Goal: Task Accomplishment & Management: Use online tool/utility

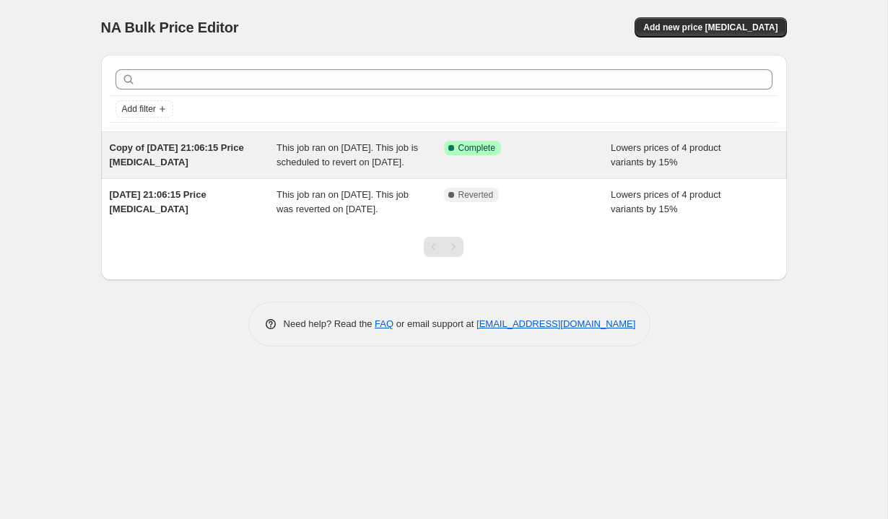
click at [695, 170] on div "Lowers prices of 4 product variants by 15%" at bounding box center [694, 155] width 167 height 29
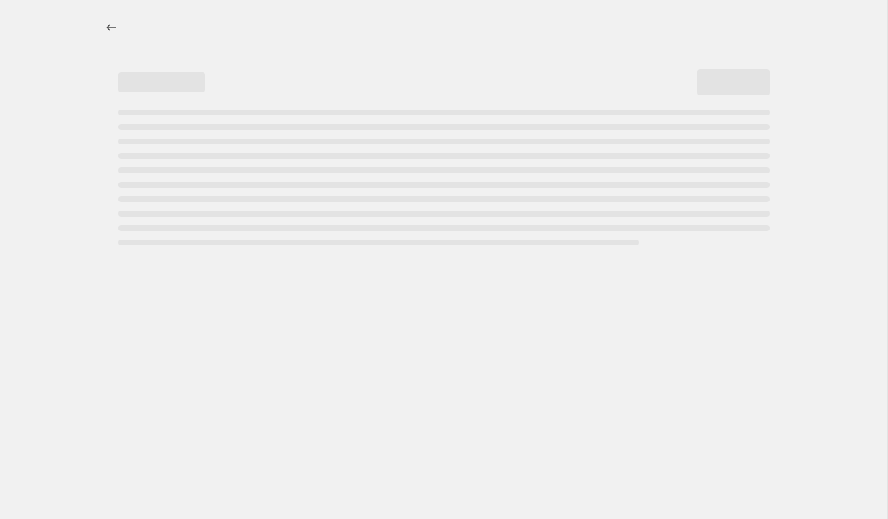
select select "percentage"
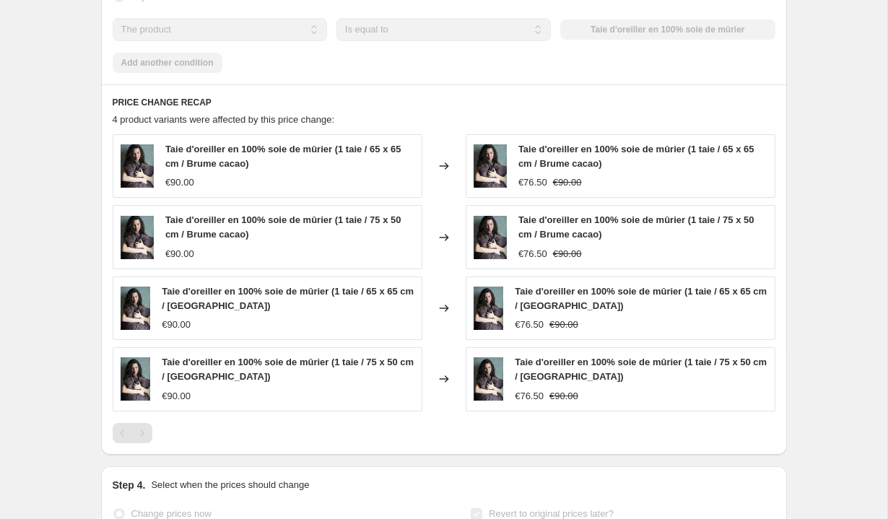
scroll to position [986, 0]
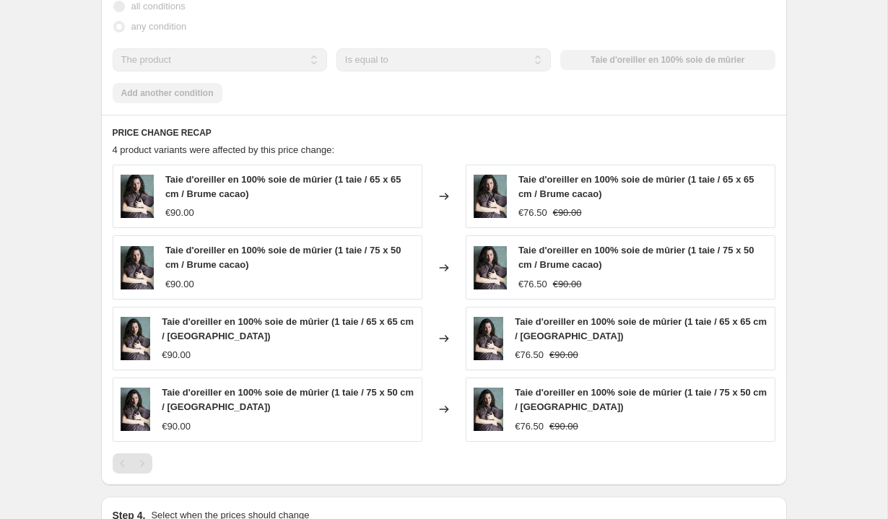
click at [178, 220] on div "€90.00" at bounding box center [179, 213] width 29 height 14
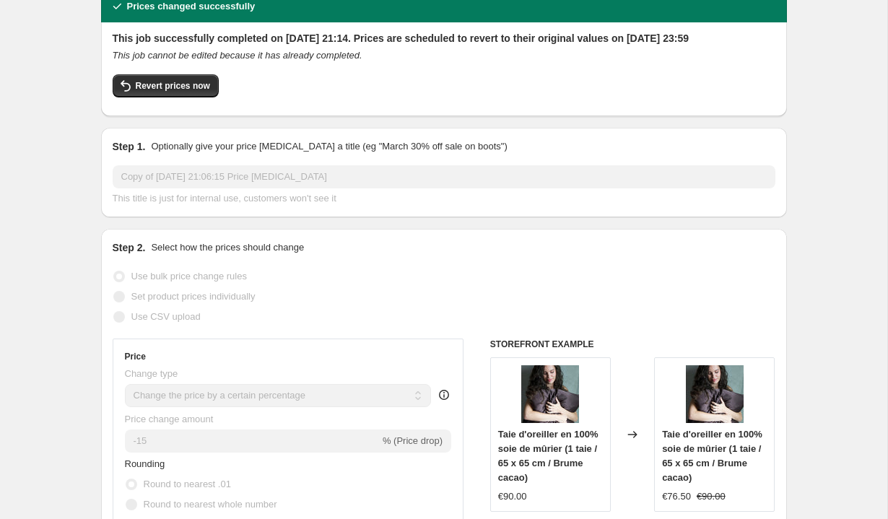
scroll to position [0, 0]
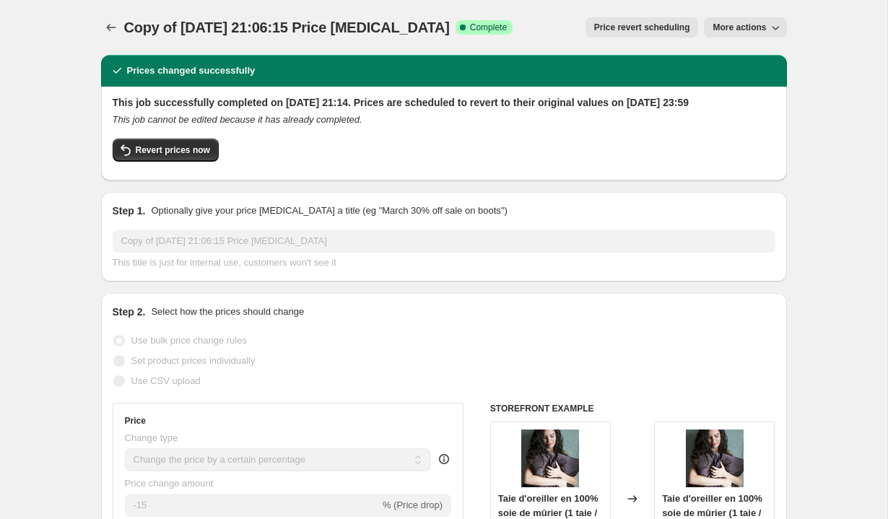
click at [763, 29] on span "More actions" at bounding box center [739, 28] width 53 height 12
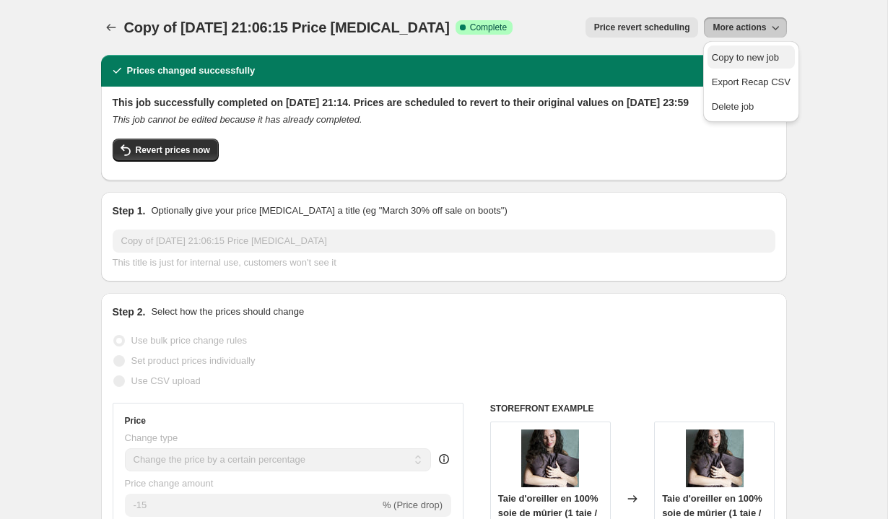
click at [762, 61] on span "Copy to new job" at bounding box center [745, 57] width 67 height 11
select select "percentage"
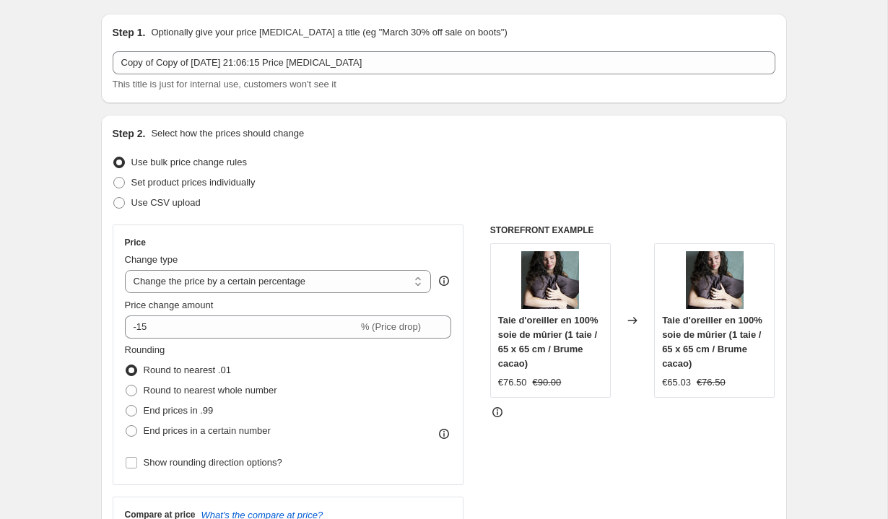
scroll to position [44, 0]
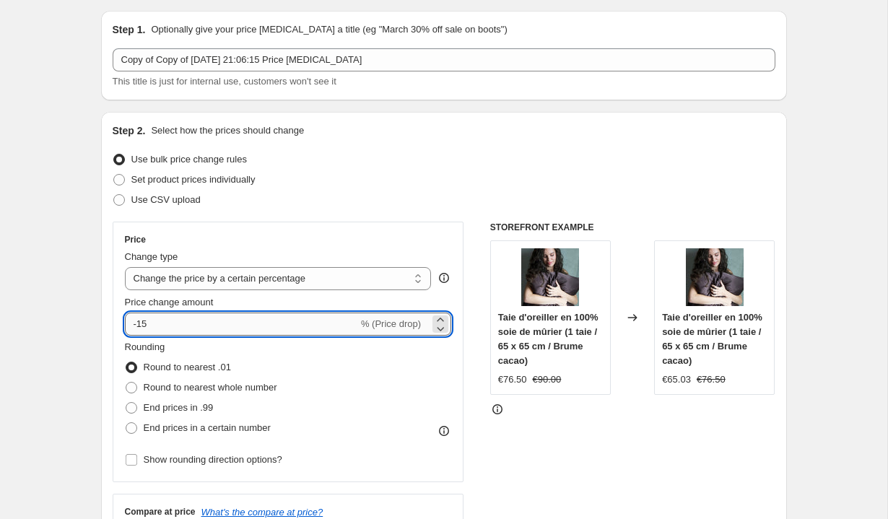
click at [154, 327] on input "-15" at bounding box center [241, 324] width 233 height 23
type input "-1"
click at [199, 313] on input "Price change amount" at bounding box center [267, 324] width 285 height 23
click at [188, 319] on input "Price change amount" at bounding box center [267, 324] width 285 height 23
click at [178, 326] on input "Price change amount" at bounding box center [267, 324] width 285 height 23
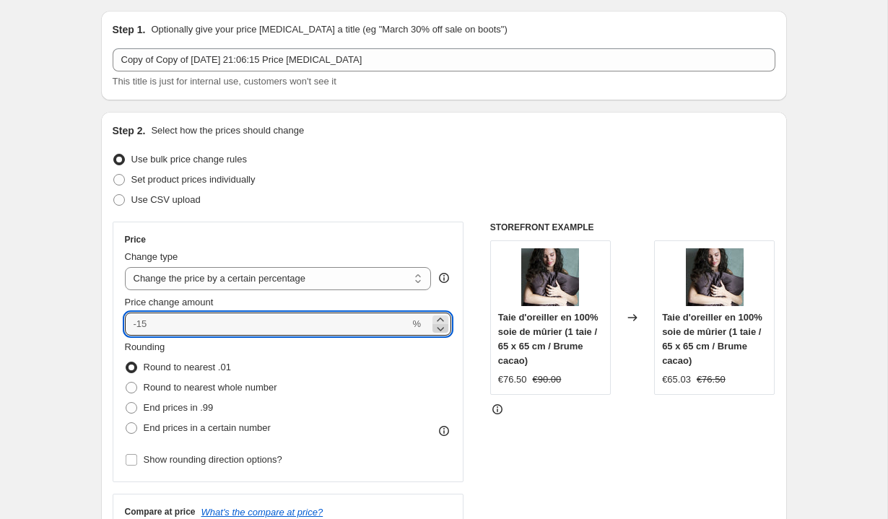
click at [438, 328] on icon at bounding box center [440, 328] width 14 height 14
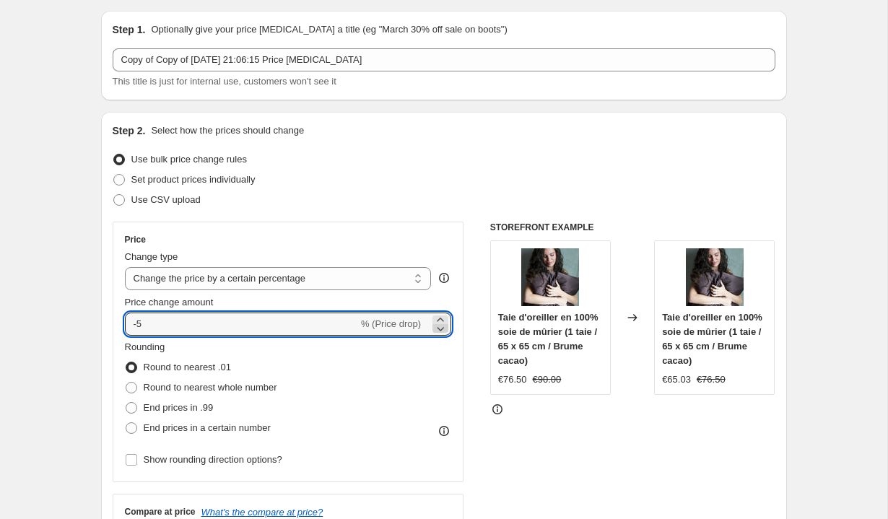
click at [438, 328] on icon at bounding box center [440, 328] width 14 height 14
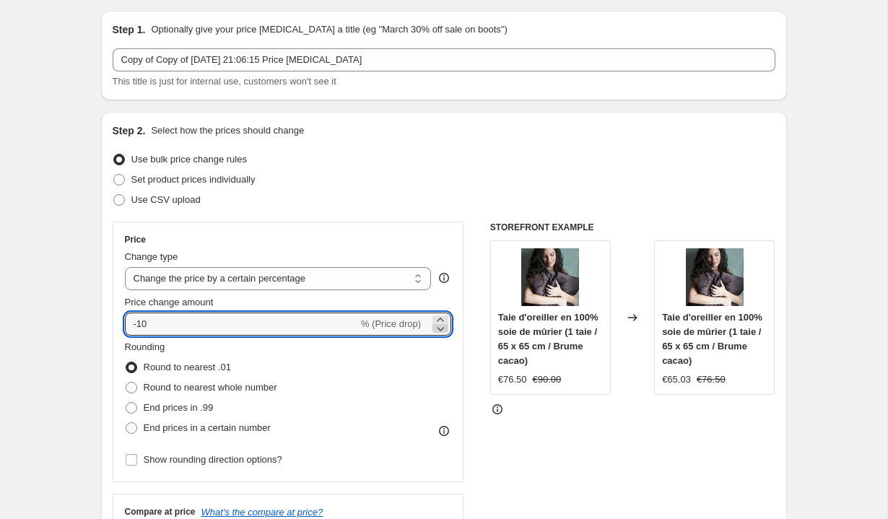
click at [438, 328] on icon at bounding box center [440, 328] width 14 height 14
click at [441, 320] on icon at bounding box center [440, 320] width 14 height 14
type input "-10"
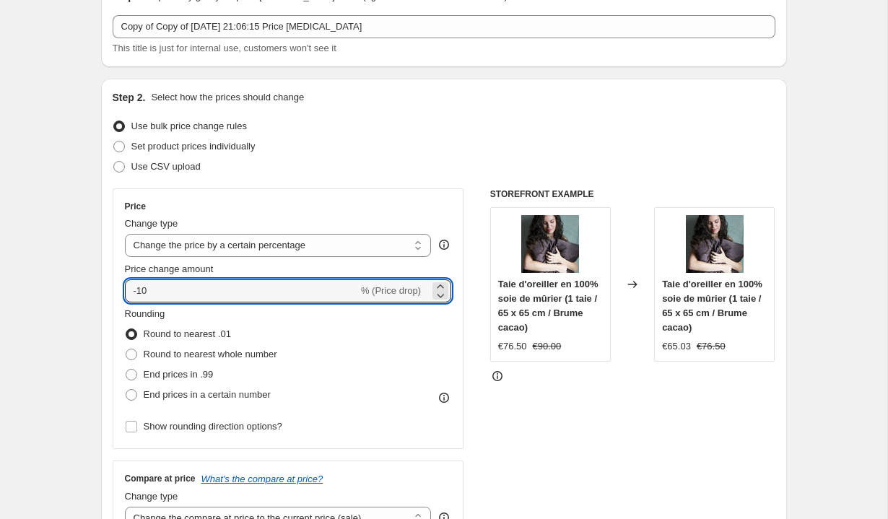
scroll to position [96, 0]
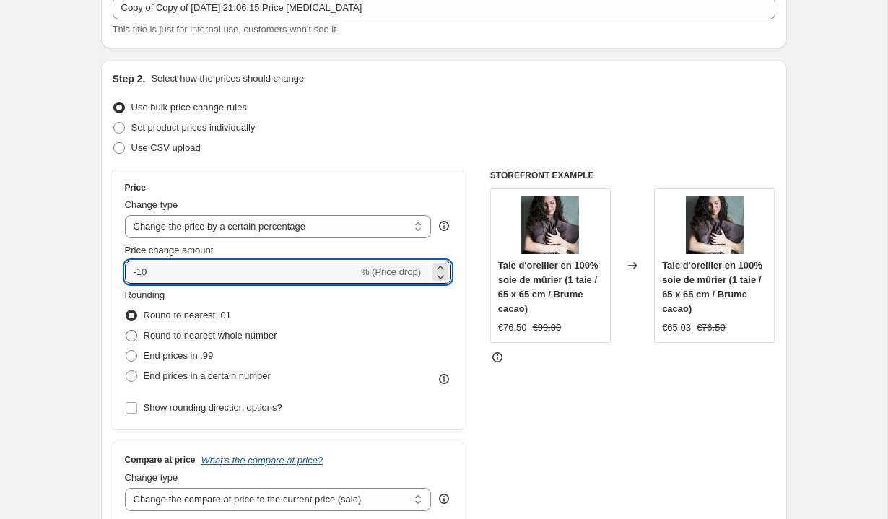
click at [164, 341] on span "Round to nearest whole number" at bounding box center [211, 335] width 134 height 14
click at [126, 331] on input "Round to nearest whole number" at bounding box center [126, 330] width 1 height 1
radio input "true"
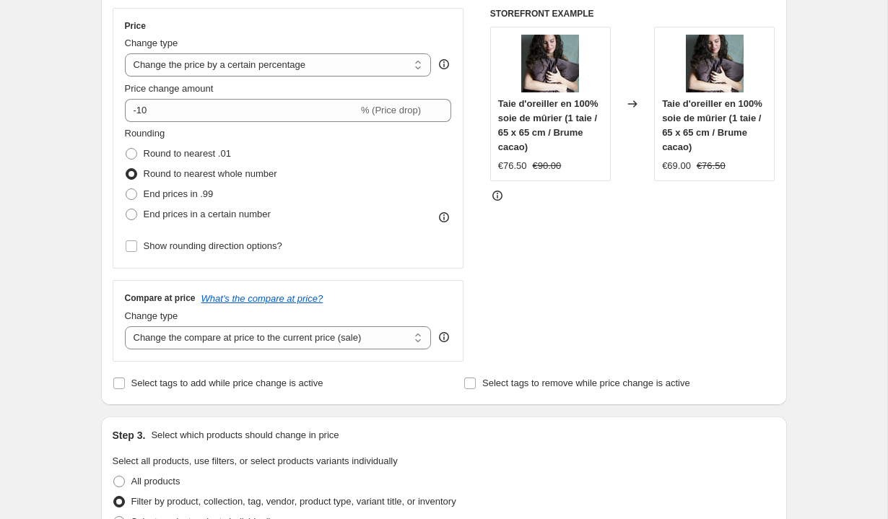
scroll to position [264, 0]
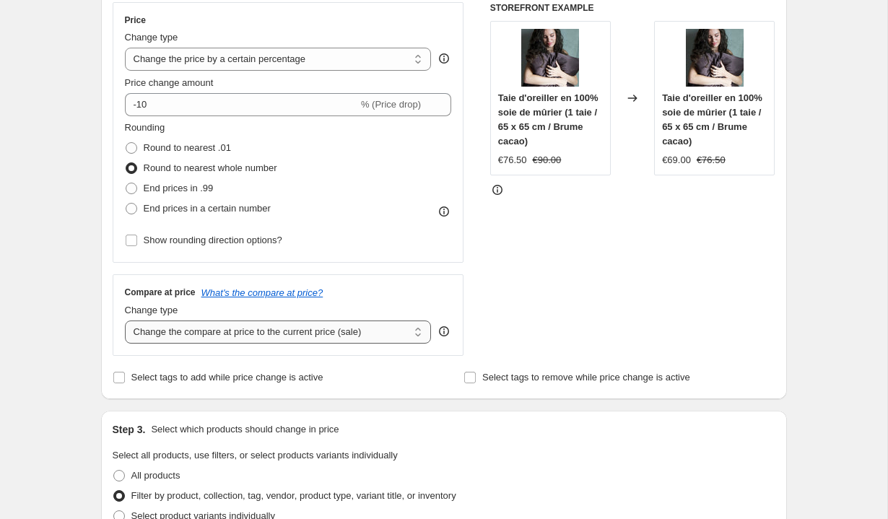
click at [190, 341] on select "Change the compare at price to the current price (sale) Change the compare at p…" at bounding box center [278, 332] width 307 height 23
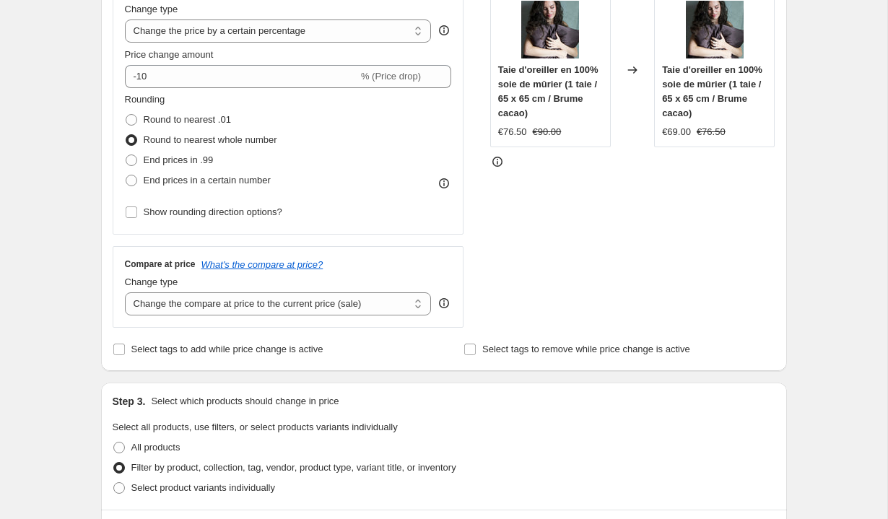
scroll to position [300, 0]
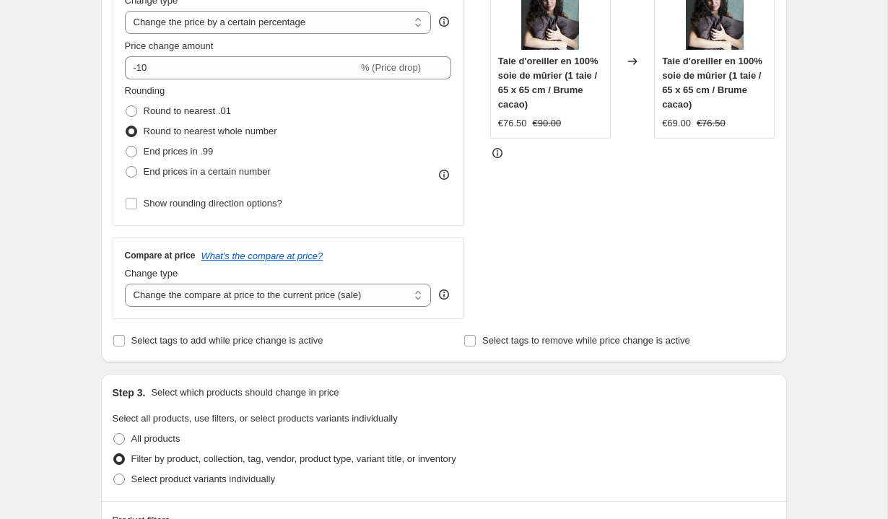
click at [113, 351] on div "Step 2. Select how the prices should change Use bulk price change rules Set pro…" at bounding box center [444, 109] width 686 height 507
click at [116, 345] on input "Select tags to add while price change is active" at bounding box center [119, 341] width 12 height 12
checkbox input "true"
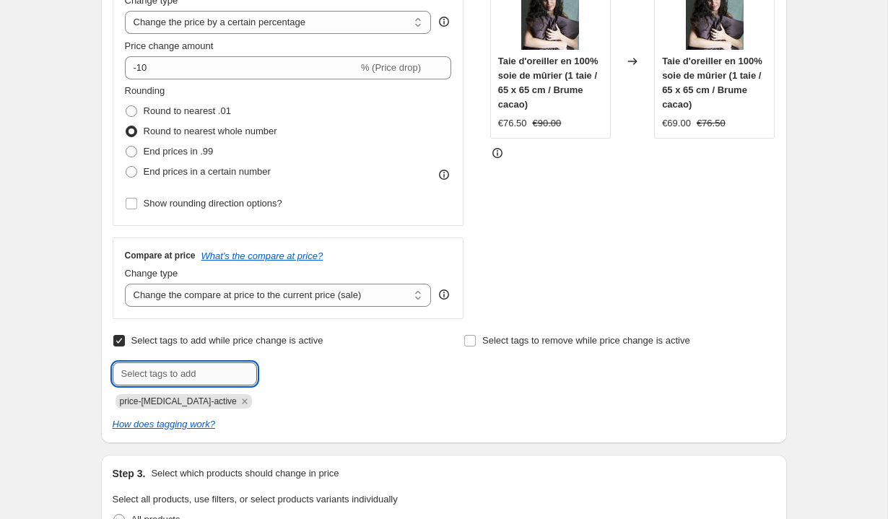
click at [142, 378] on input "text" at bounding box center [185, 373] width 144 height 23
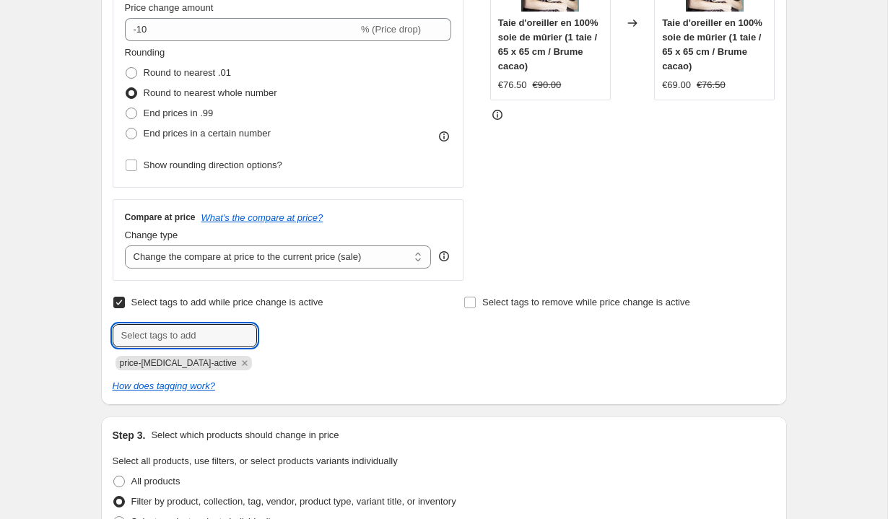
scroll to position [352, 0]
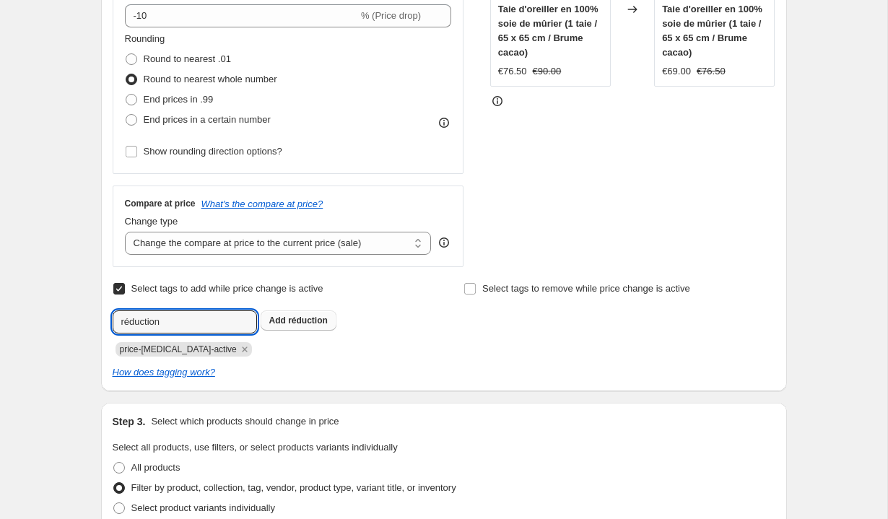
type input "réduction"
click at [277, 324] on b "Add" at bounding box center [277, 320] width 17 height 10
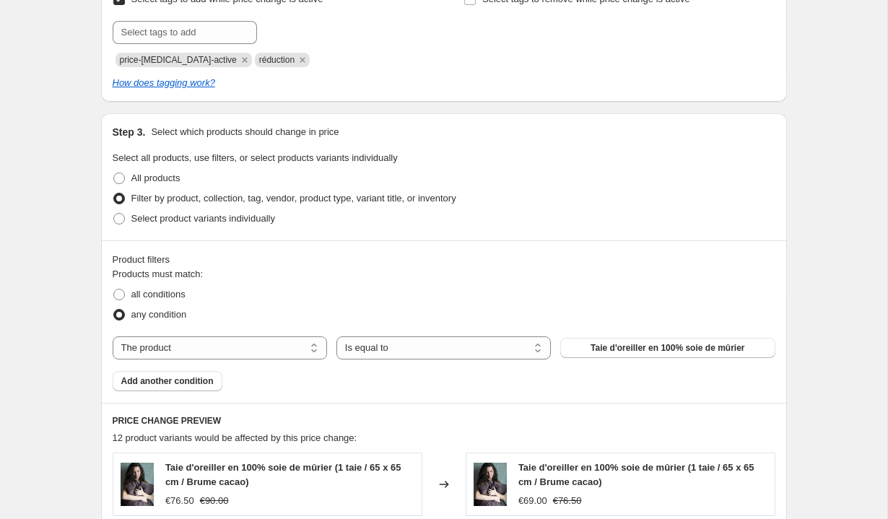
scroll to position [645, 0]
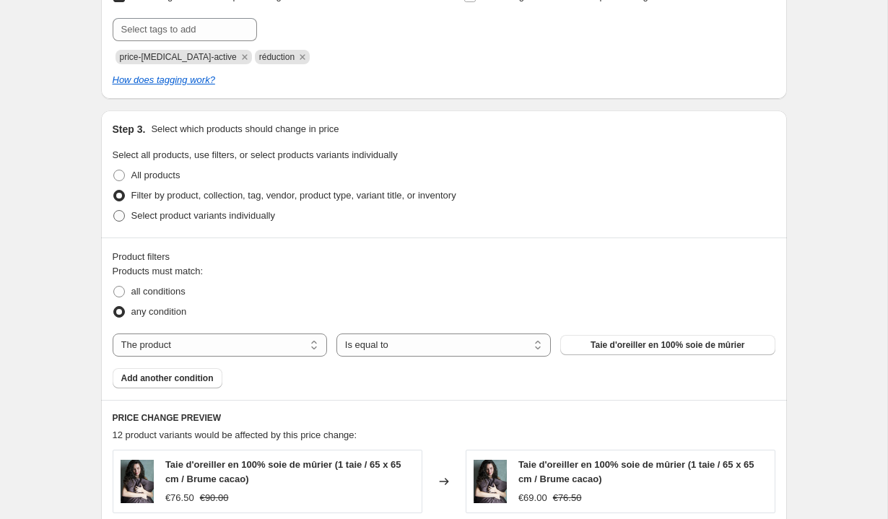
click at [135, 214] on span "Select product variants individually" at bounding box center [203, 215] width 144 height 11
click at [114, 211] on input "Select product variants individually" at bounding box center [113, 210] width 1 height 1
radio input "true"
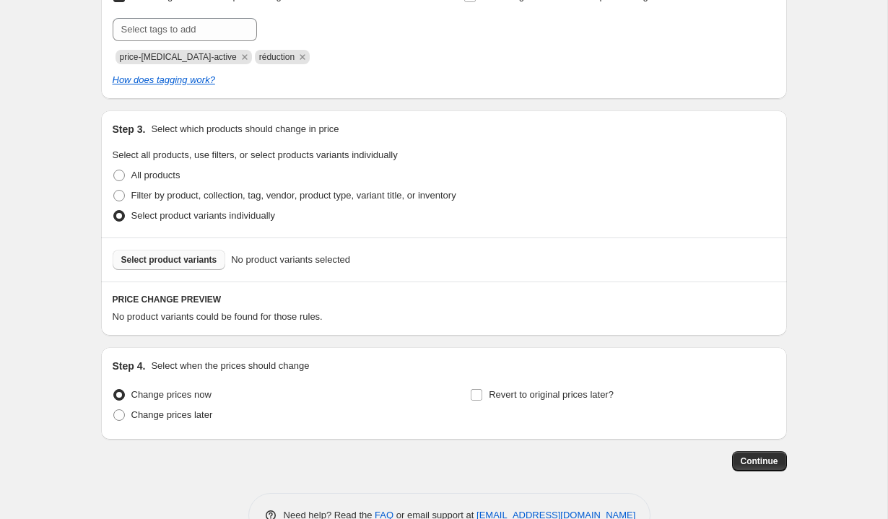
click at [155, 266] on button "Select product variants" at bounding box center [169, 260] width 113 height 20
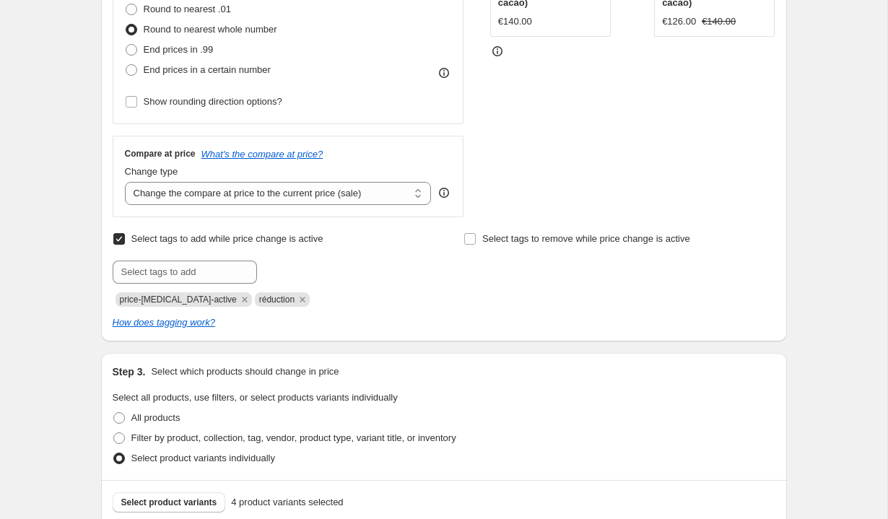
scroll to position [1001, 0]
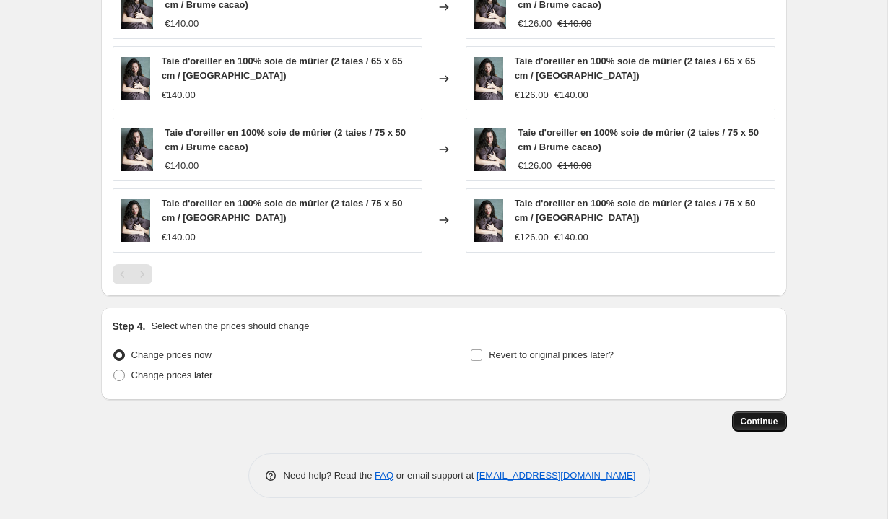
click at [746, 414] on button "Continue" at bounding box center [759, 421] width 55 height 20
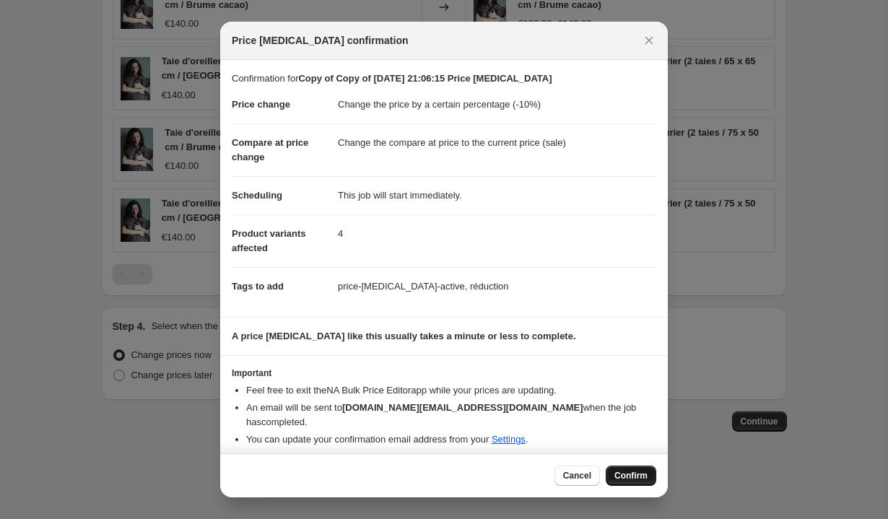
click at [612, 470] on button "Confirm" at bounding box center [631, 476] width 51 height 20
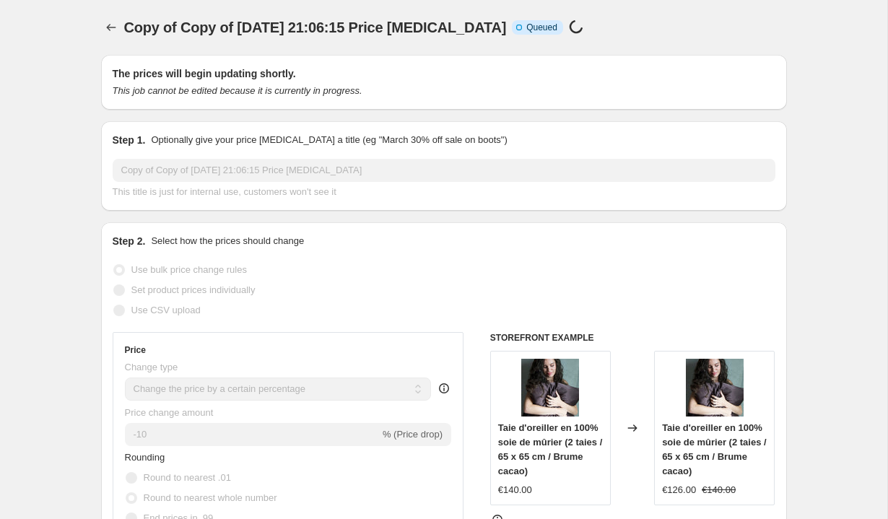
scroll to position [1001, 0]
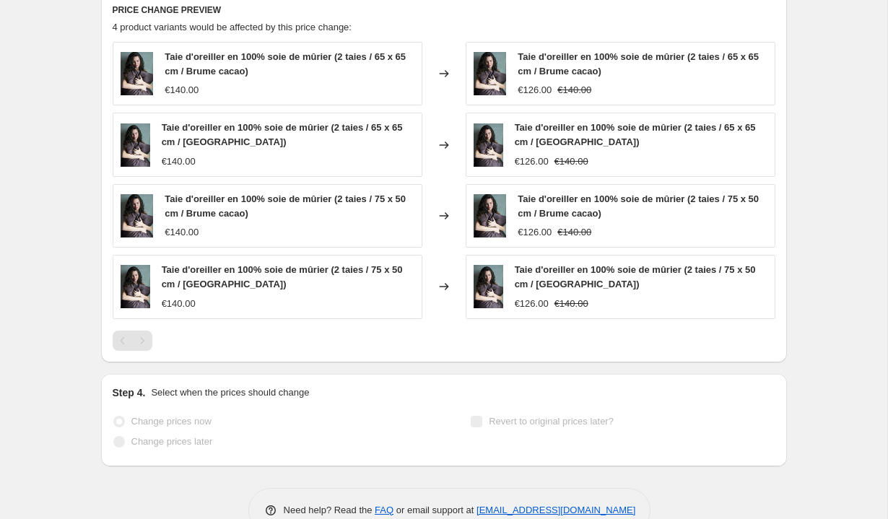
select select "percentage"
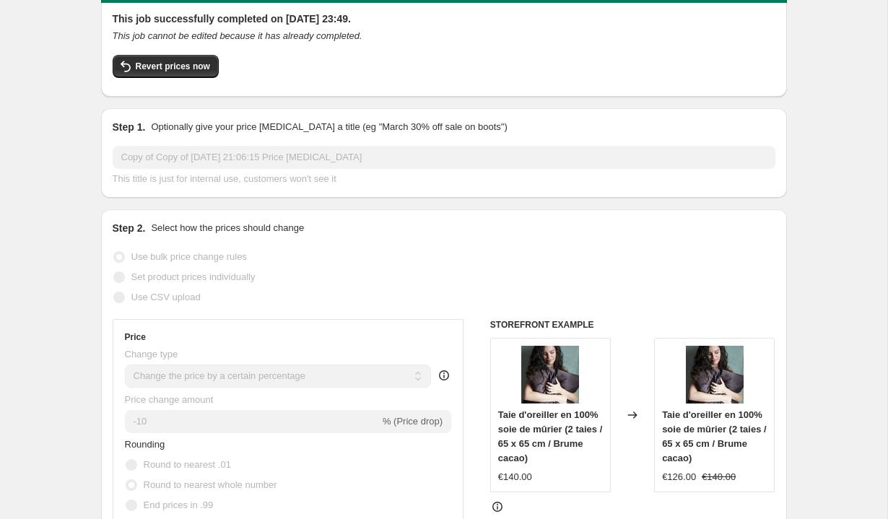
scroll to position [9, 0]
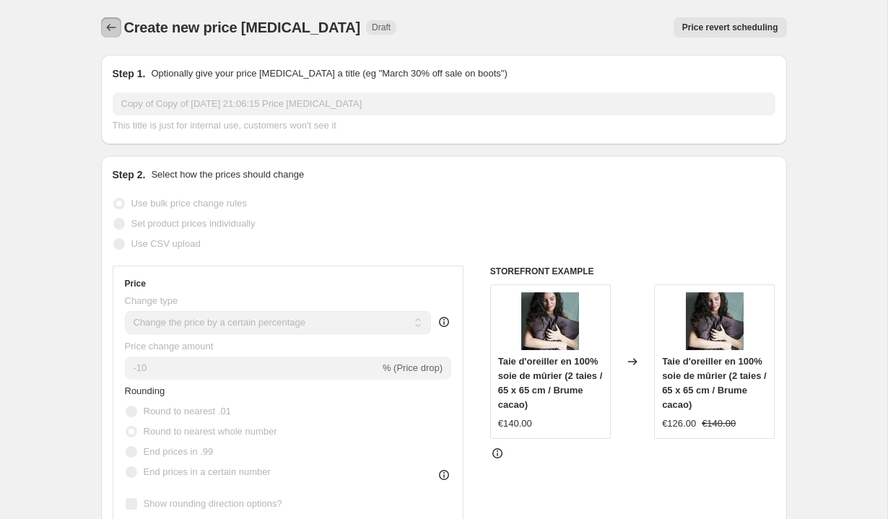
click at [110, 30] on icon "Price change jobs" at bounding box center [111, 27] width 14 height 14
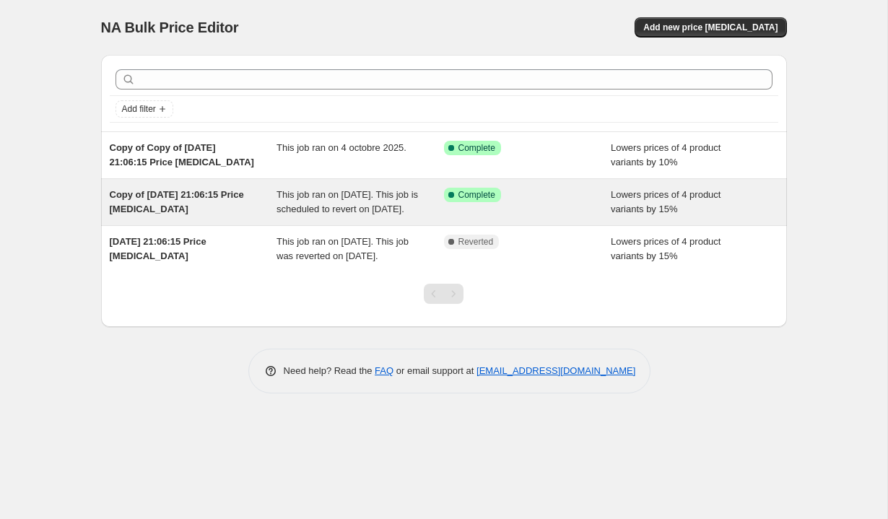
click at [304, 214] on span "This job ran on 4 octobre 2025. This job is scheduled to revert on 25 octobre 2…" at bounding box center [346, 201] width 141 height 25
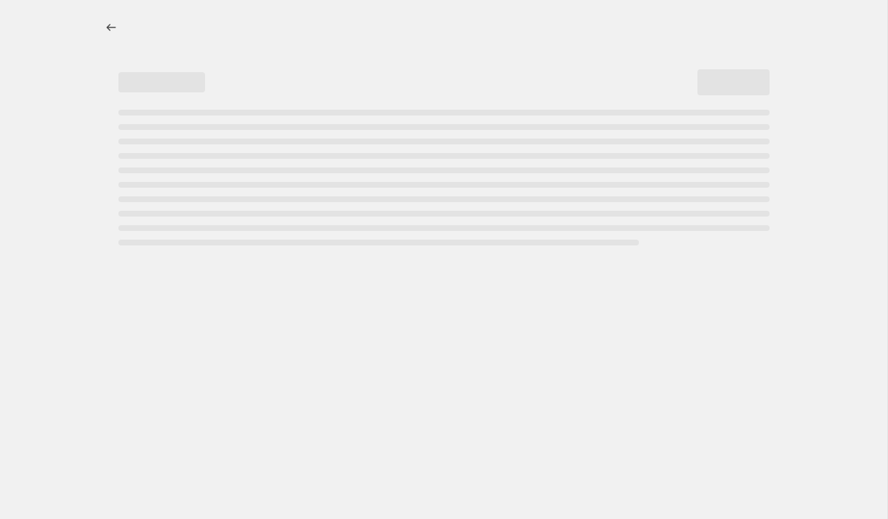
select select "percentage"
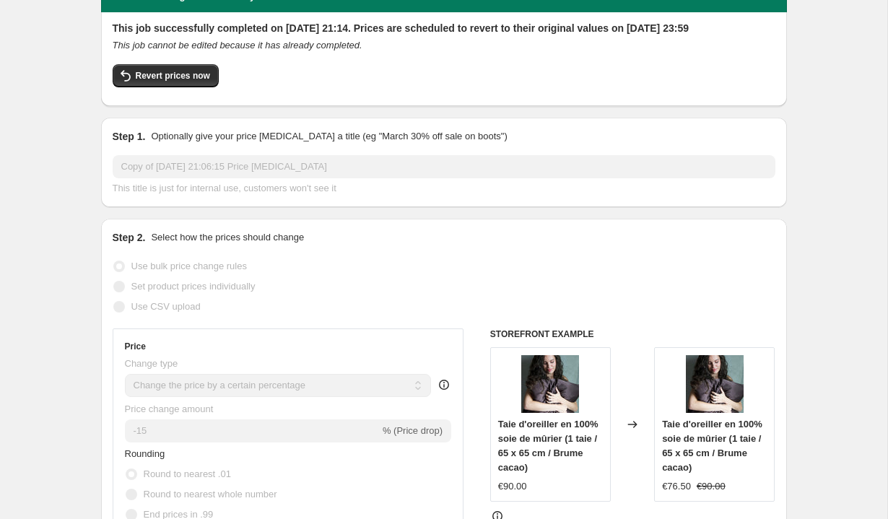
scroll to position [100, 0]
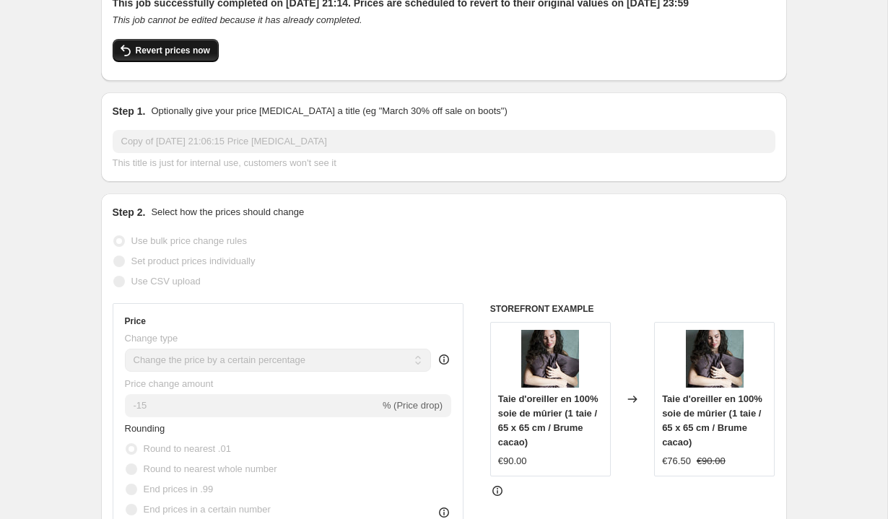
click at [203, 62] on button "Revert prices now" at bounding box center [166, 50] width 106 height 23
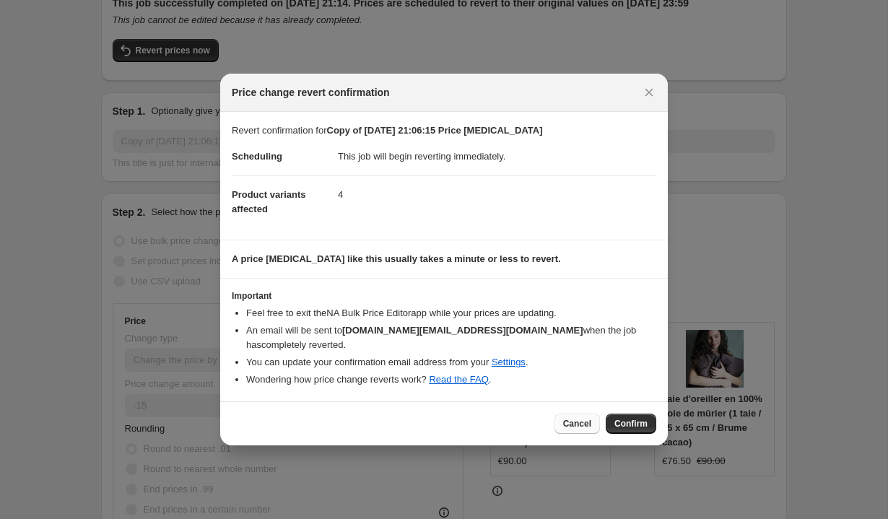
click at [585, 429] on span "Cancel" at bounding box center [577, 424] width 28 height 12
checkbox input "true"
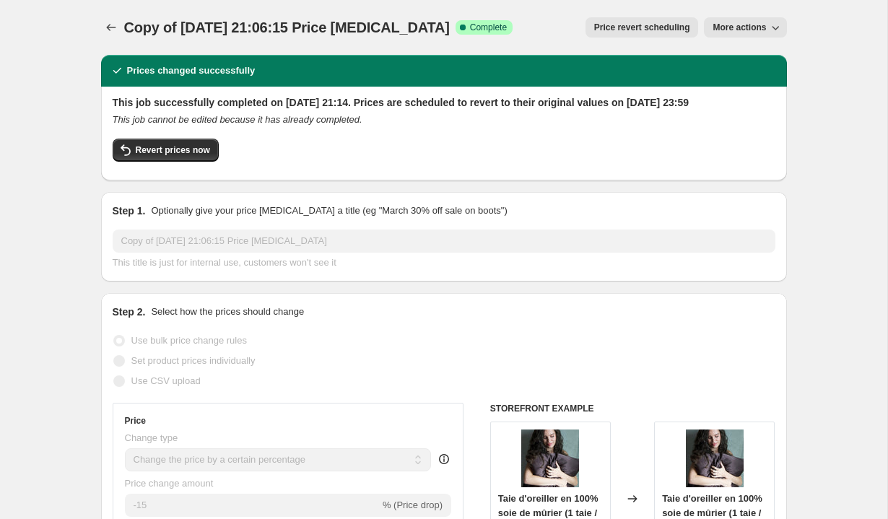
click at [736, 20] on button "More actions" at bounding box center [745, 27] width 82 height 20
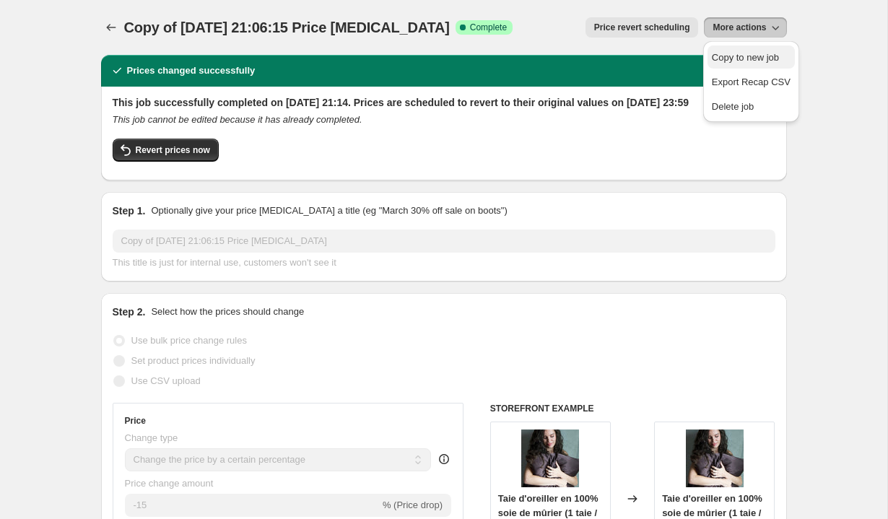
click at [739, 52] on span "Copy to new job" at bounding box center [745, 57] width 67 height 11
select select "percentage"
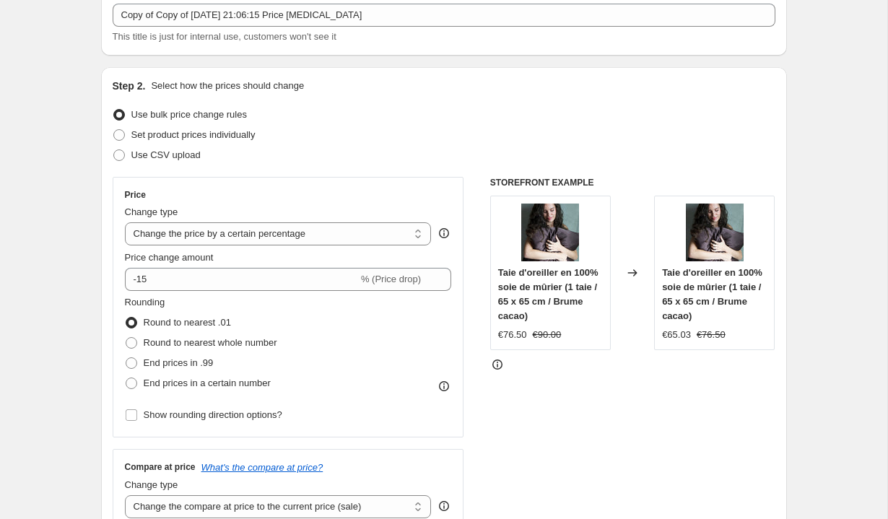
scroll to position [90, 0]
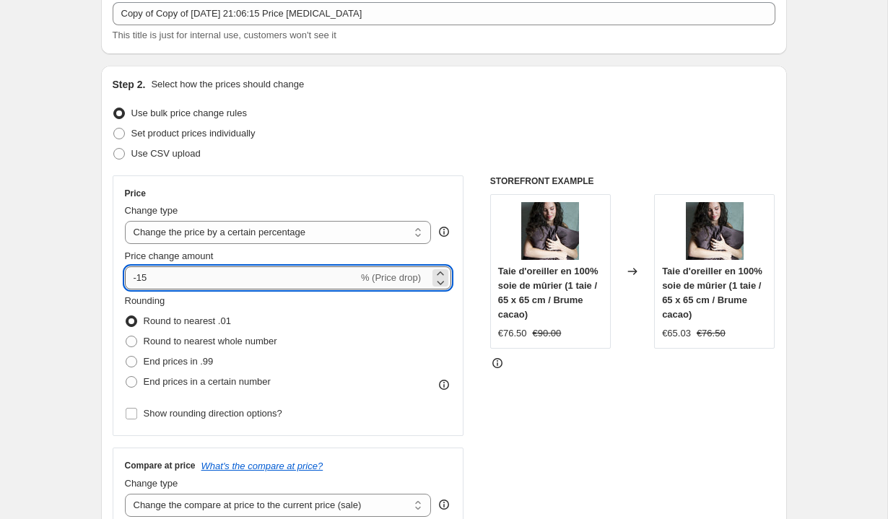
click at [162, 275] on input "-15" at bounding box center [241, 277] width 233 height 23
type input "-1"
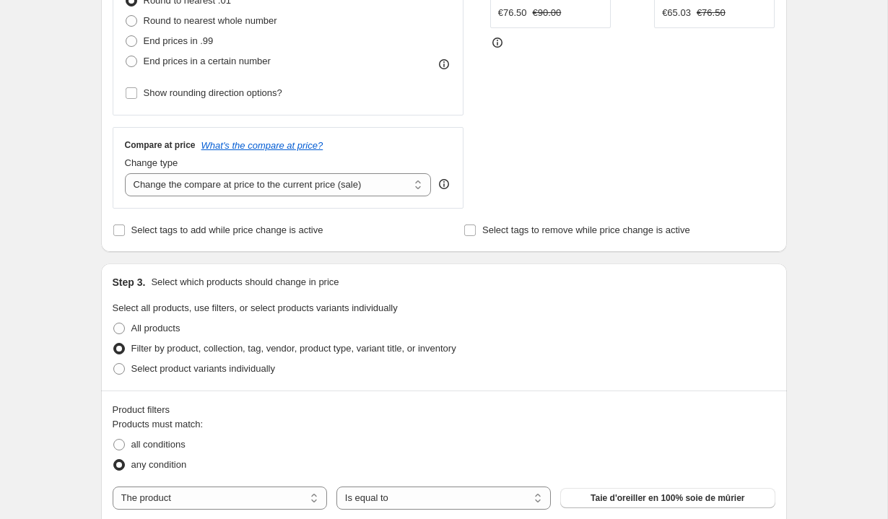
scroll to position [410, 0]
type input "-5"
click at [322, 191] on select "Change the compare at price to the current price (sale) Change the compare at p…" at bounding box center [278, 185] width 307 height 23
click at [125, 174] on select "Change the compare at price to the current price (sale) Change the compare at p…" at bounding box center [278, 185] width 307 height 23
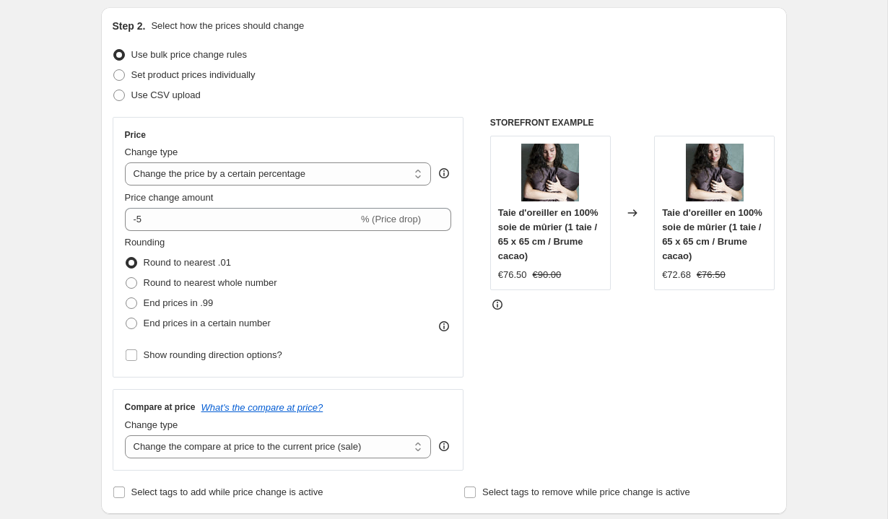
scroll to position [134, 0]
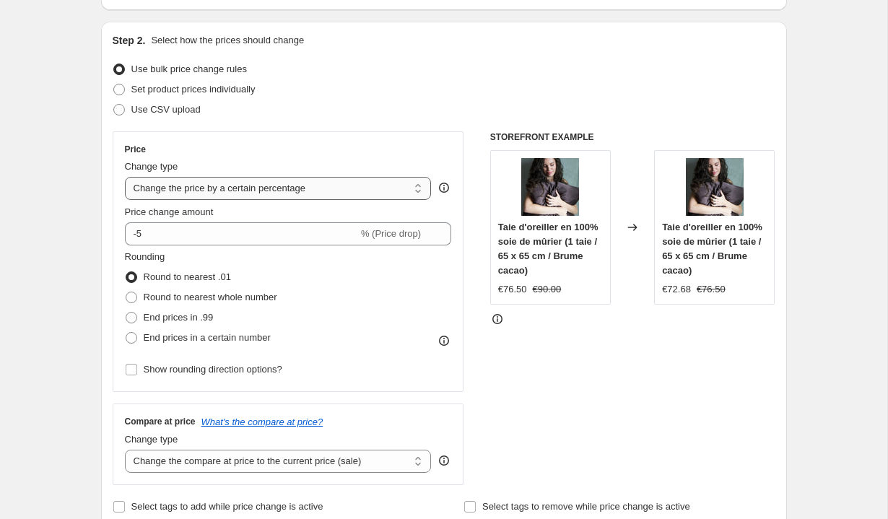
click at [408, 187] on select "Change the price to a certain amount Change the price by a certain amount Chang…" at bounding box center [278, 188] width 307 height 23
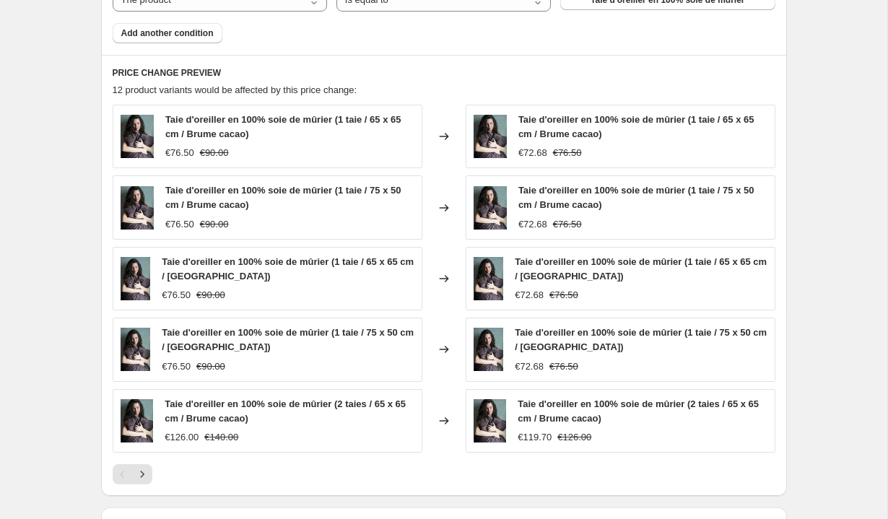
scroll to position [1110, 0]
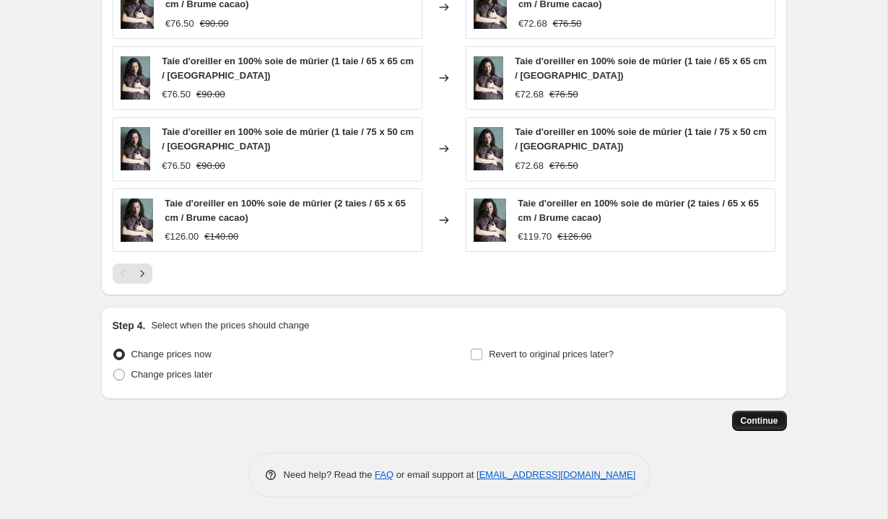
click at [744, 419] on span "Continue" at bounding box center [760, 421] width 38 height 12
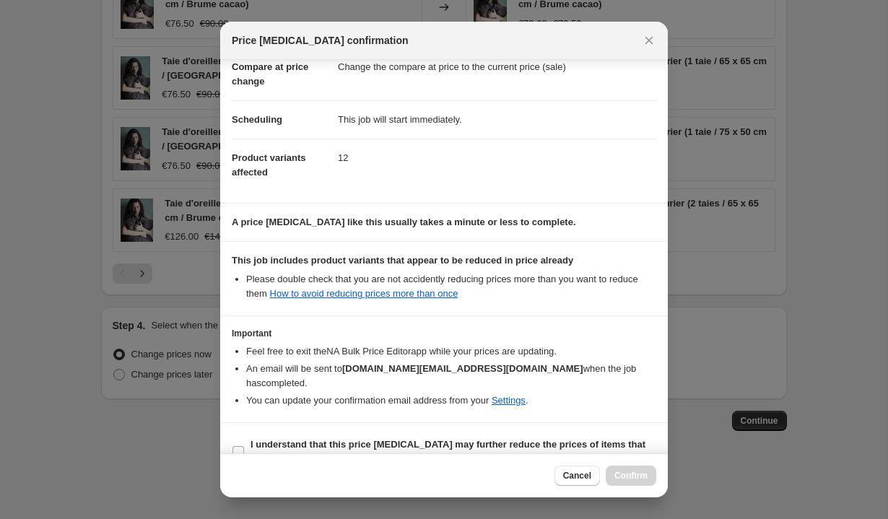
scroll to position [89, 0]
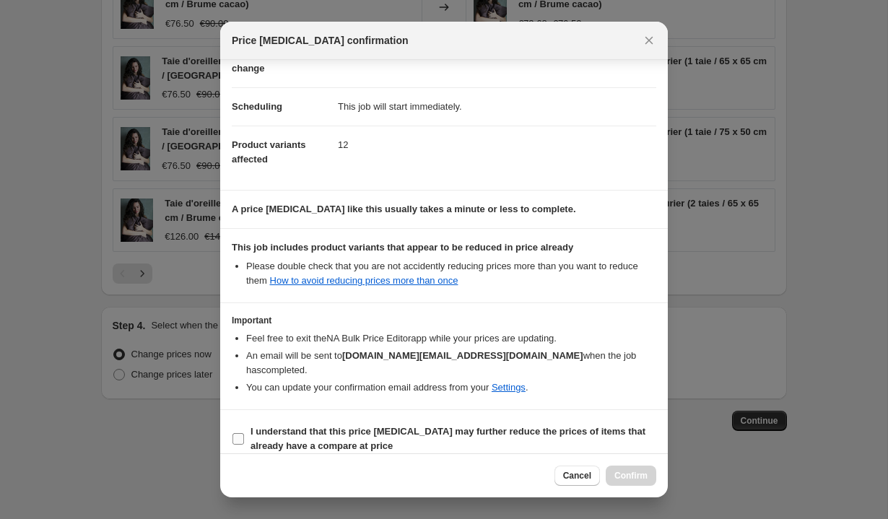
click at [238, 433] on input "I understand that this price change job may further reduce the prices of items …" at bounding box center [238, 439] width 12 height 12
checkbox input "true"
click at [631, 472] on span "Confirm" at bounding box center [630, 476] width 33 height 12
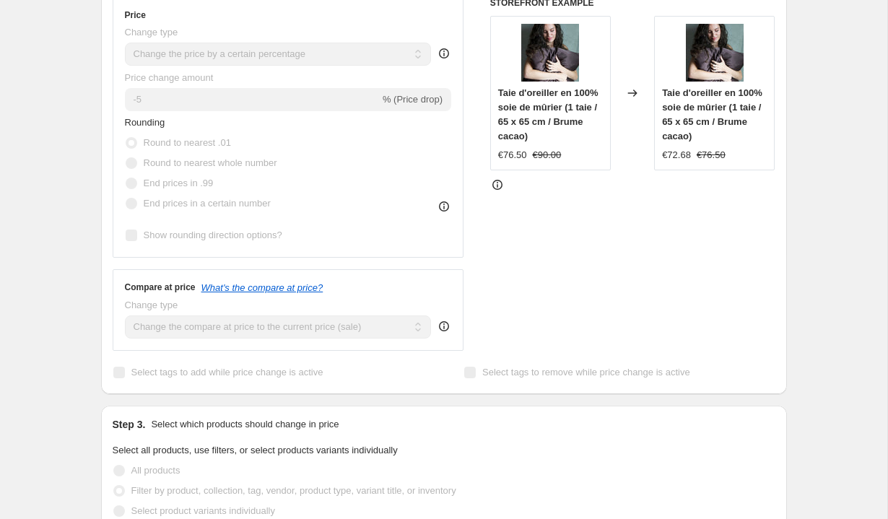
scroll to position [369, 0]
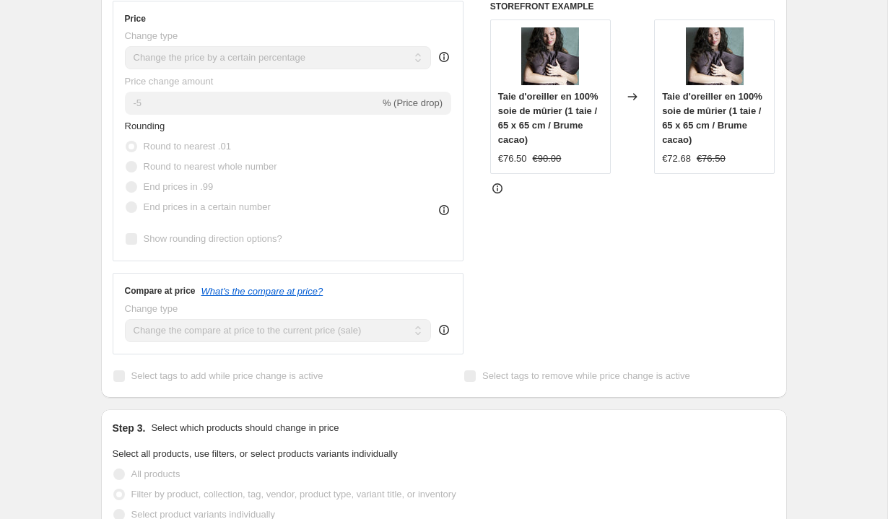
select select "percentage"
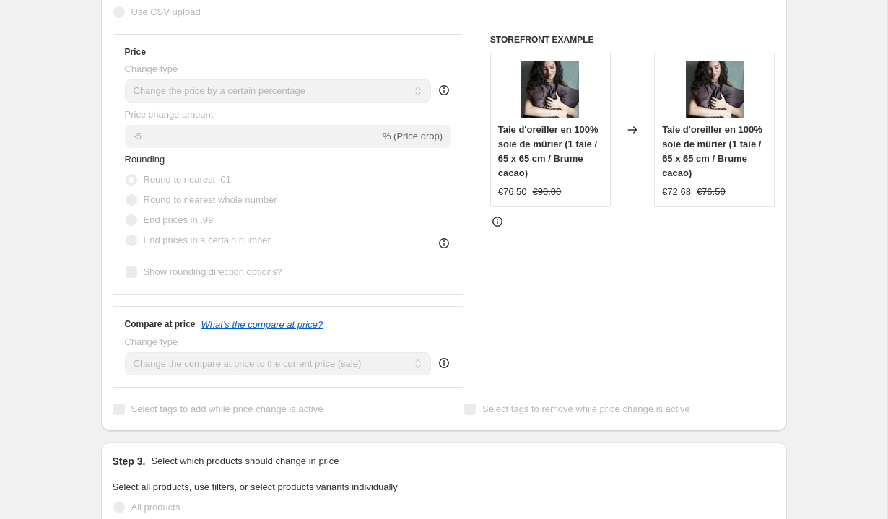
scroll to position [0, 0]
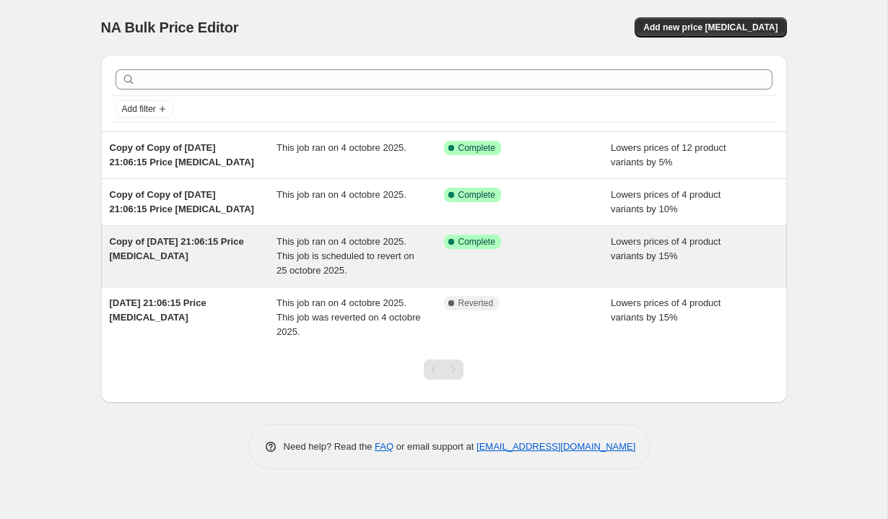
click at [370, 253] on span "This job ran on 4 octobre 2025. This job is scheduled to revert on 25 octobre 2…" at bounding box center [345, 256] width 138 height 40
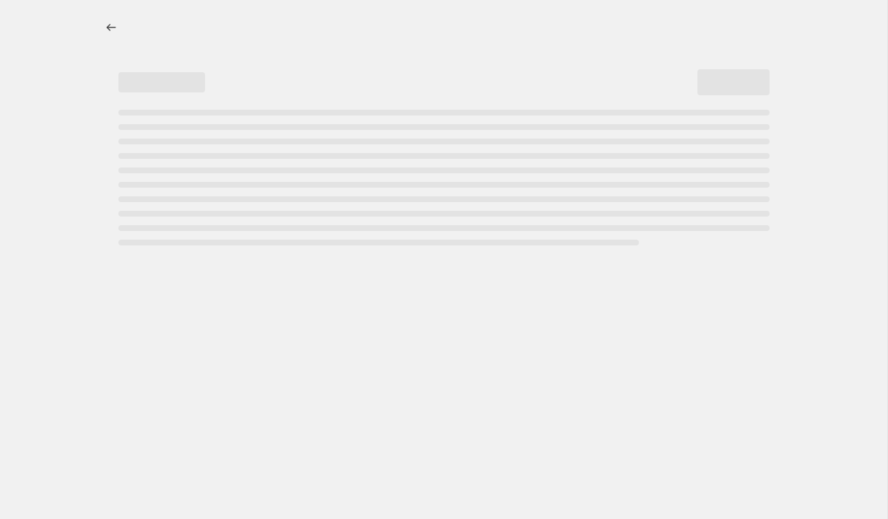
select select "percentage"
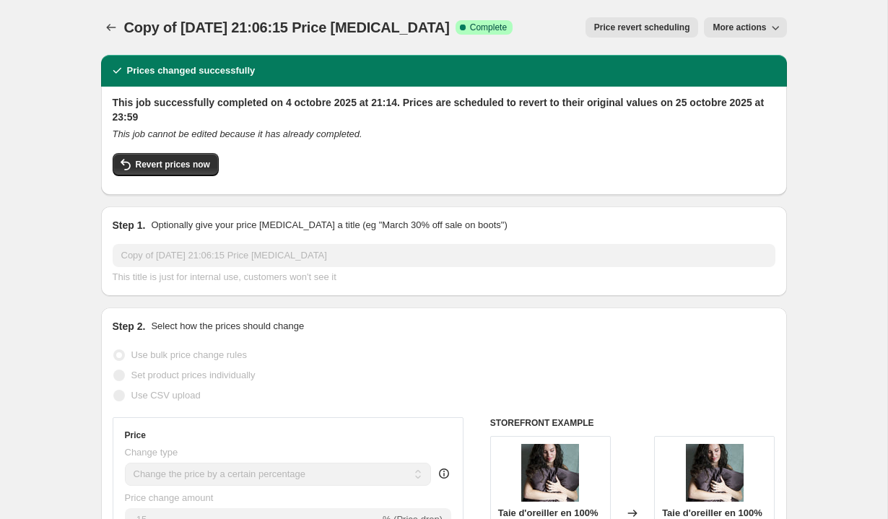
click at [724, 28] on span "More actions" at bounding box center [739, 28] width 53 height 12
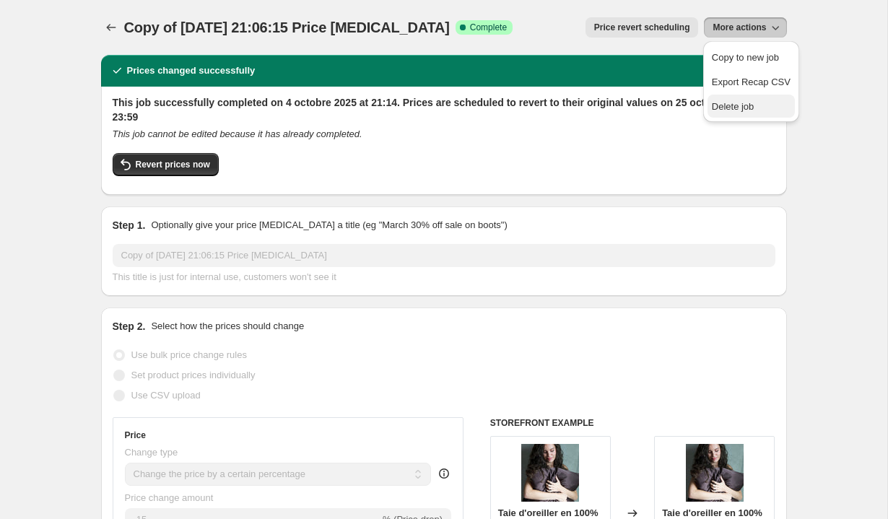
click at [720, 106] on span "Delete job" at bounding box center [733, 106] width 43 height 11
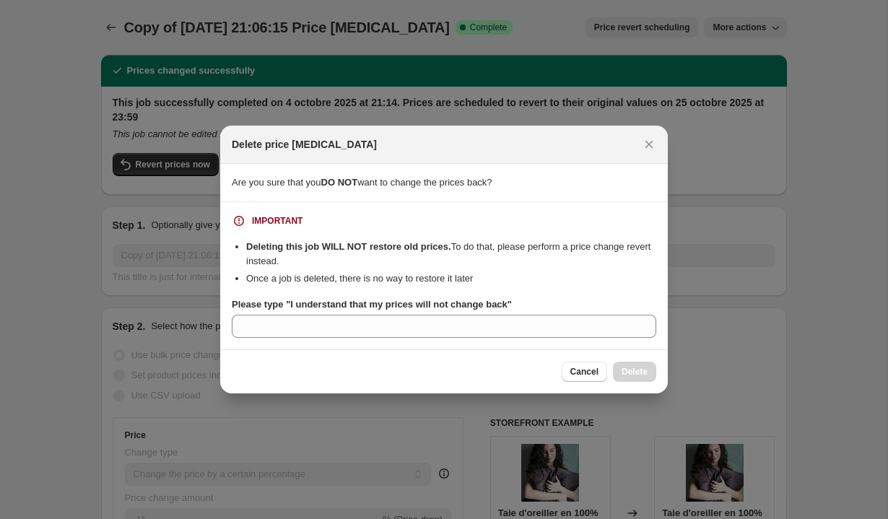
click at [644, 379] on div "Cancel Delete" at bounding box center [609, 372] width 95 height 20
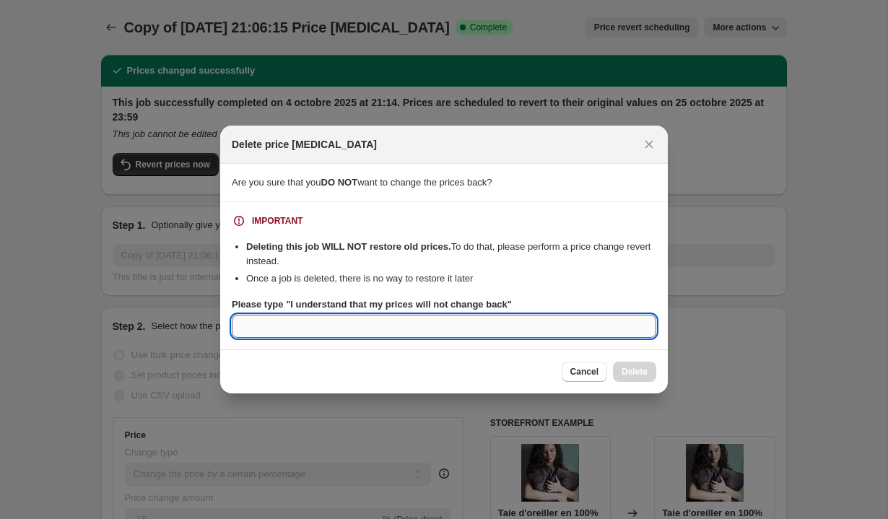
click at [510, 334] on input "Please type "I understand that my prices will not change back"" at bounding box center [444, 326] width 424 height 23
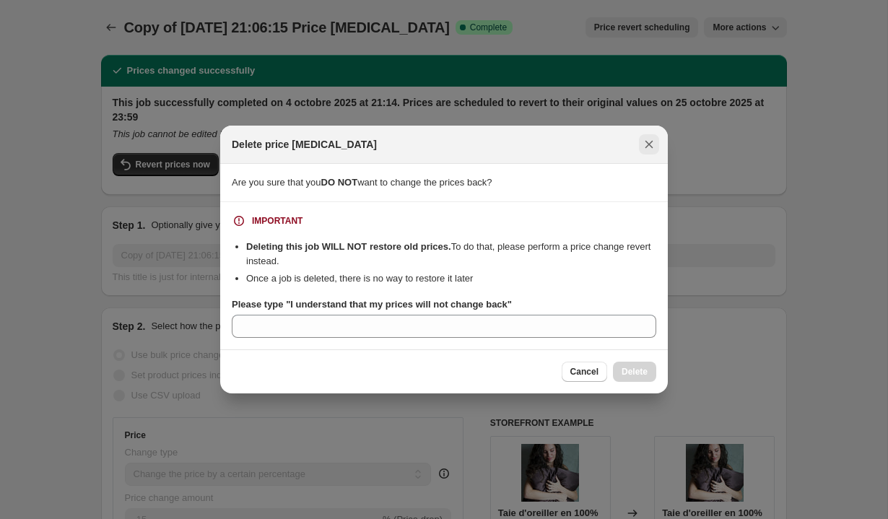
click at [640, 149] on button "Close" at bounding box center [649, 144] width 20 height 20
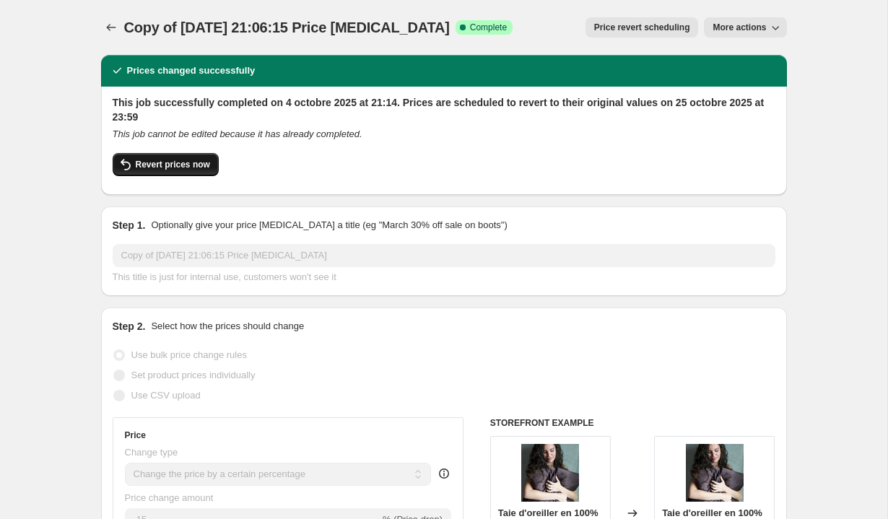
click at [156, 162] on span "Revert prices now" at bounding box center [173, 165] width 74 height 12
checkbox input "false"
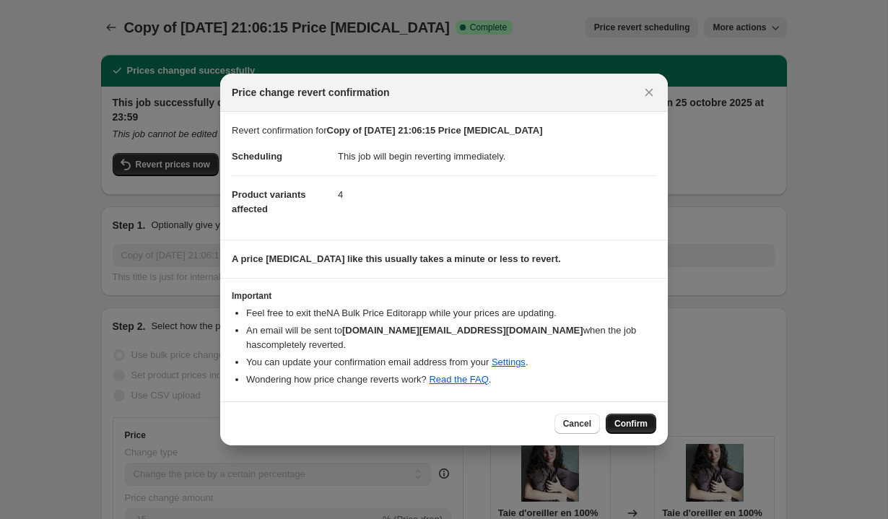
click at [625, 425] on span "Confirm" at bounding box center [630, 424] width 33 height 12
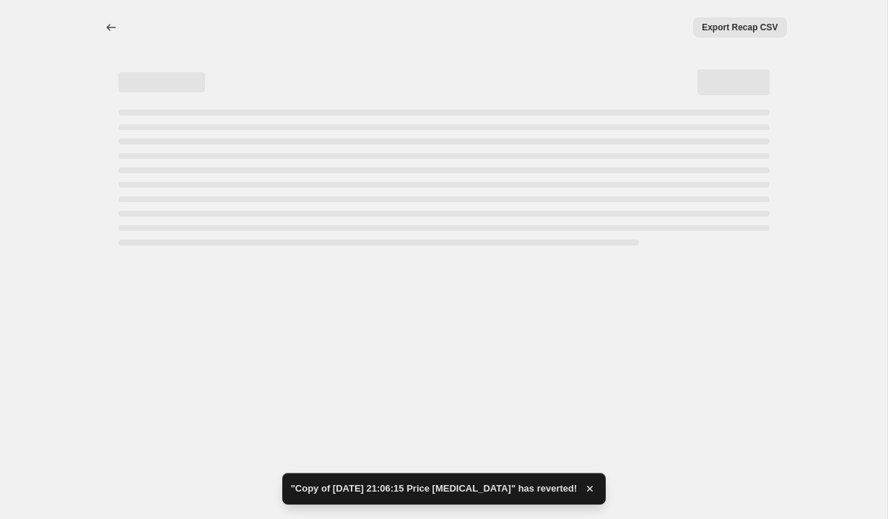
select select "percentage"
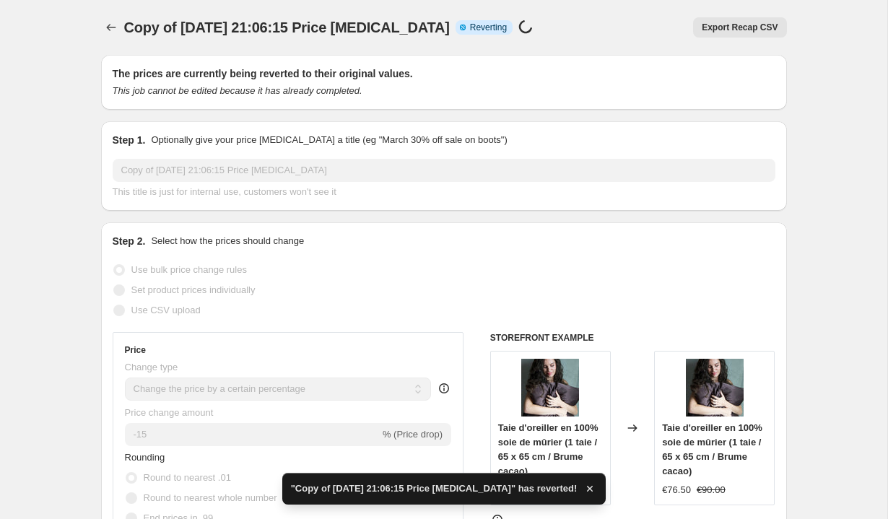
checkbox input "true"
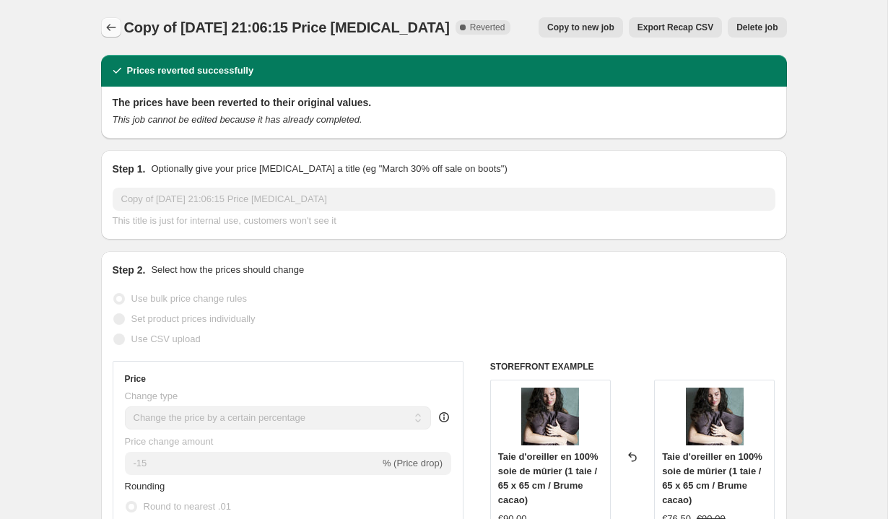
click at [102, 32] on button "Price change jobs" at bounding box center [111, 27] width 20 height 20
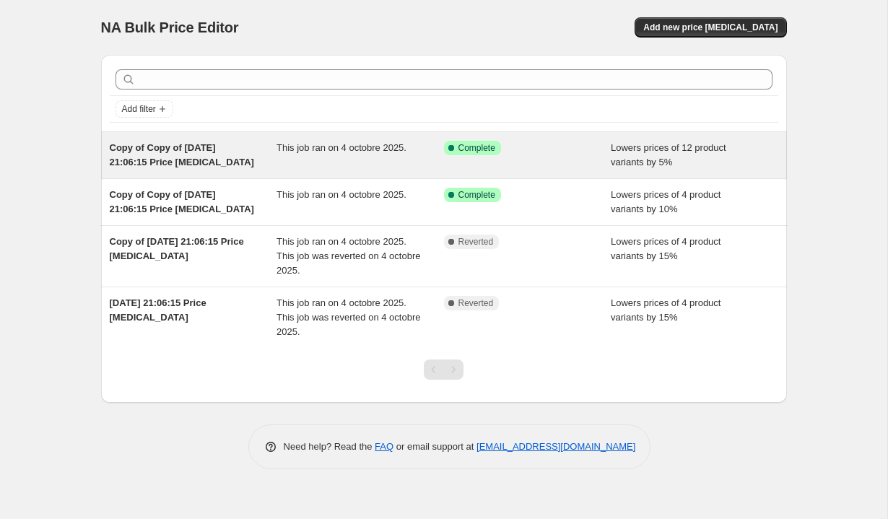
click at [245, 167] on div "Copy of Copy of [DATE] 21:06:15 Price [MEDICAL_DATA]" at bounding box center [193, 155] width 167 height 29
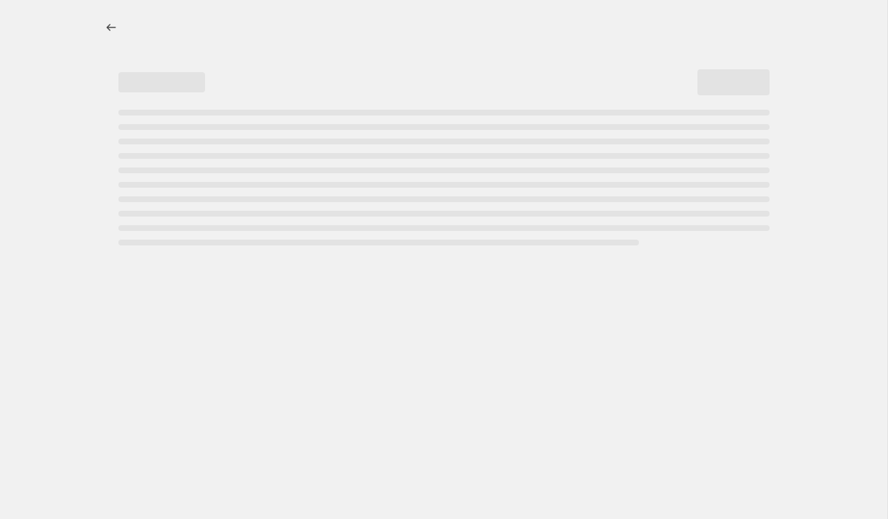
select select "percentage"
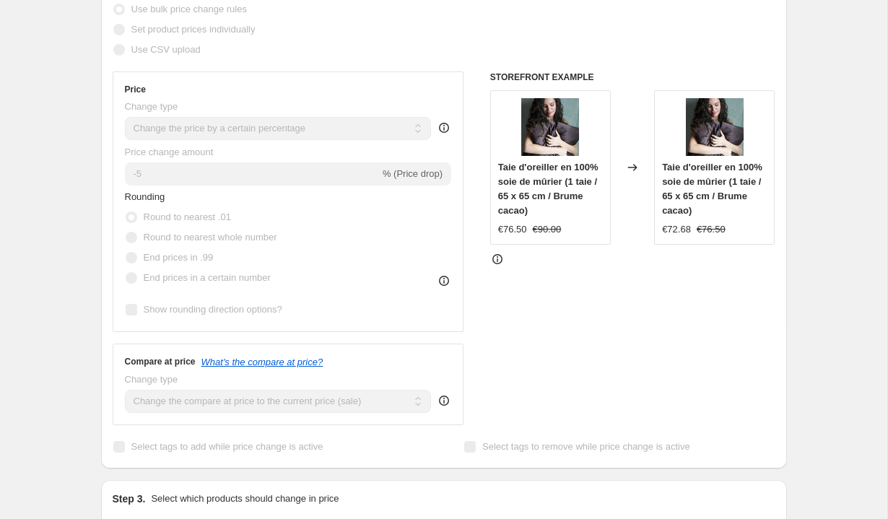
scroll to position [335, 0]
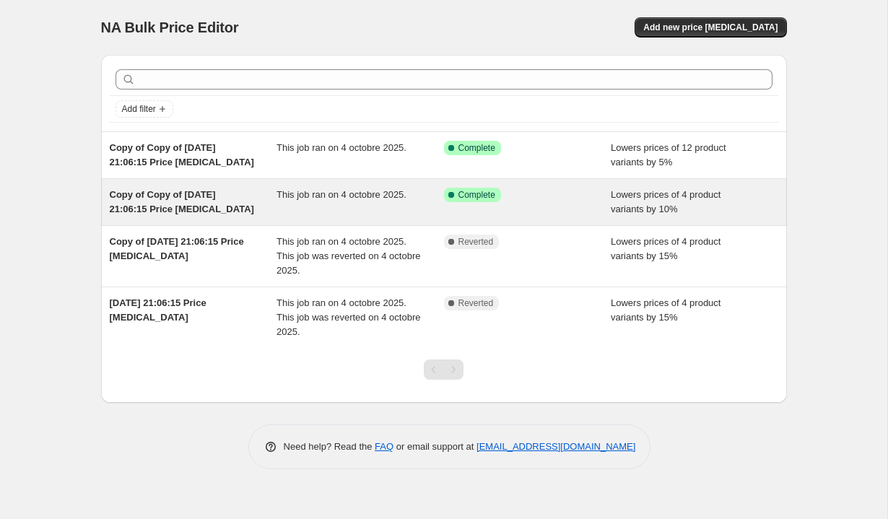
click at [324, 203] on div "This job ran on 4 octobre 2025." at bounding box center [359, 202] width 167 height 29
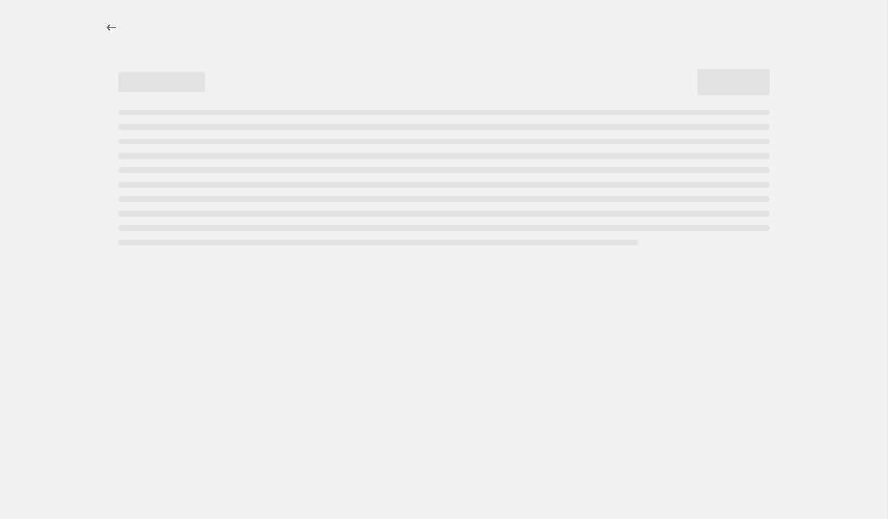
select select "percentage"
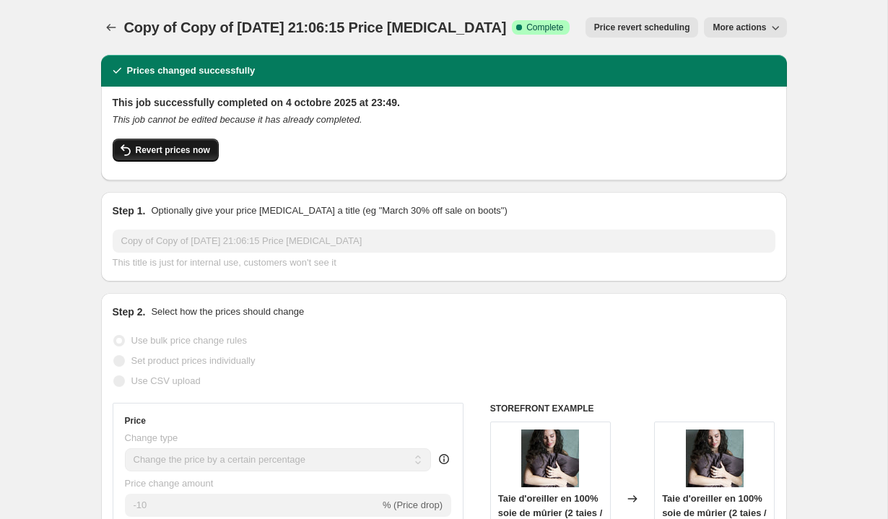
click at [151, 155] on span "Revert prices now" at bounding box center [173, 150] width 74 height 12
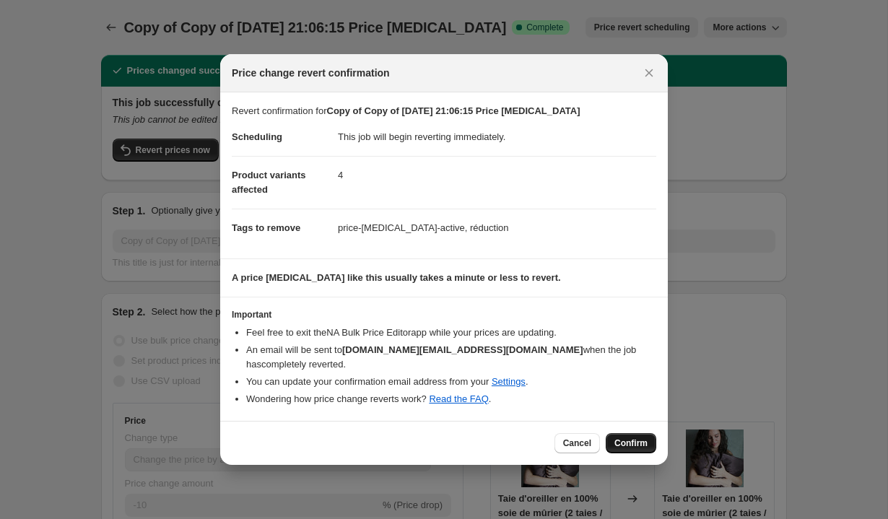
click at [635, 444] on span "Confirm" at bounding box center [630, 443] width 33 height 12
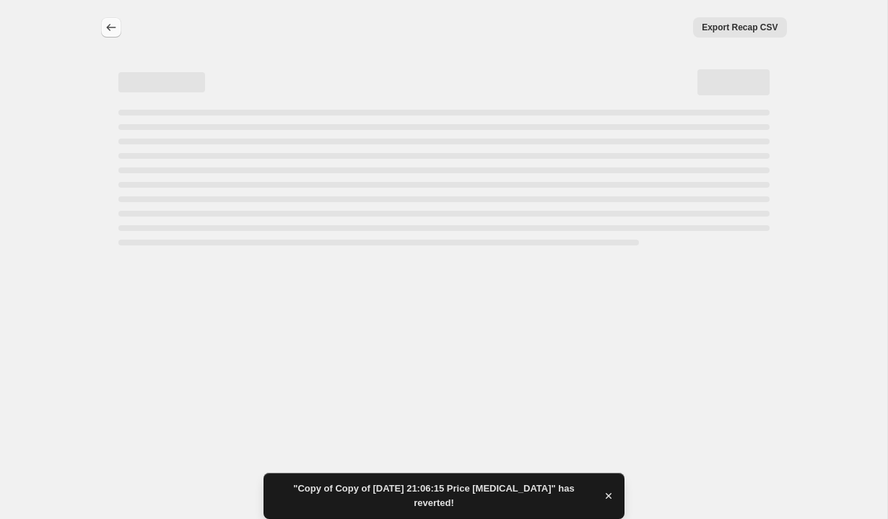
select select "percentage"
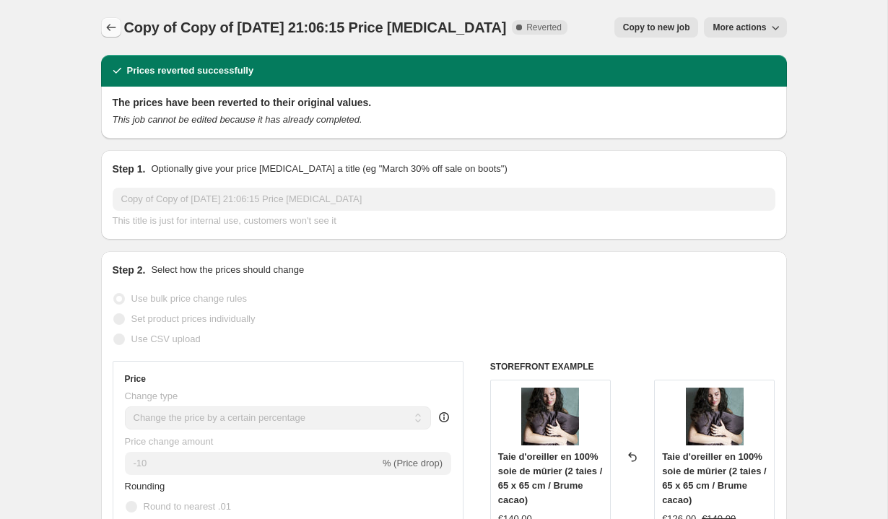
click at [110, 28] on icon "Price change jobs" at bounding box center [111, 27] width 14 height 14
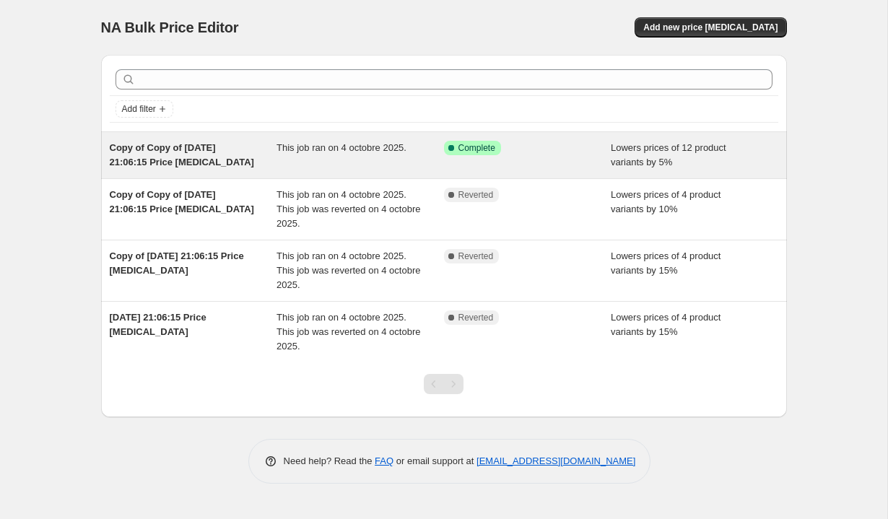
click at [534, 170] on div "Copy of Copy of 4 oct. 2025, 21:06:15 Price change job This job ran on 4 octobr…" at bounding box center [444, 155] width 686 height 46
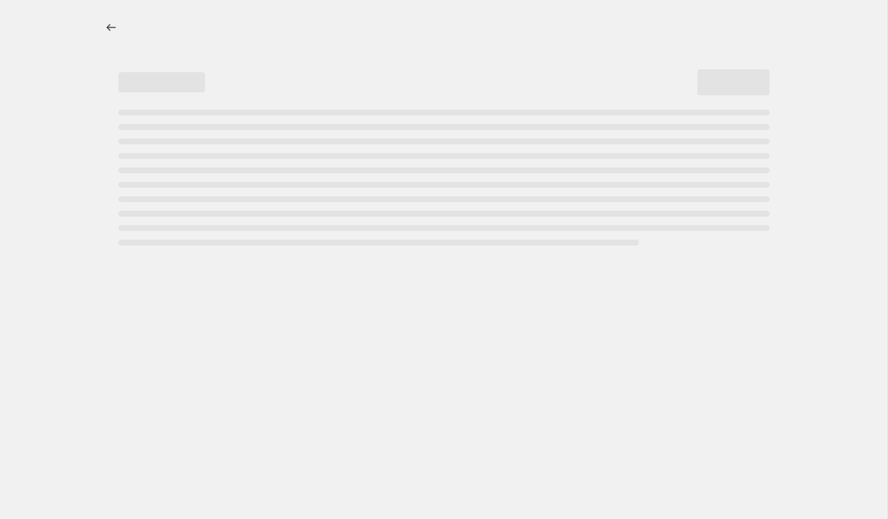
select select "percentage"
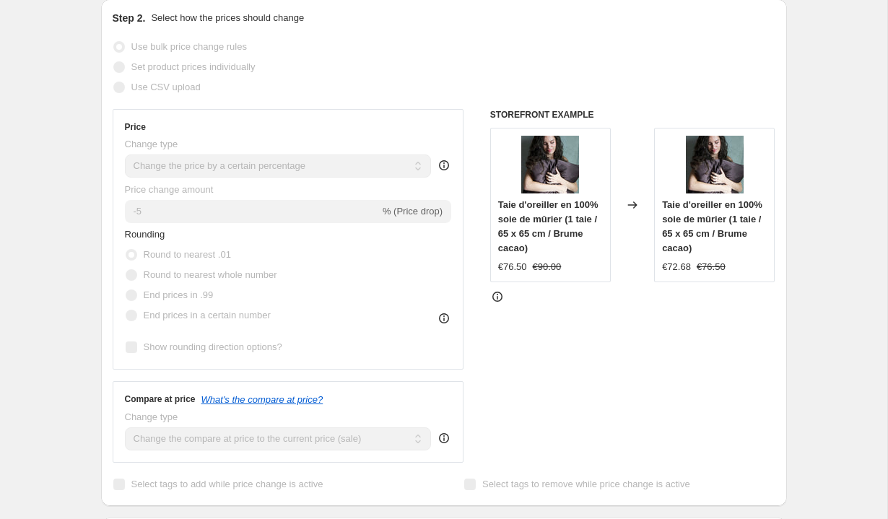
scroll to position [293, 0]
click at [494, 294] on icon at bounding box center [497, 297] width 10 height 10
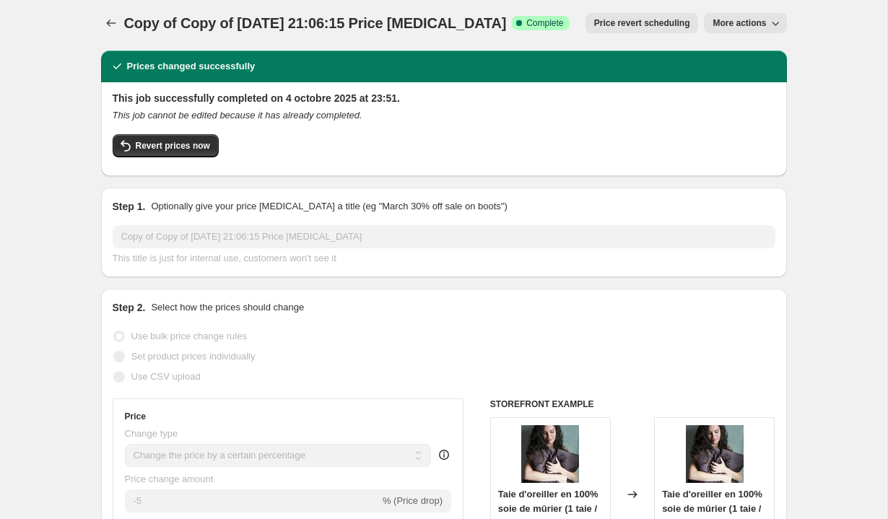
scroll to position [0, 0]
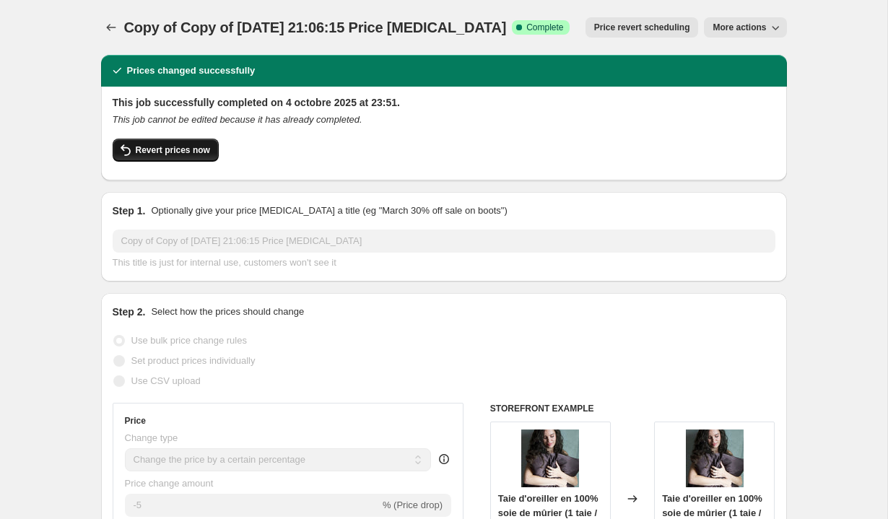
click at [154, 147] on span "Revert prices now" at bounding box center [173, 150] width 74 height 12
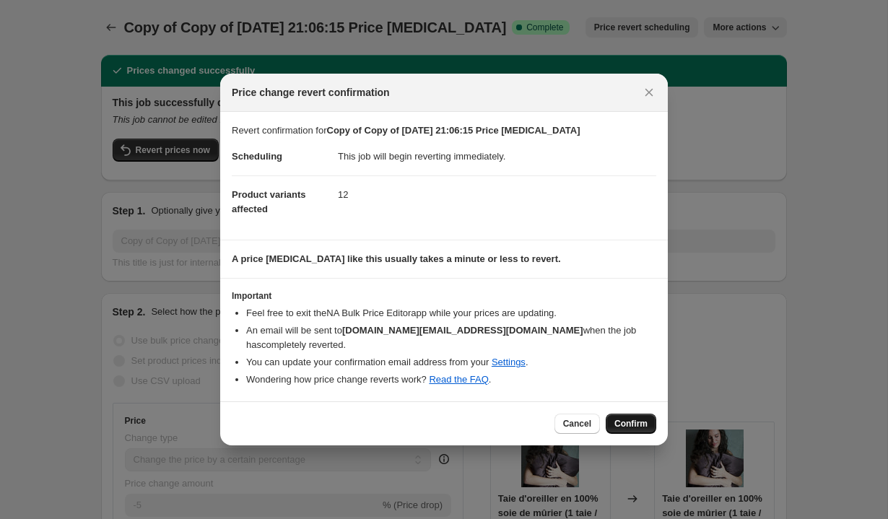
click at [636, 419] on span "Confirm" at bounding box center [630, 424] width 33 height 12
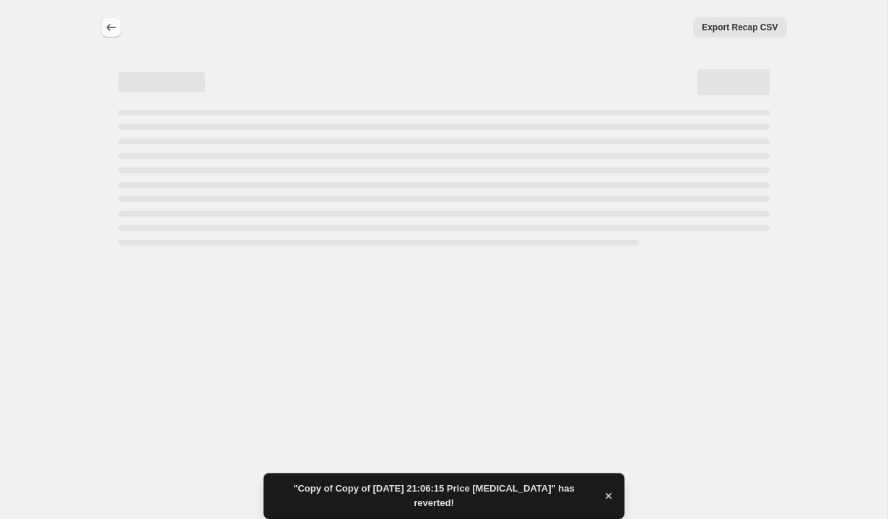
select select "percentage"
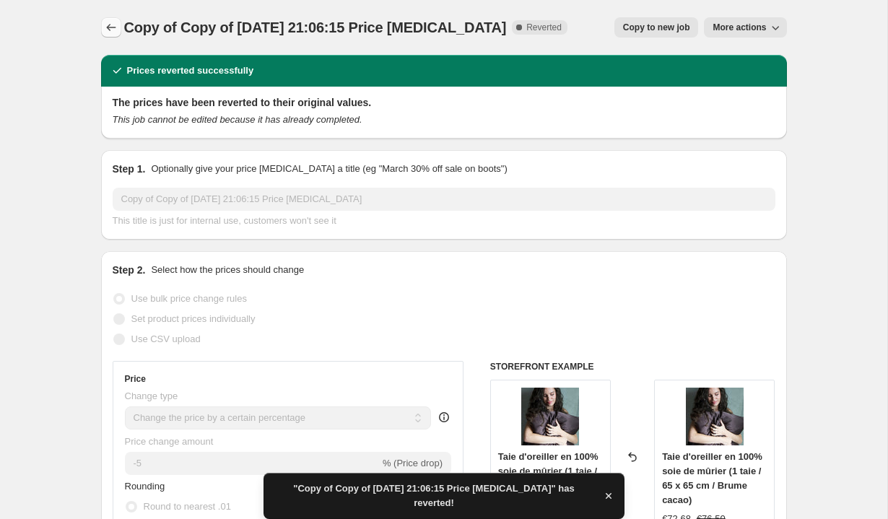
click at [112, 31] on icon "Price change jobs" at bounding box center [111, 27] width 14 height 14
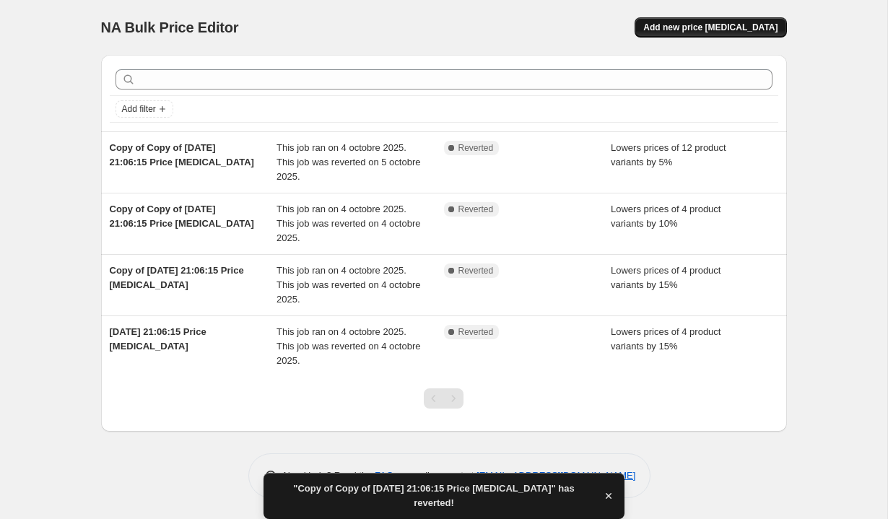
click at [708, 35] on button "Add new price [MEDICAL_DATA]" at bounding box center [711, 27] width 152 height 20
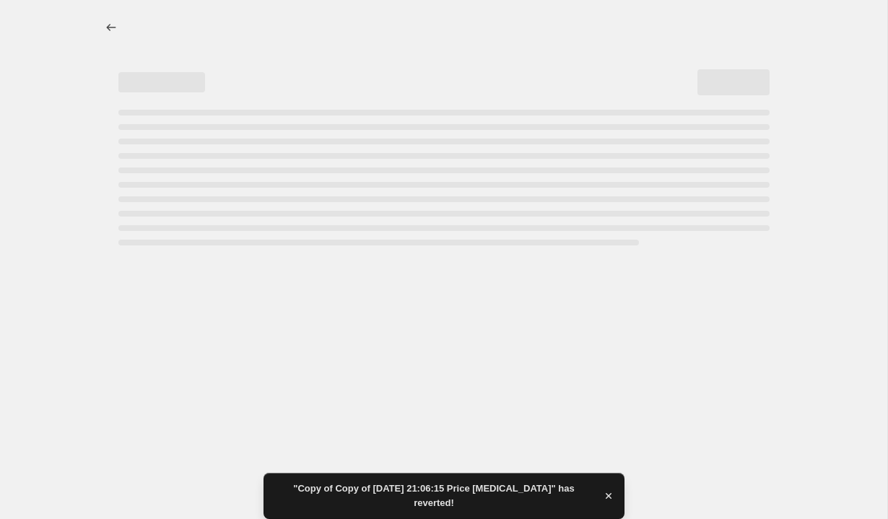
select select "percentage"
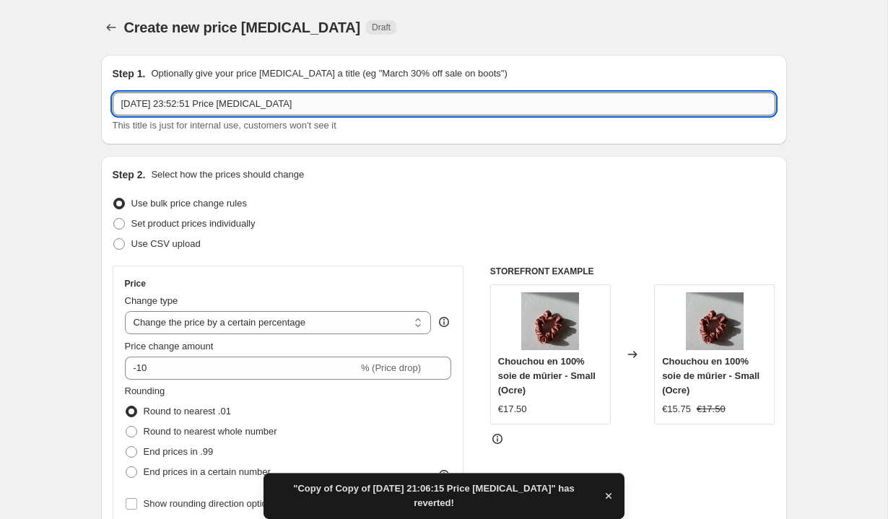
drag, startPoint x: 324, startPoint y: 100, endPoint x: 112, endPoint y: 101, distance: 212.2
click at [113, 101] on input "4 oct. 2025, 23:52:51 Price change job" at bounding box center [444, 103] width 663 height 23
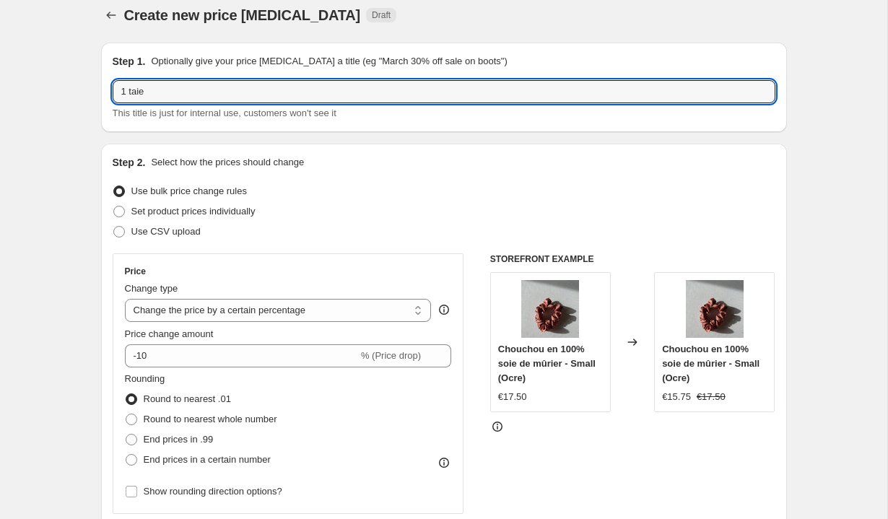
scroll to position [15, 0]
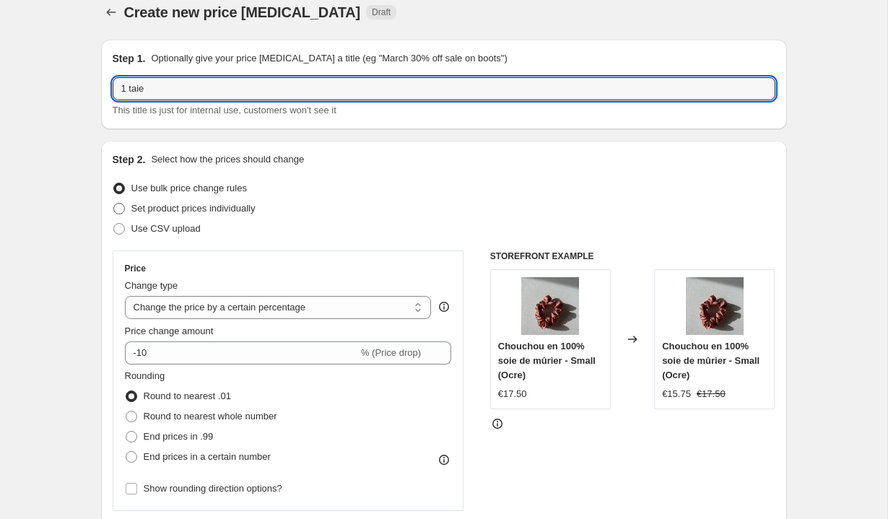
type input "1 taie"
click at [146, 215] on span "Set product prices individually" at bounding box center [193, 208] width 124 height 14
click at [114, 204] on input "Set product prices individually" at bounding box center [113, 203] width 1 height 1
radio input "true"
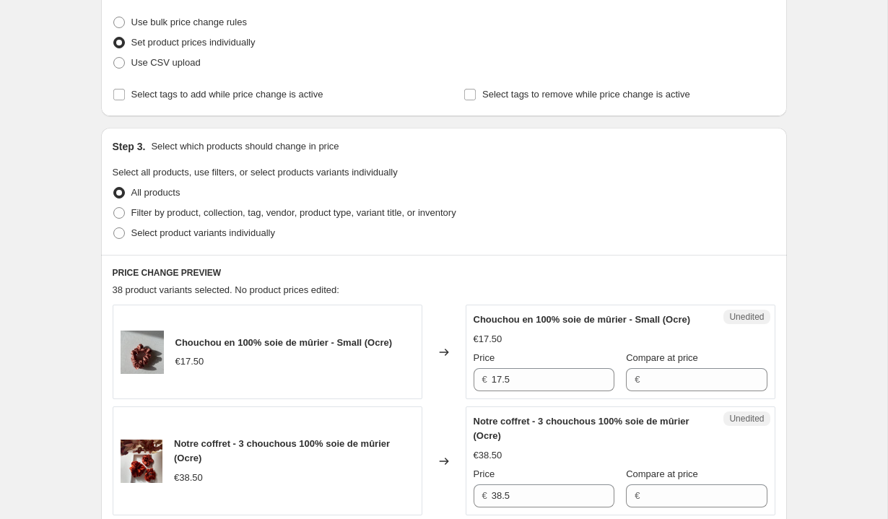
scroll to position [155, 0]
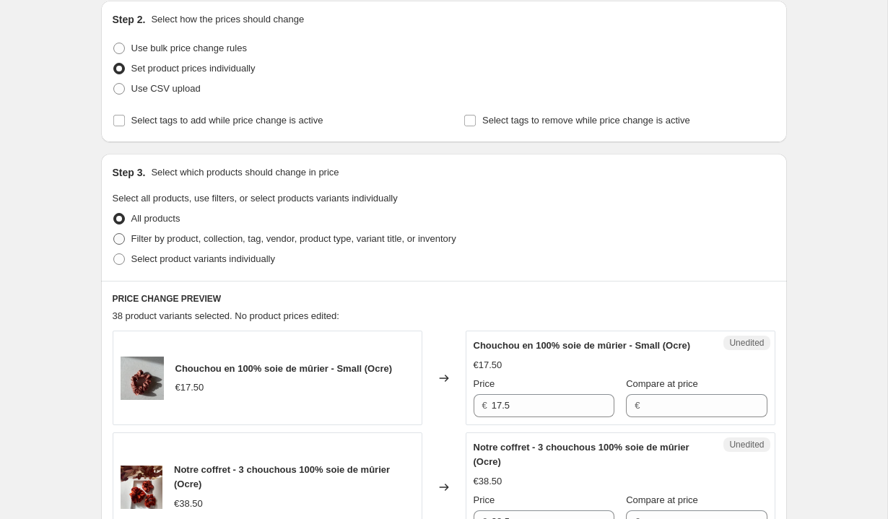
click at [146, 234] on span "Filter by product, collection, tag, vendor, product type, variant title, or inv…" at bounding box center [293, 238] width 325 height 11
click at [114, 234] on input "Filter by product, collection, tag, vendor, product type, variant title, or inv…" at bounding box center [113, 233] width 1 height 1
radio input "true"
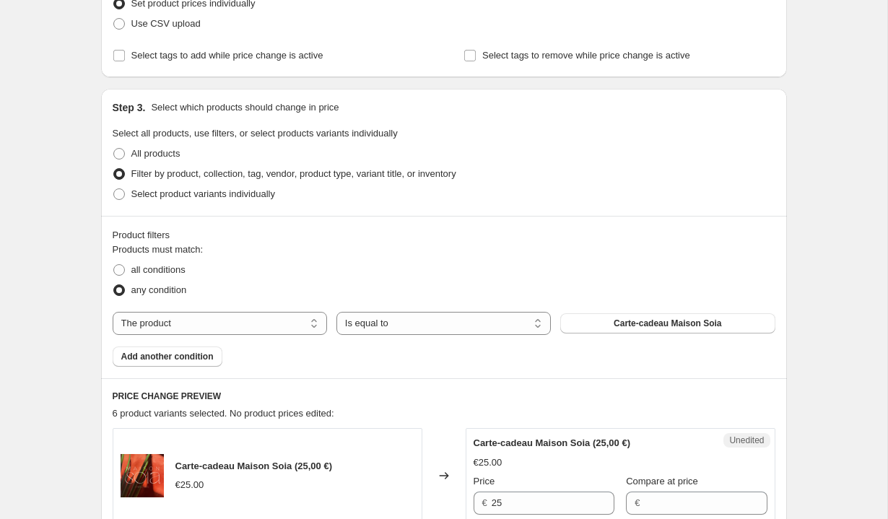
scroll to position [221, 0]
click at [216, 196] on span "Select product variants individually" at bounding box center [203, 193] width 144 height 11
click at [114, 188] on input "Select product variants individually" at bounding box center [113, 188] width 1 height 1
radio input "true"
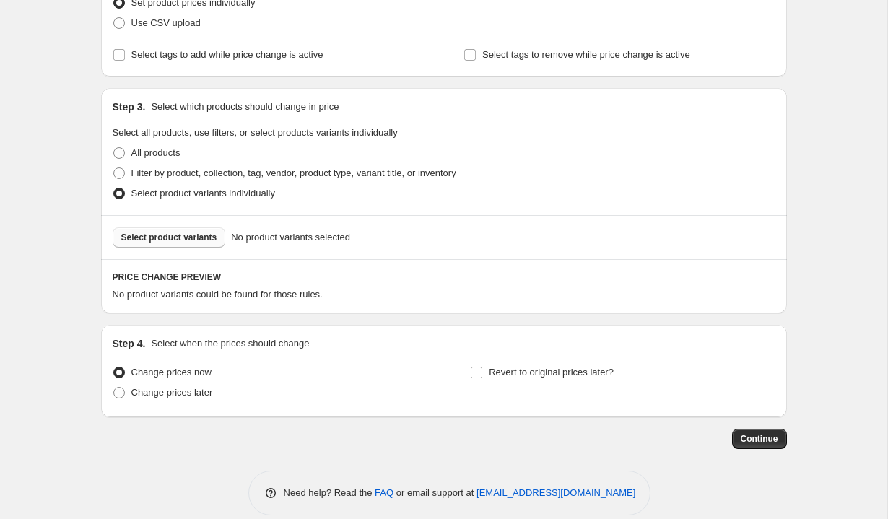
click at [187, 238] on span "Select product variants" at bounding box center [169, 238] width 96 height 12
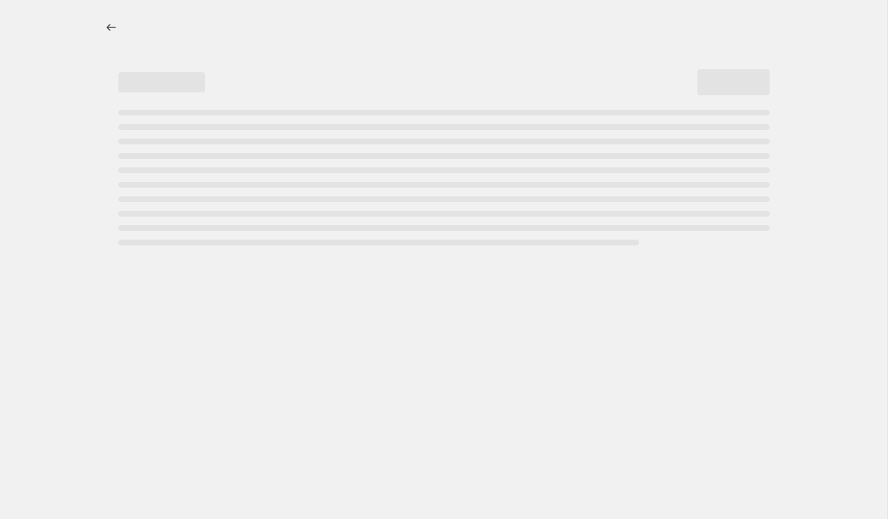
select select "percentage"
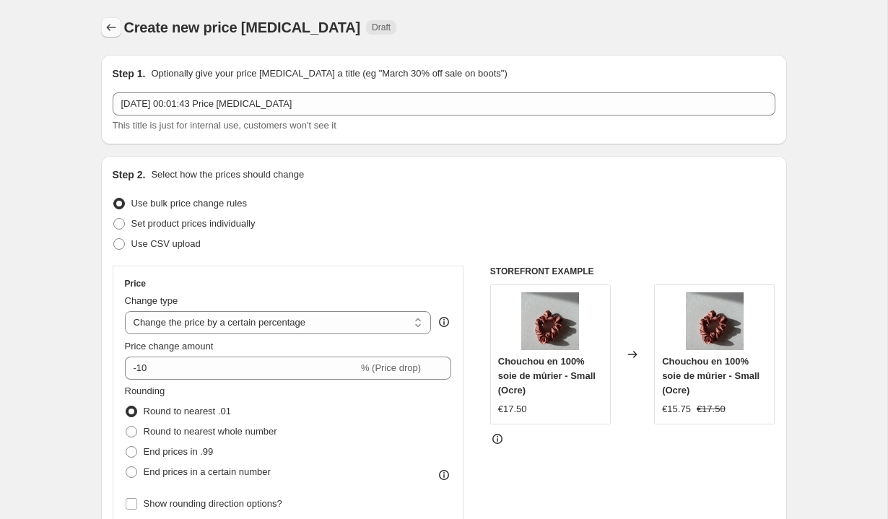
click at [111, 27] on icon "Price change jobs" at bounding box center [111, 27] width 14 height 14
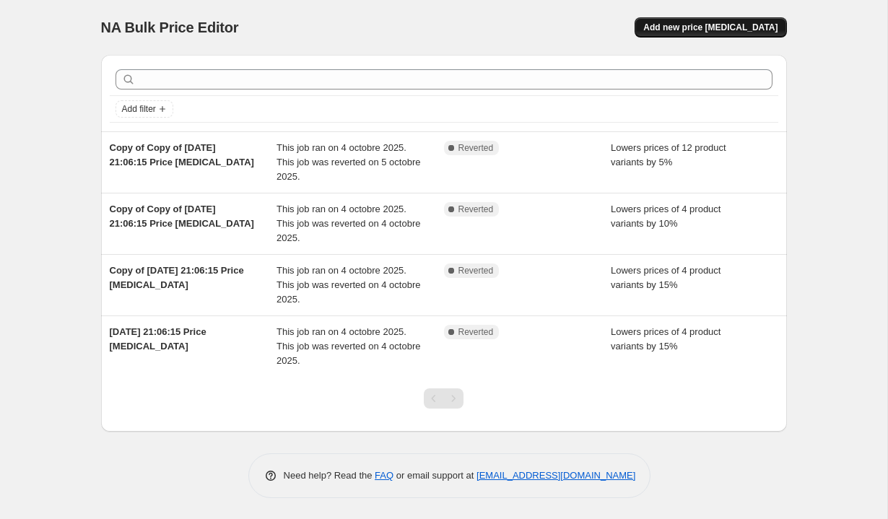
click at [715, 32] on span "Add new price [MEDICAL_DATA]" at bounding box center [710, 28] width 134 height 12
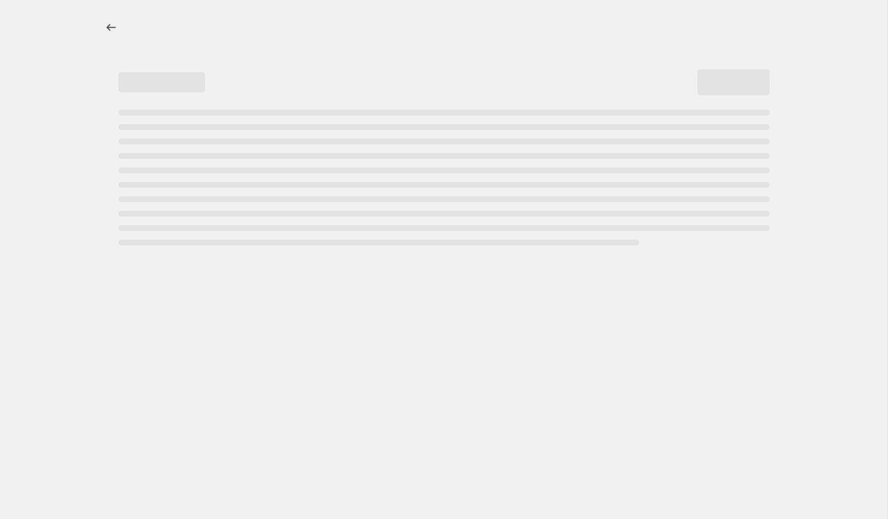
select select "percentage"
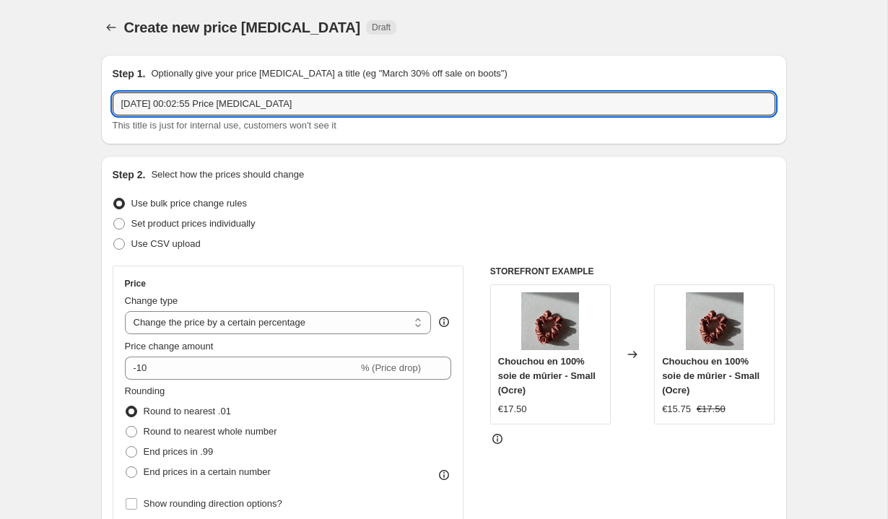
drag, startPoint x: 334, startPoint y: 105, endPoint x: 87, endPoint y: 104, distance: 246.9
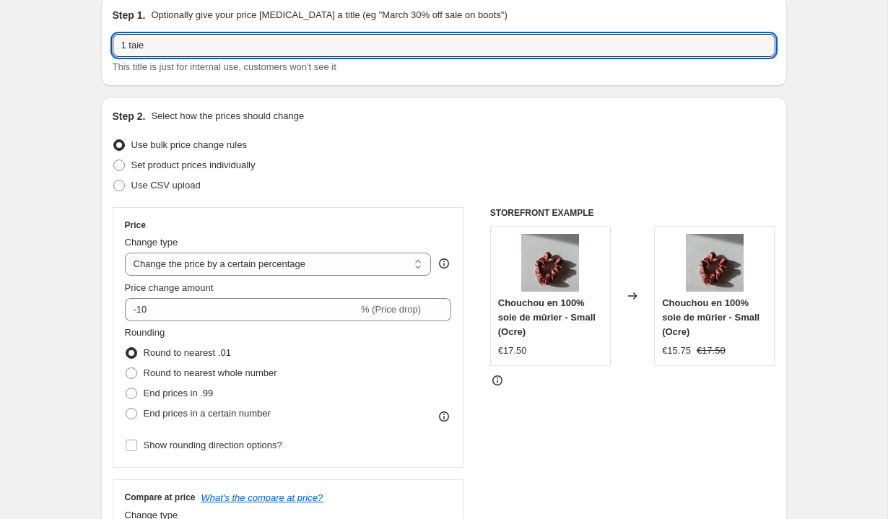
scroll to position [71, 0]
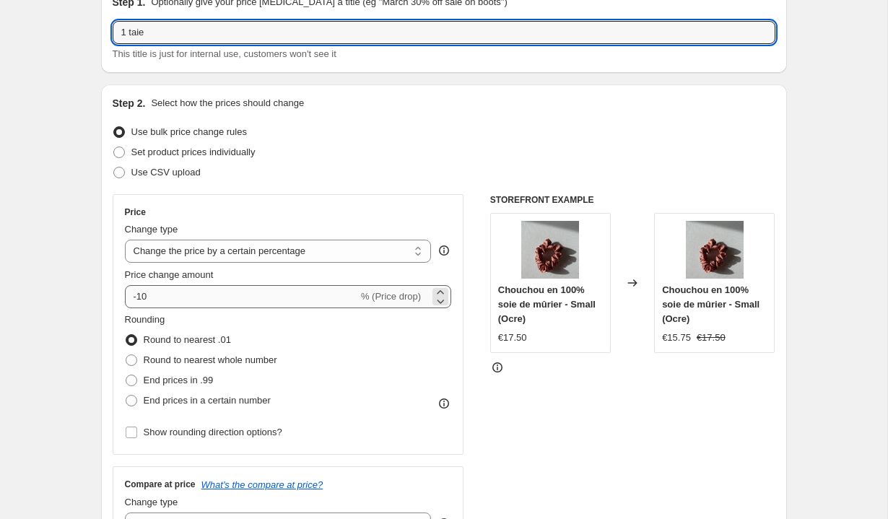
type input "1 taie"
click at [174, 298] on input "-10" at bounding box center [241, 296] width 233 height 23
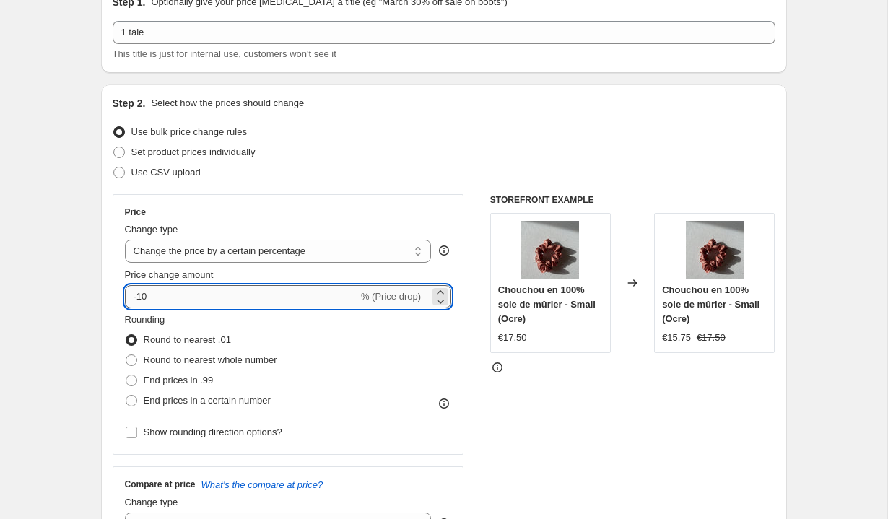
type input "-1"
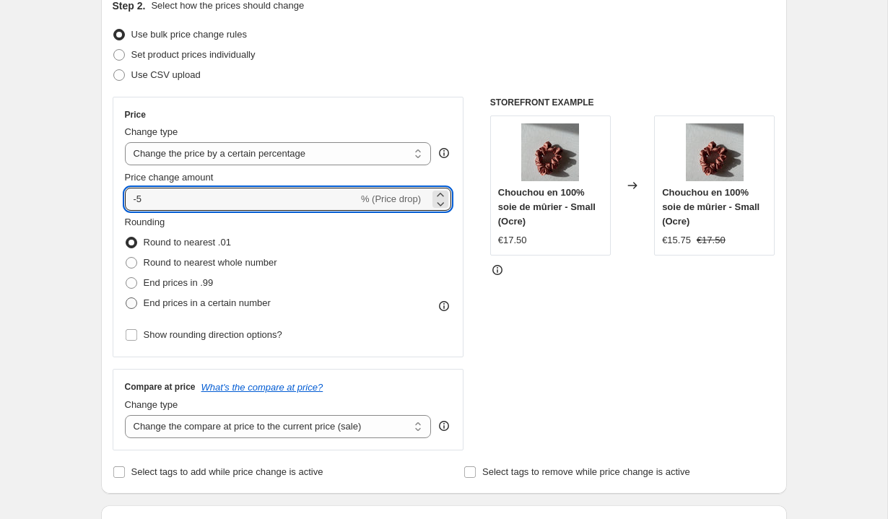
scroll to position [188, 0]
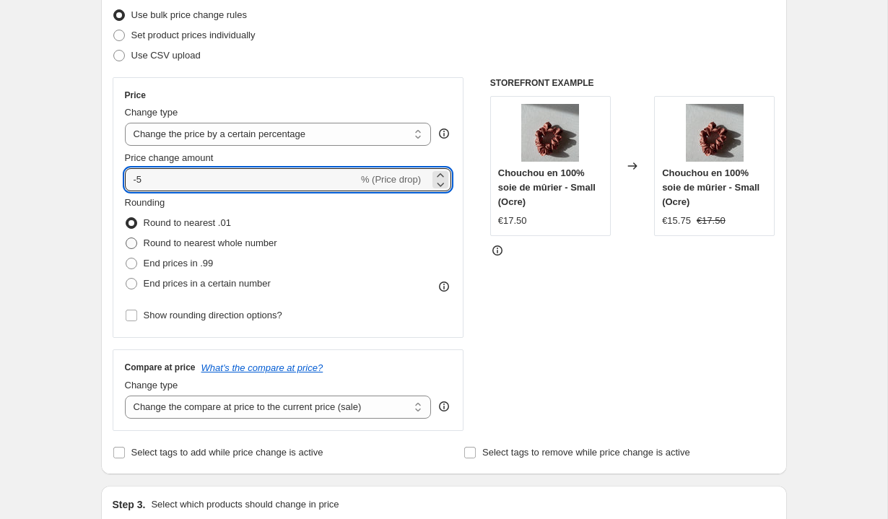
type input "-5"
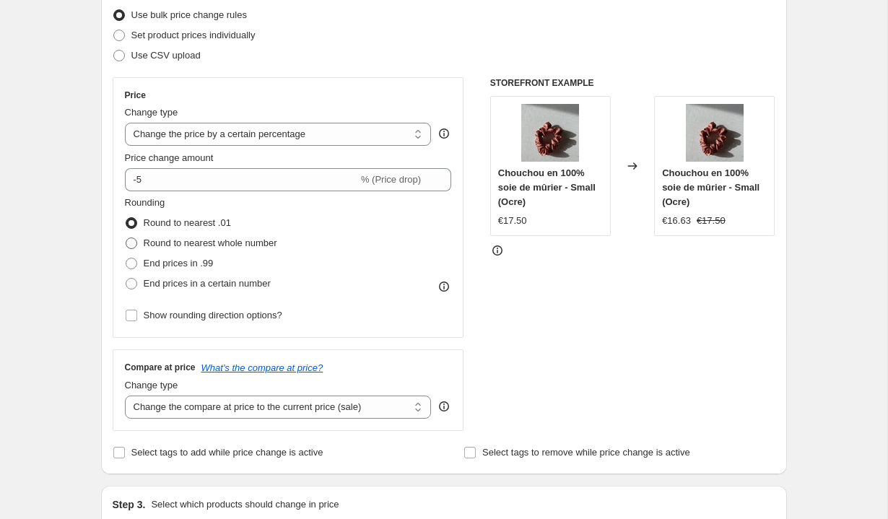
click at [139, 241] on label "Round to nearest whole number" at bounding box center [201, 243] width 152 height 20
click at [126, 238] on input "Round to nearest whole number" at bounding box center [126, 238] width 1 height 1
radio input "true"
click at [129, 225] on span at bounding box center [132, 223] width 12 height 12
click at [126, 218] on input "Round to nearest .01" at bounding box center [126, 217] width 1 height 1
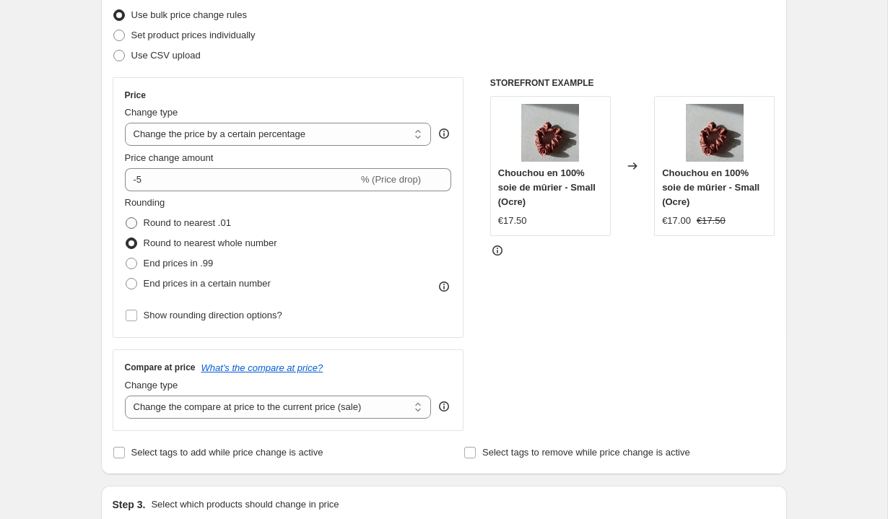
radio input "true"
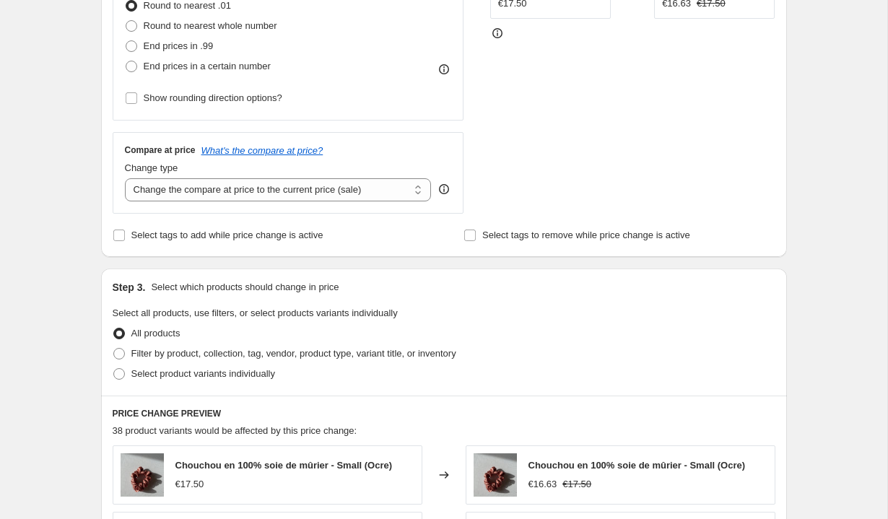
scroll to position [407, 0]
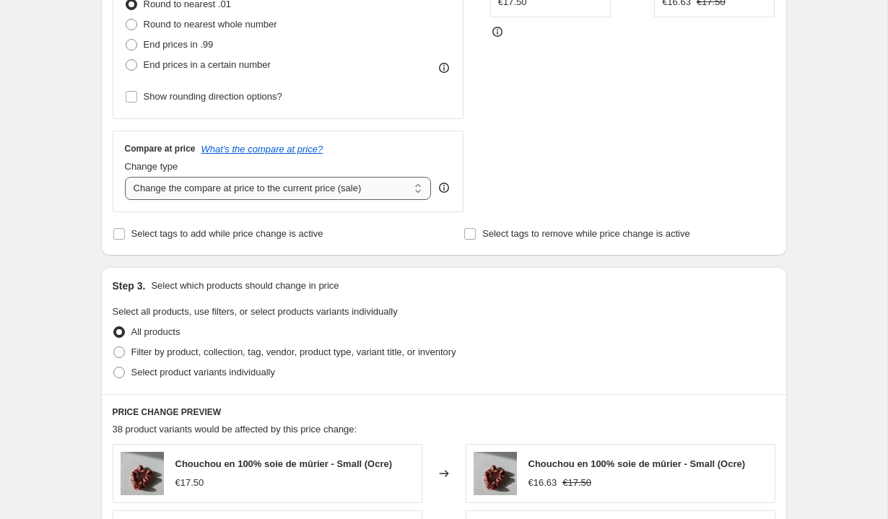
click at [191, 192] on select "Change the compare at price to the current price (sale) Change the compare at p…" at bounding box center [278, 188] width 307 height 23
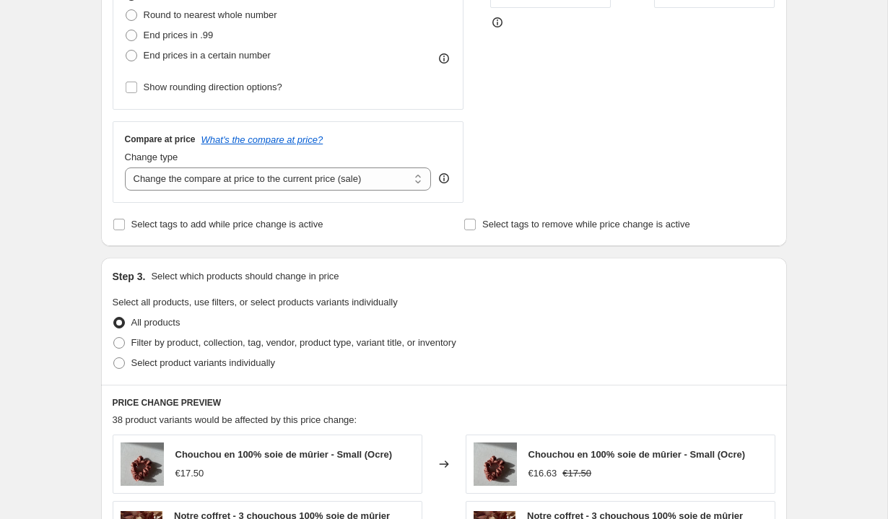
scroll to position [418, 0]
click at [117, 226] on input "Select tags to add while price change is active" at bounding box center [119, 223] width 12 height 12
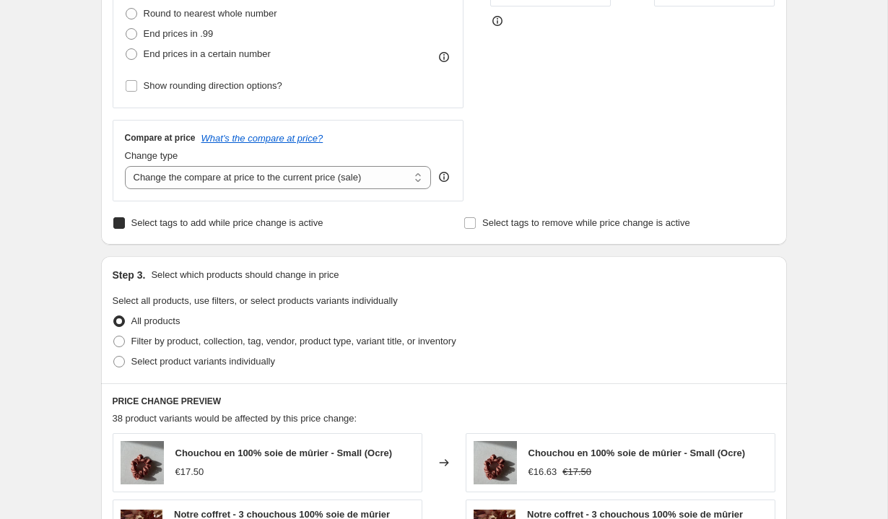
checkbox input "true"
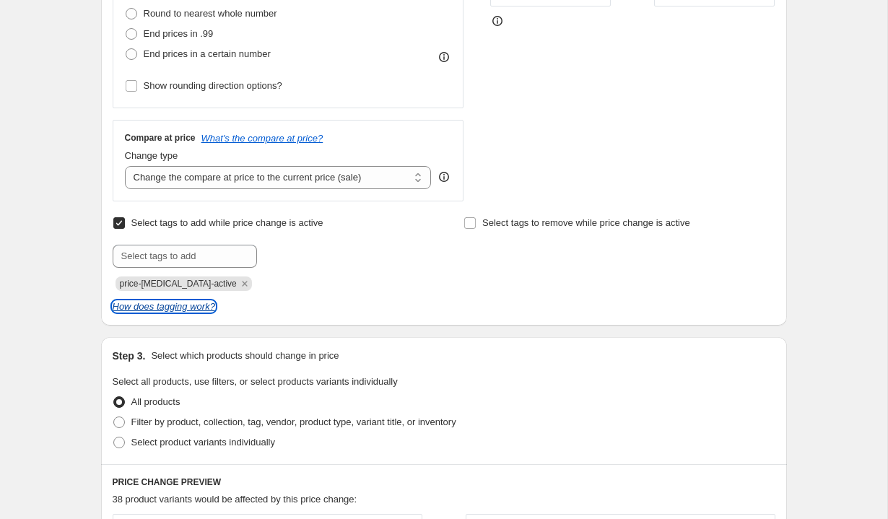
click at [140, 308] on icon "How does tagging work?" at bounding box center [164, 306] width 103 height 11
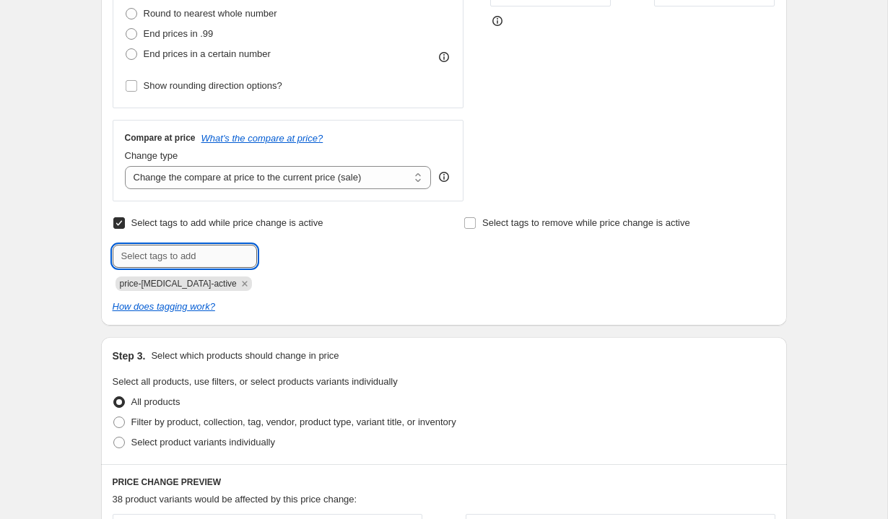
click at [216, 252] on input "text" at bounding box center [185, 256] width 144 height 23
click at [238, 285] on icon "Remove price-change-job-active" at bounding box center [244, 283] width 13 height 13
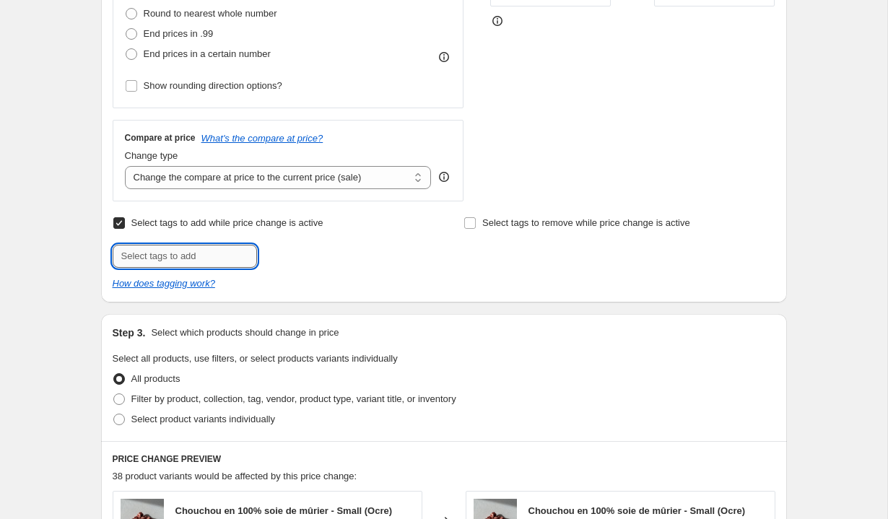
click at [187, 258] on input "text" at bounding box center [185, 256] width 144 height 23
type input "réduction validée"
click at [459, 269] on div "Select tags to add while price change is active Submit réduction validée Add ré…" at bounding box center [444, 252] width 663 height 78
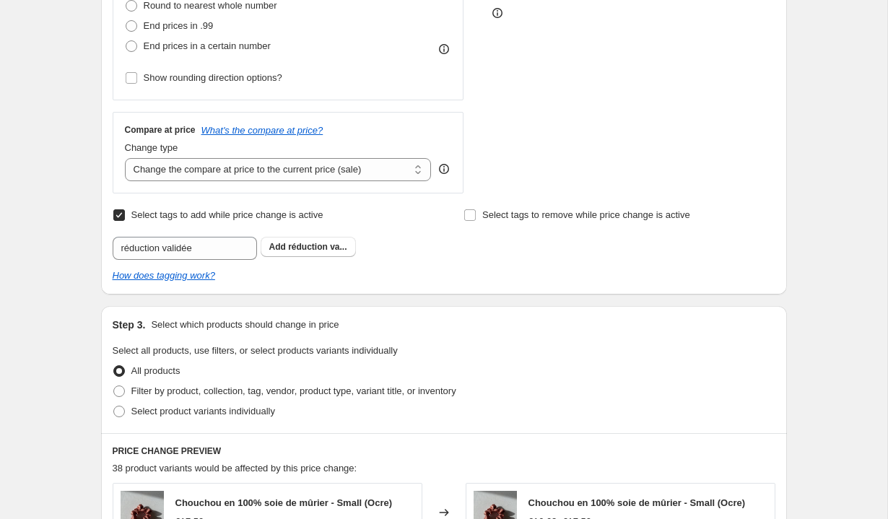
scroll to position [427, 0]
click at [475, 215] on input "Select tags to remove while price change is active" at bounding box center [470, 214] width 12 height 12
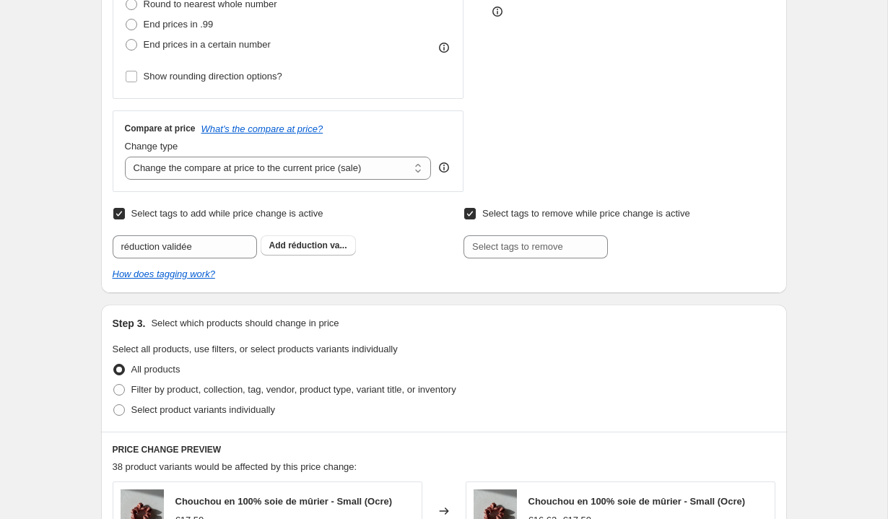
click at [471, 205] on label "Select tags to remove while price change is active" at bounding box center [576, 214] width 227 height 20
click at [471, 208] on input "Select tags to remove while price change is active" at bounding box center [470, 214] width 12 height 12
checkbox input "false"
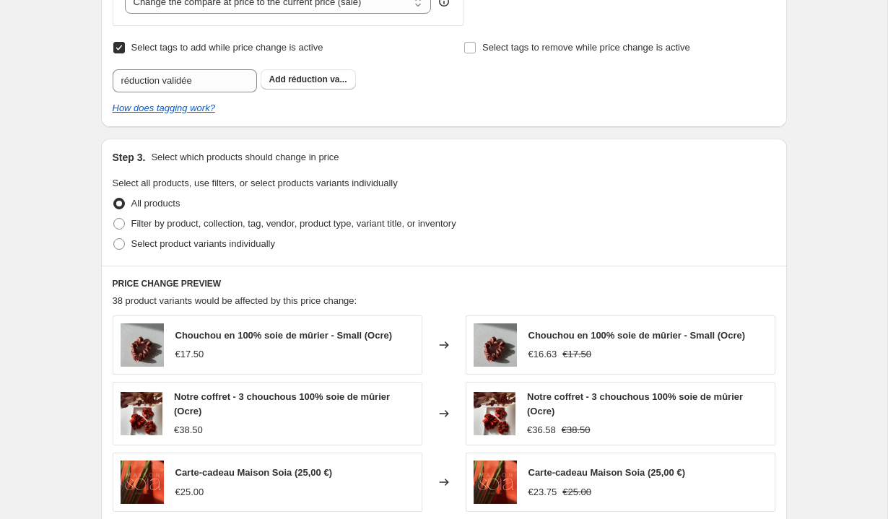
scroll to position [609, 0]
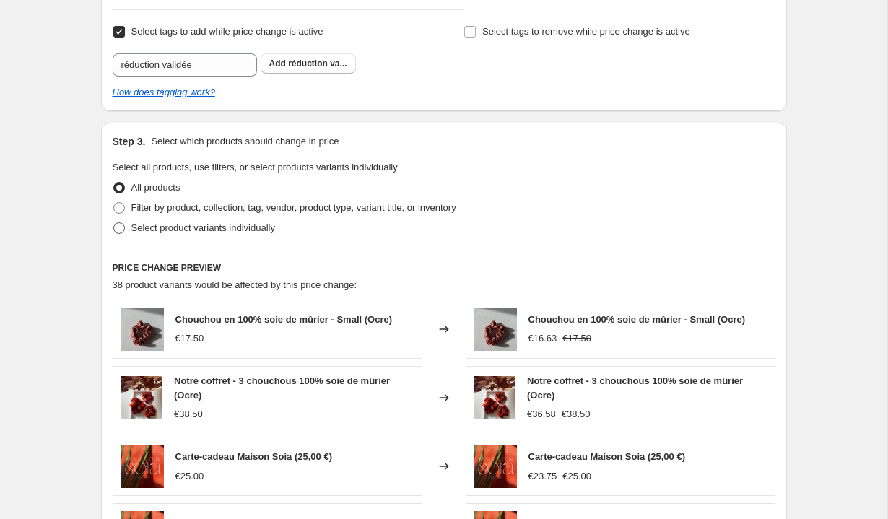
click at [257, 229] on span "Select product variants individually" at bounding box center [203, 227] width 144 height 11
click at [114, 223] on input "Select product variants individually" at bounding box center [113, 222] width 1 height 1
radio input "true"
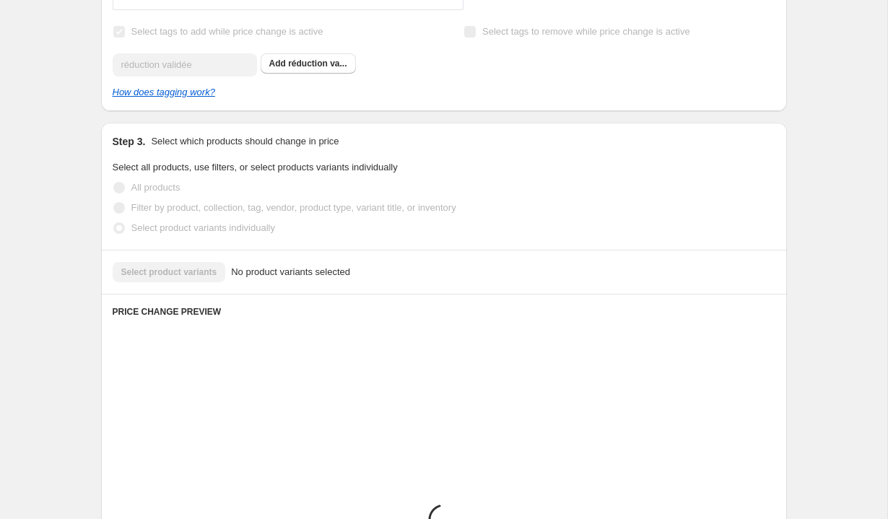
scroll to position [656, 0]
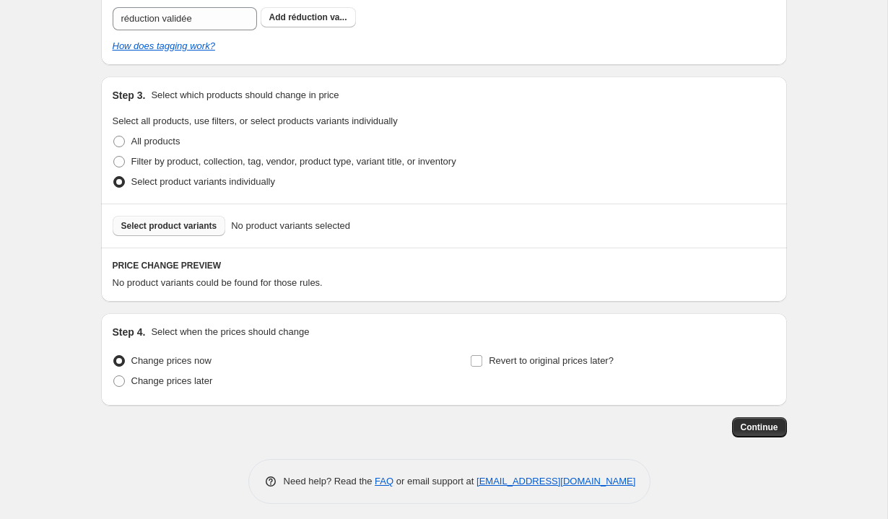
click at [171, 222] on span "Select product variants" at bounding box center [169, 226] width 96 height 12
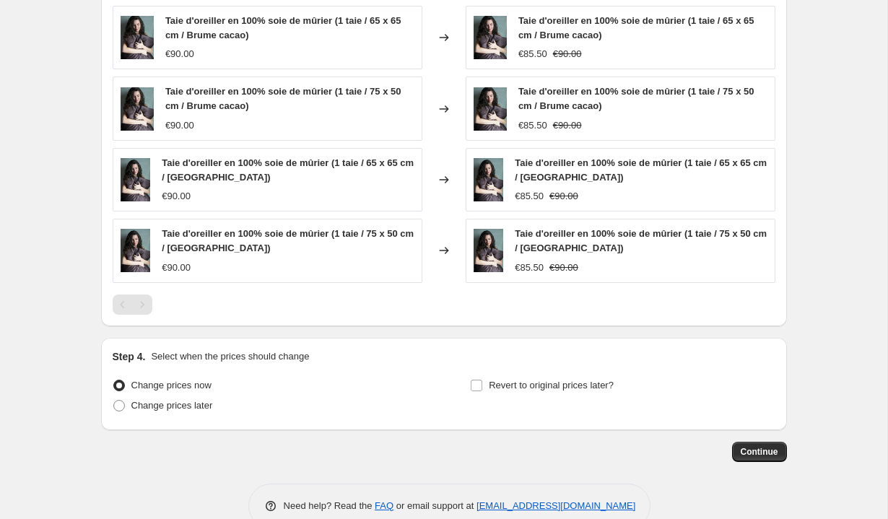
scroll to position [977, 0]
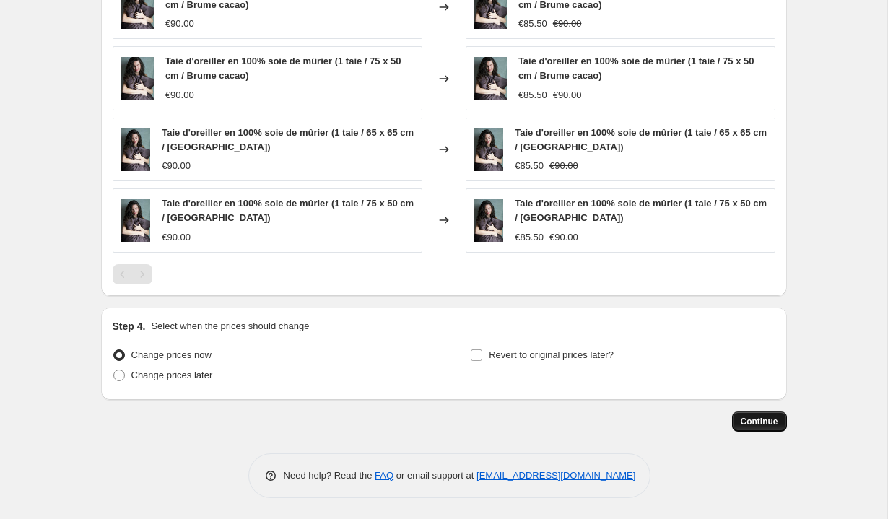
click at [738, 422] on button "Continue" at bounding box center [759, 421] width 55 height 20
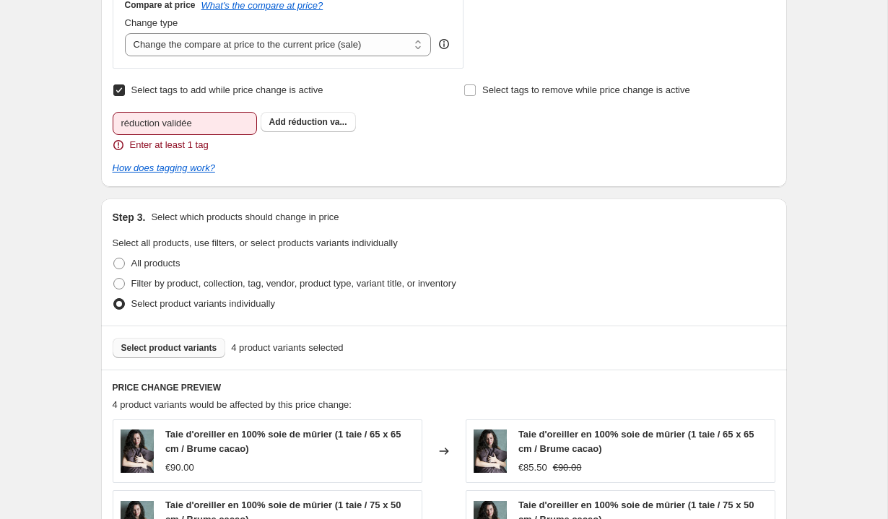
scroll to position [509, 0]
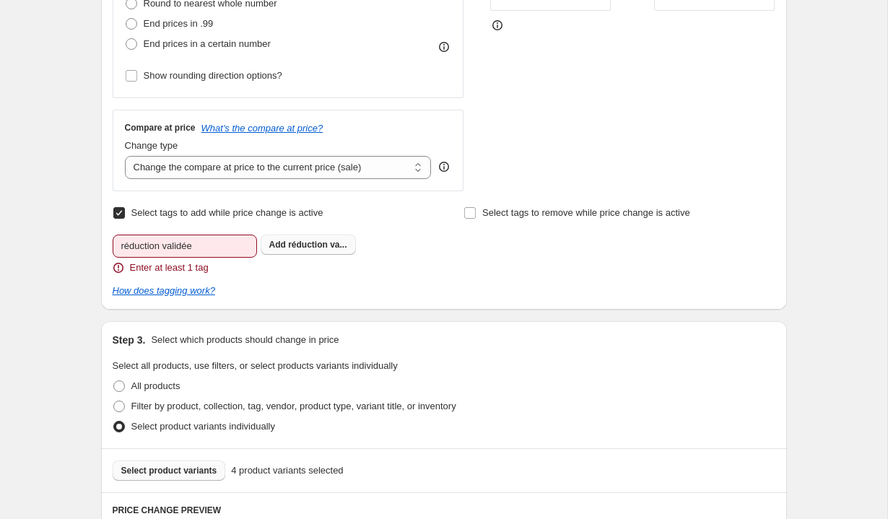
click at [281, 237] on button "Add réduction va..." at bounding box center [308, 245] width 95 height 20
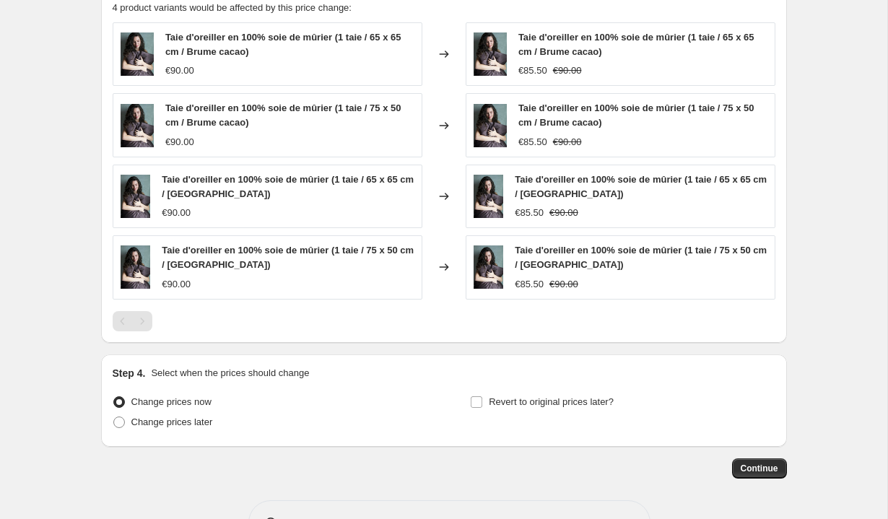
scroll to position [1001, 0]
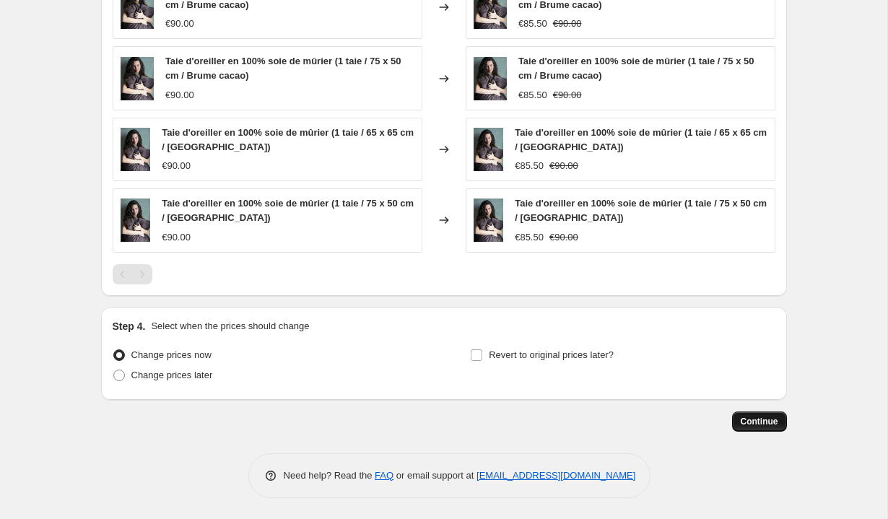
click at [751, 425] on span "Continue" at bounding box center [760, 422] width 38 height 12
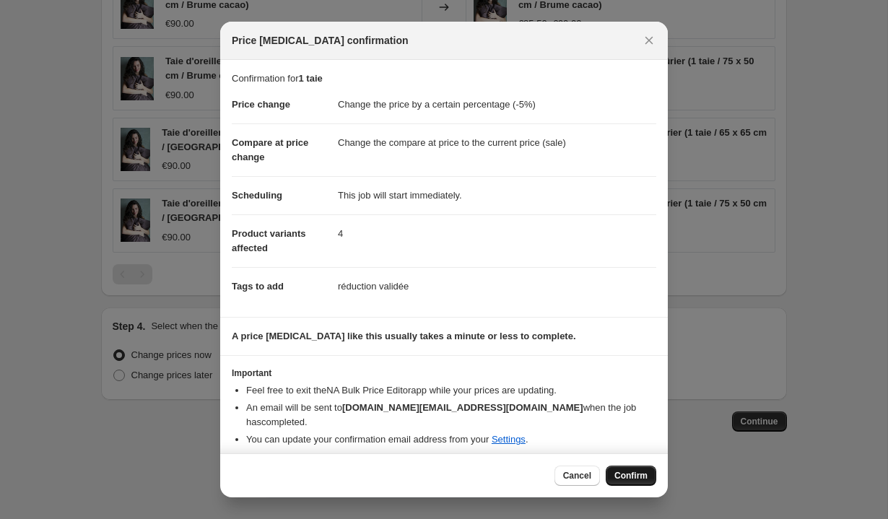
click at [617, 470] on span "Confirm" at bounding box center [630, 476] width 33 height 12
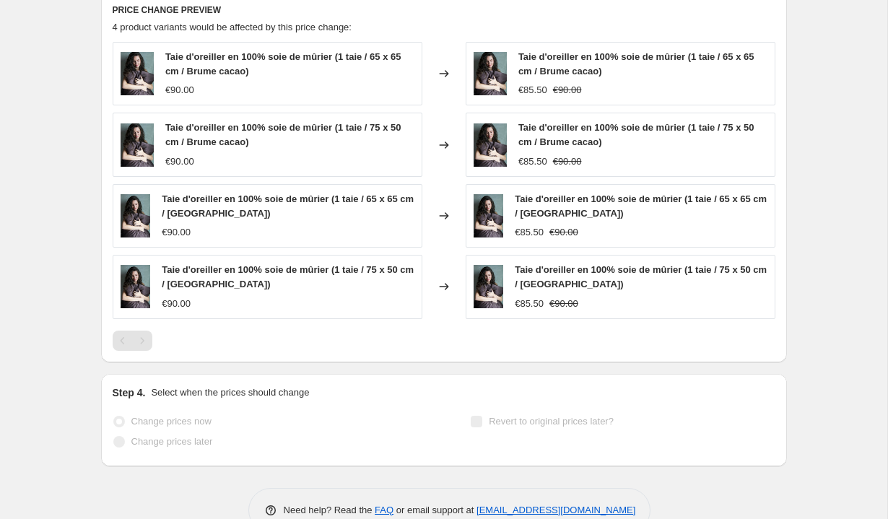
select select "percentage"
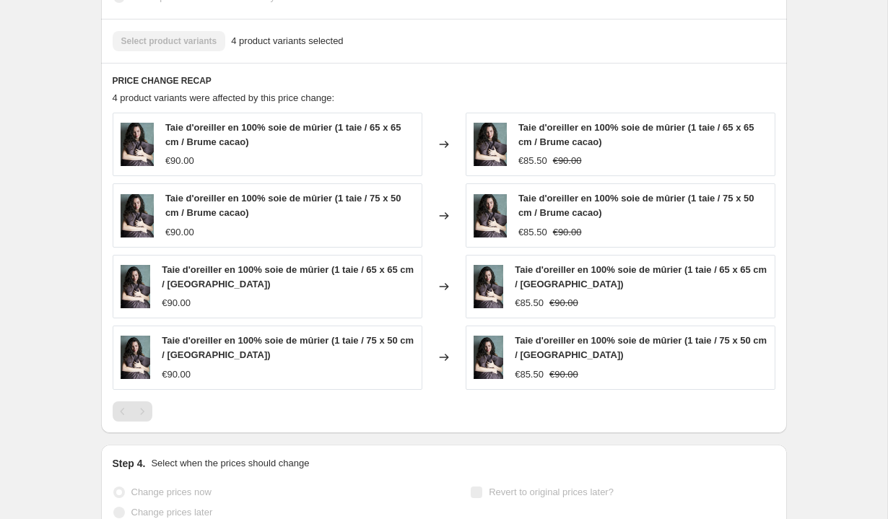
scroll to position [0, 0]
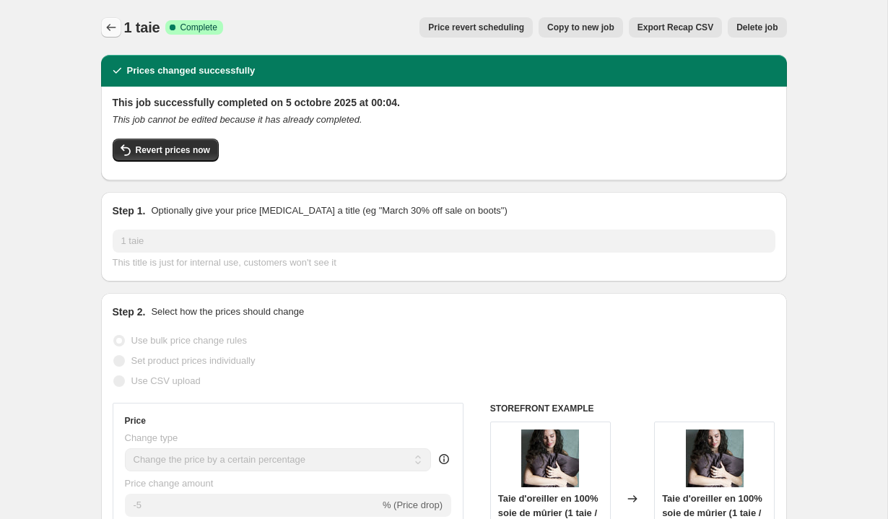
click at [110, 29] on icon "Price change jobs" at bounding box center [111, 27] width 14 height 14
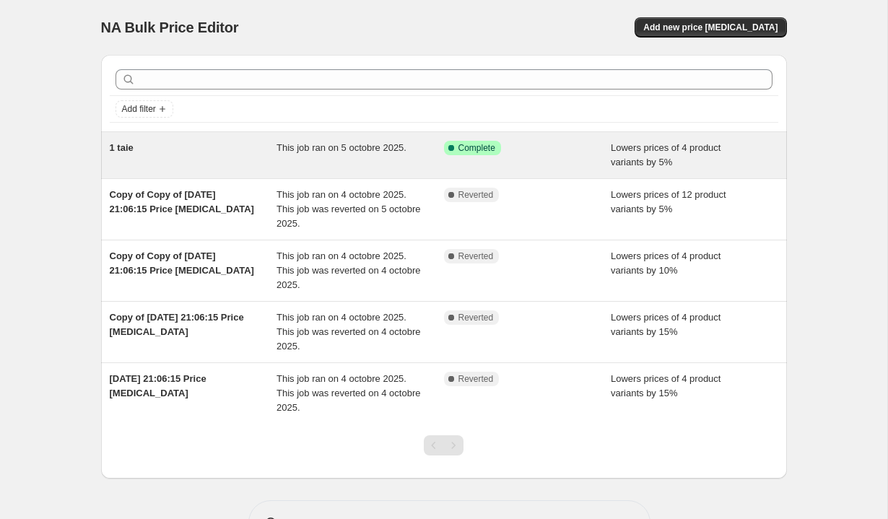
click at [509, 154] on div "Success Complete Complete" at bounding box center [517, 148] width 146 height 14
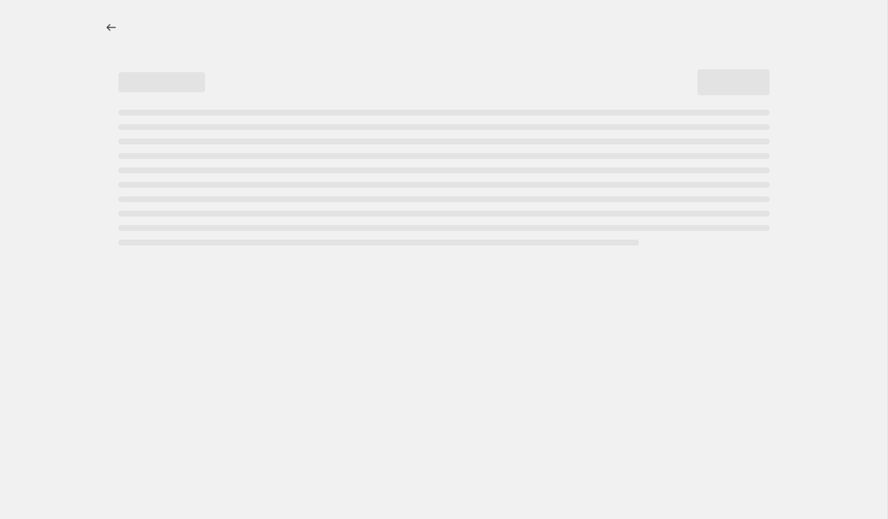
select select "percentage"
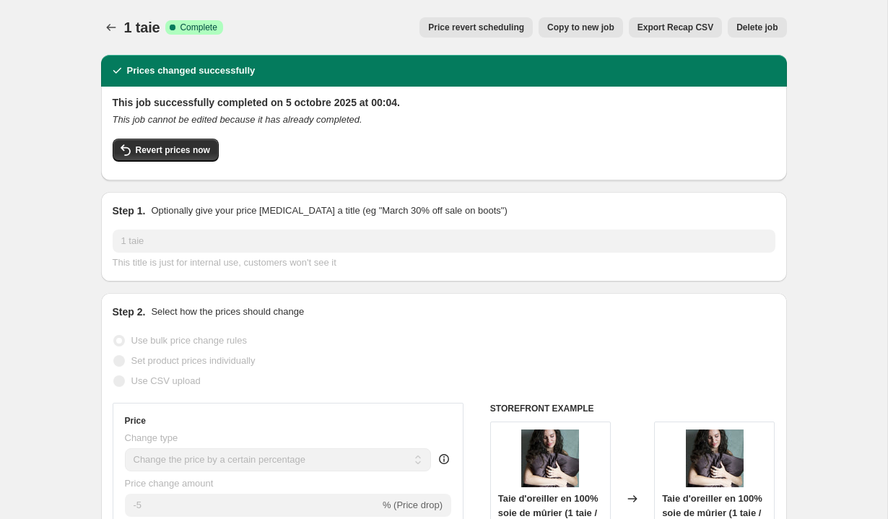
click at [583, 29] on span "Copy to new job" at bounding box center [580, 28] width 67 height 12
select select "percentage"
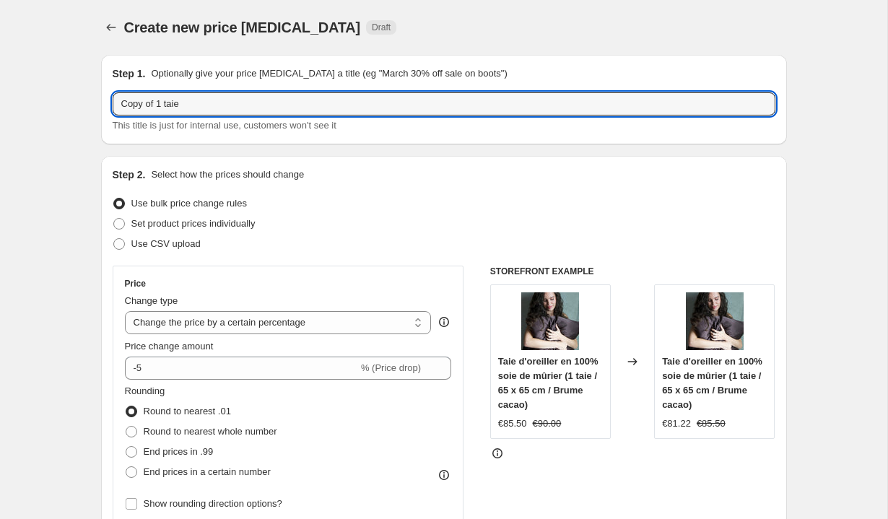
drag, startPoint x: 199, startPoint y: 103, endPoint x: 74, endPoint y: 103, distance: 124.9
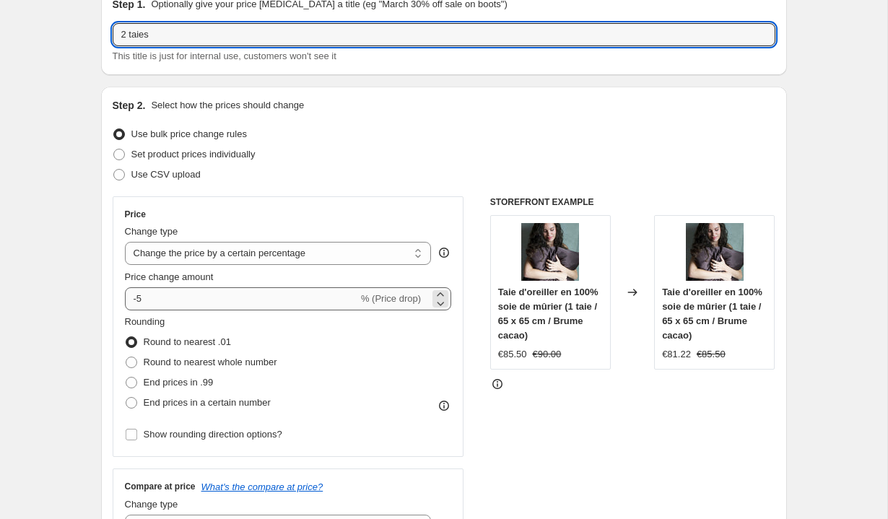
type input "2 taies"
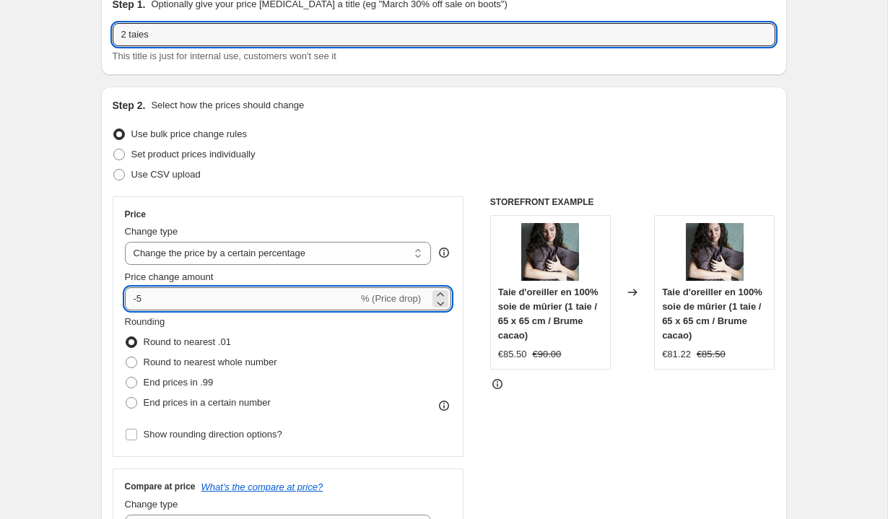
click at [158, 303] on input "-5" at bounding box center [241, 298] width 233 height 23
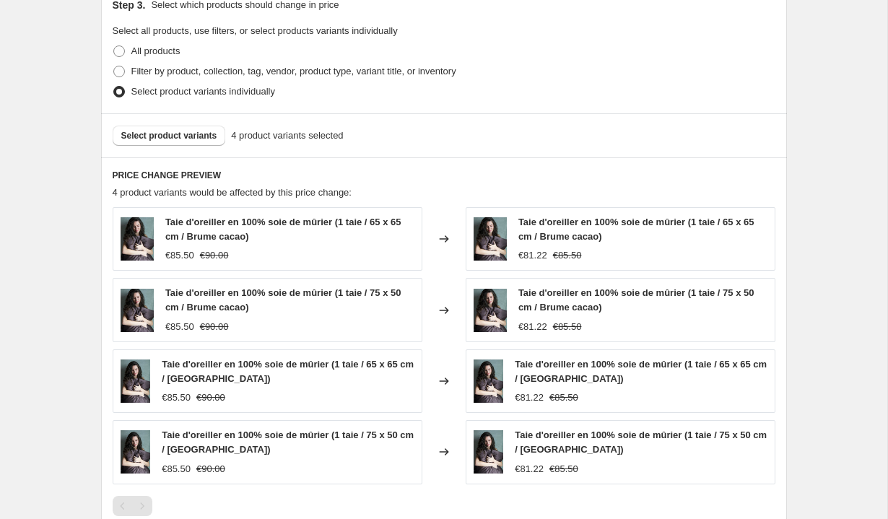
scroll to position [765, 0]
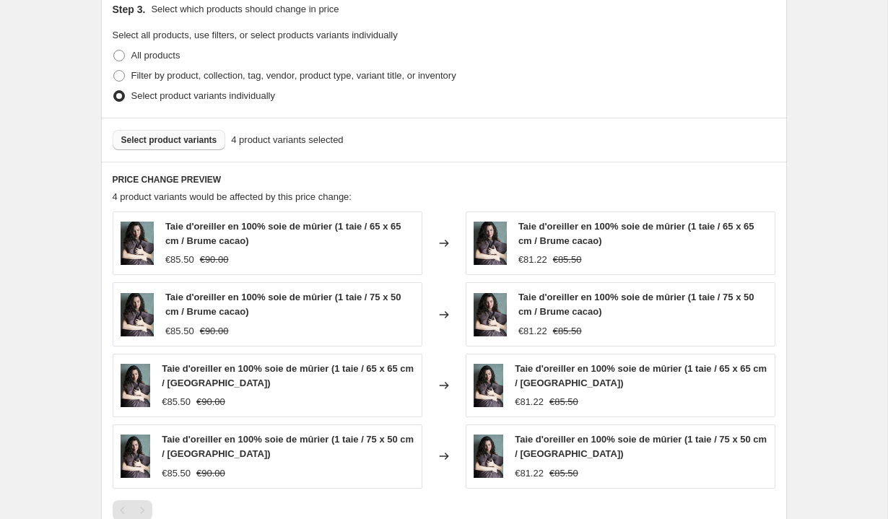
type input "-40"
click at [205, 144] on span "Select product variants" at bounding box center [169, 140] width 96 height 12
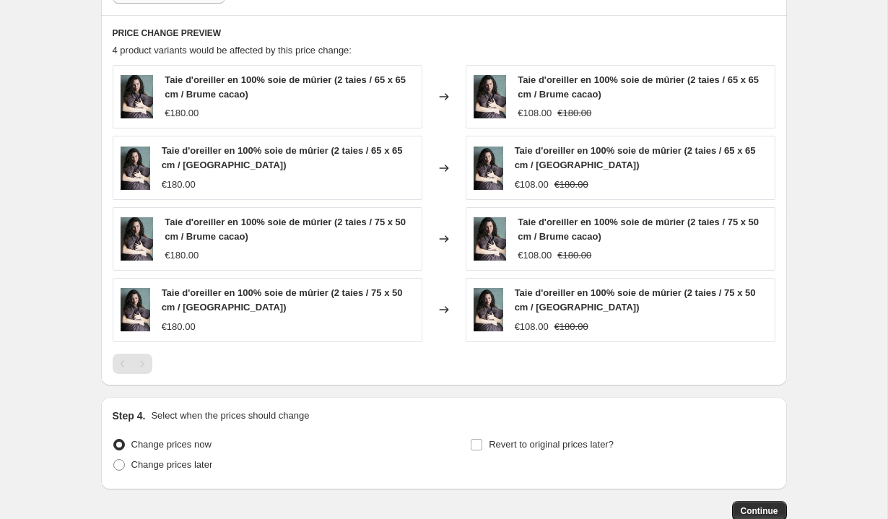
scroll to position [1001, 0]
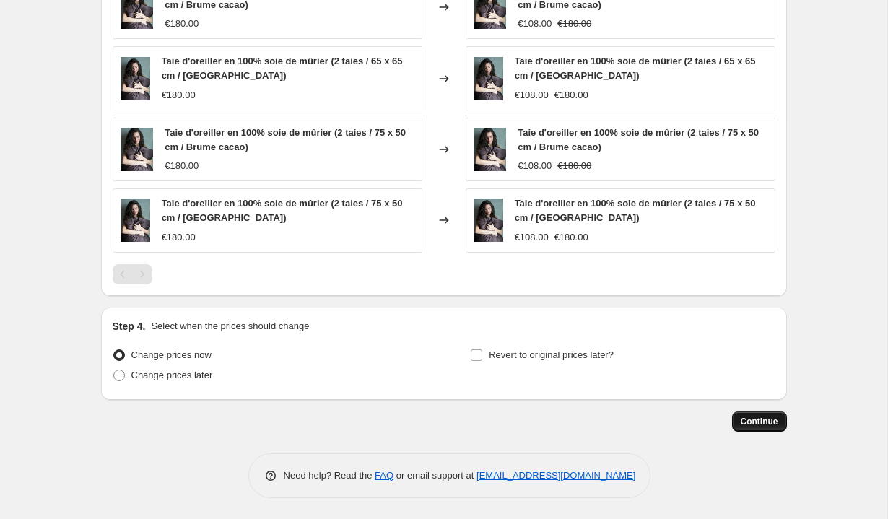
click at [744, 417] on span "Continue" at bounding box center [760, 422] width 38 height 12
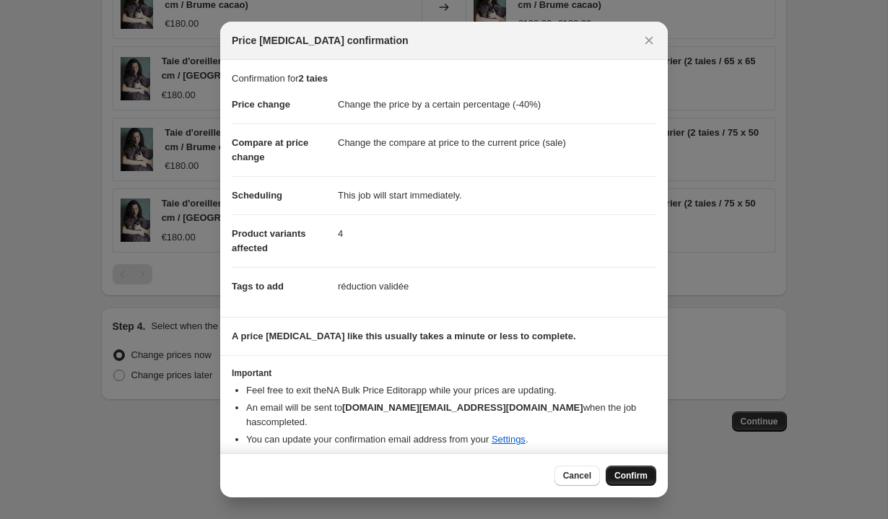
click at [622, 470] on span "Confirm" at bounding box center [630, 476] width 33 height 12
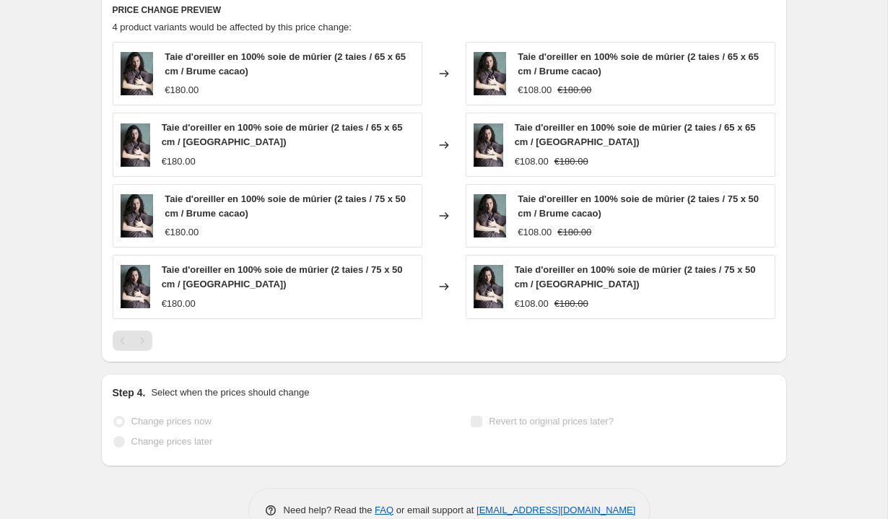
select select "percentage"
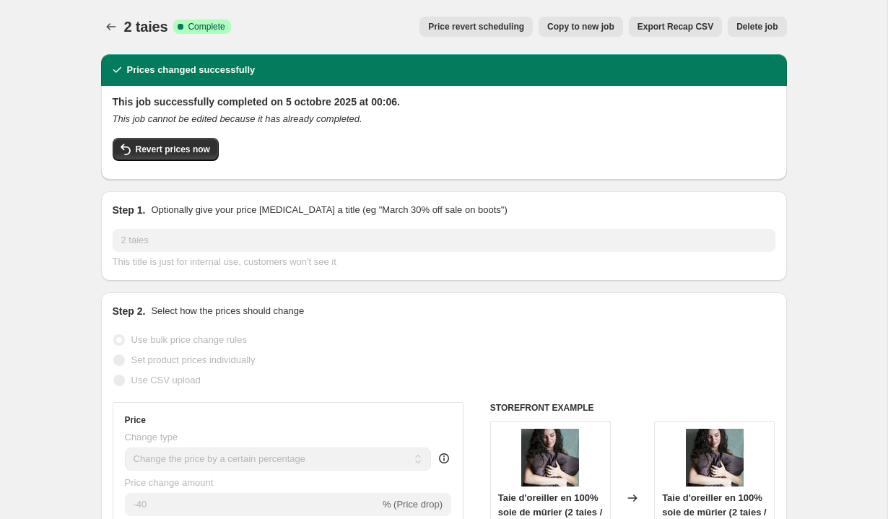
scroll to position [0, 0]
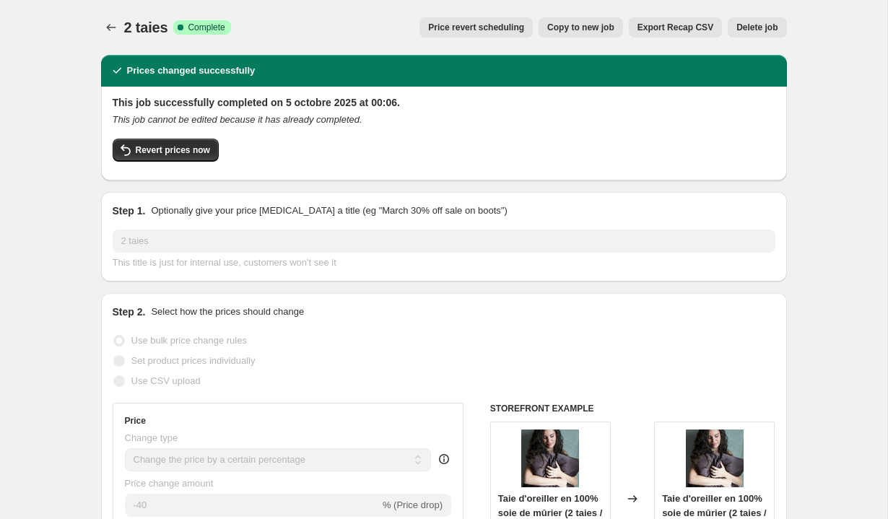
click at [242, 1] on div "2 taies. This page is ready 2 taies Success Complete Complete Price revert sche…" at bounding box center [444, 27] width 686 height 55
click at [132, 149] on icon "button" at bounding box center [125, 149] width 17 height 17
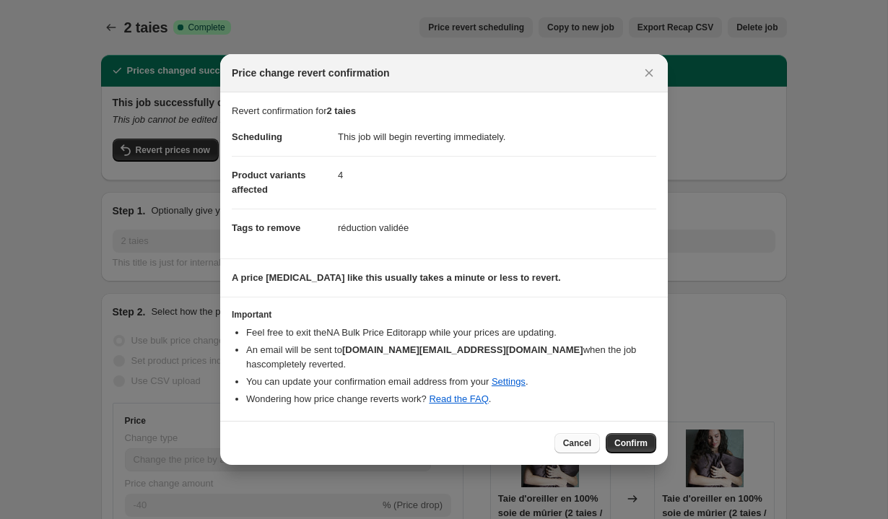
click at [570, 436] on button "Cancel" at bounding box center [576, 443] width 45 height 20
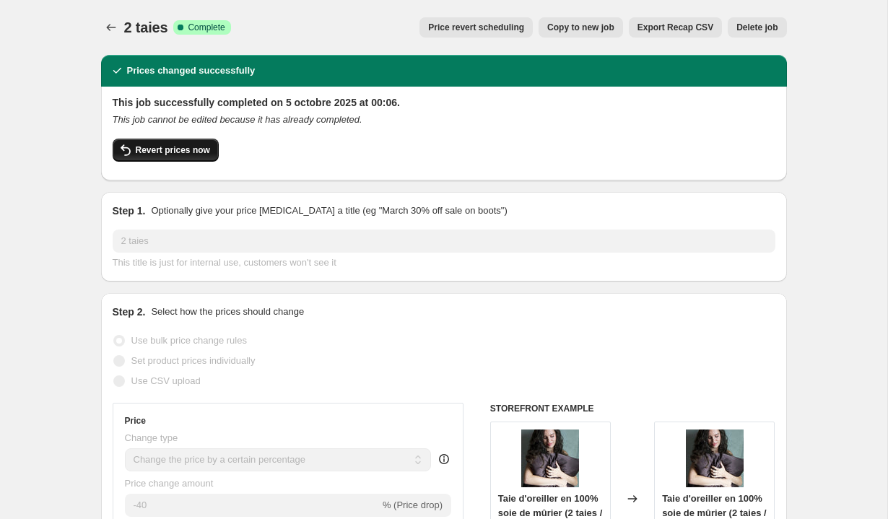
click at [136, 152] on span "Revert prices now" at bounding box center [173, 150] width 74 height 12
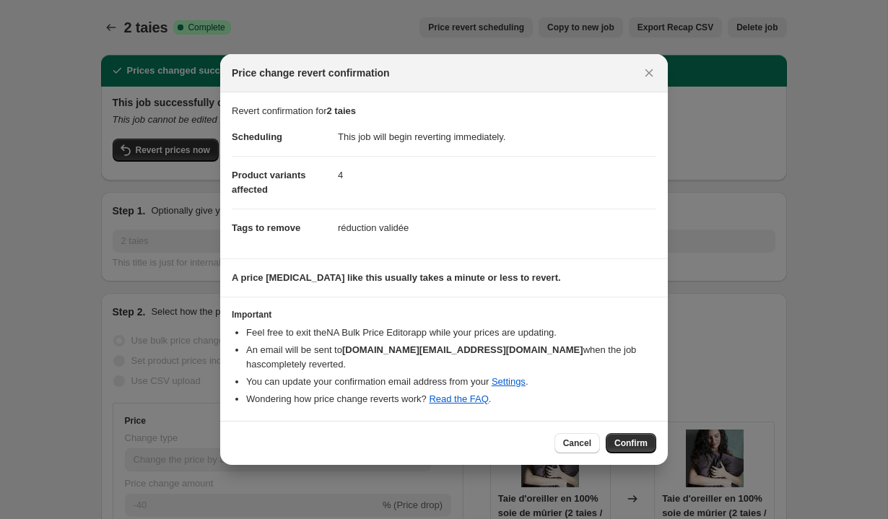
click at [617, 429] on div "Cancel Confirm" at bounding box center [444, 443] width 448 height 44
click at [623, 442] on span "Confirm" at bounding box center [630, 443] width 33 height 12
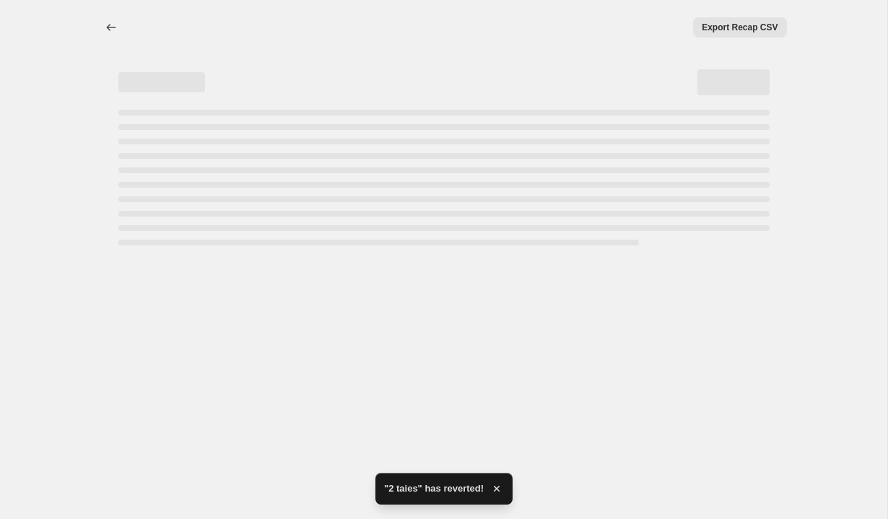
select select "percentage"
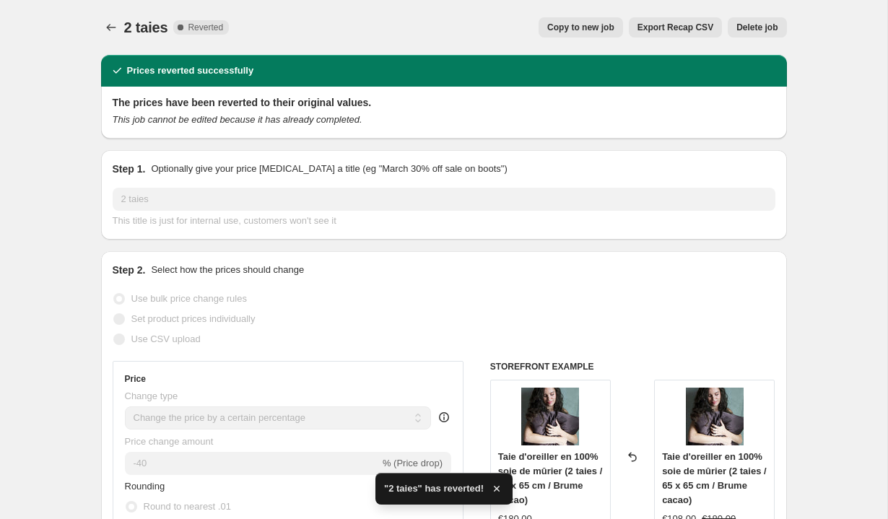
click at [596, 17] on button "Copy to new job" at bounding box center [581, 27] width 84 height 20
select select "percentage"
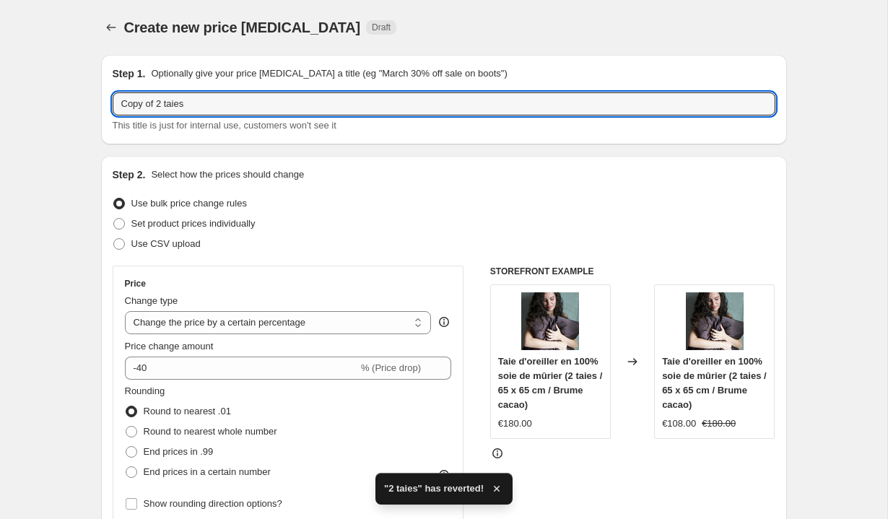
drag, startPoint x: 162, startPoint y: 105, endPoint x: 44, endPoint y: 103, distance: 117.7
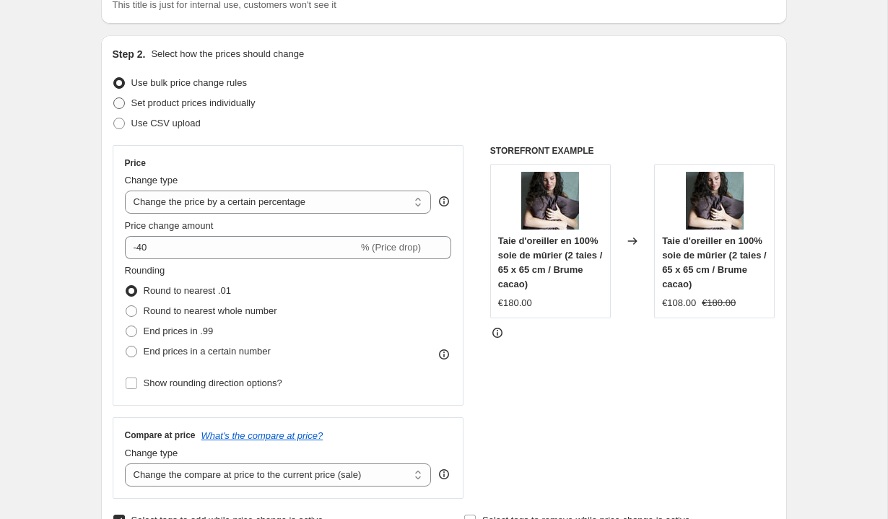
scroll to position [129, 0]
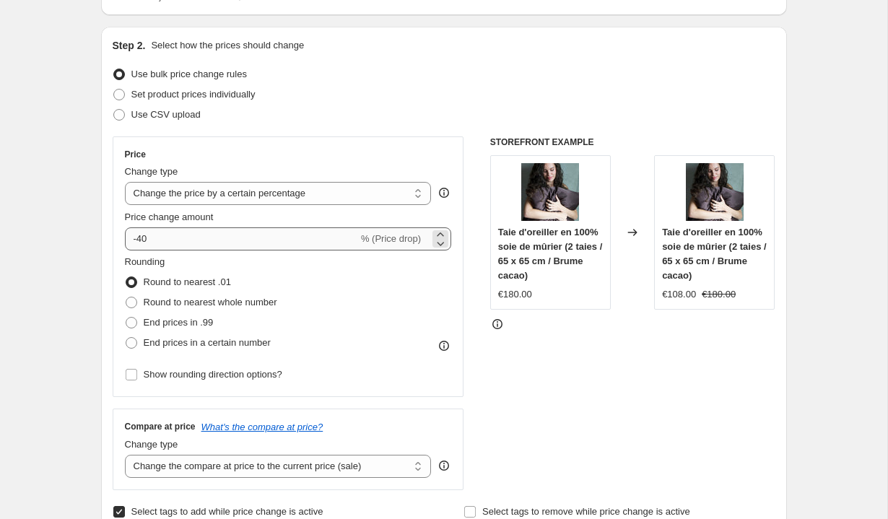
type input "2 taies"
click at [172, 242] on input "-40" at bounding box center [241, 238] width 233 height 23
type input "-4"
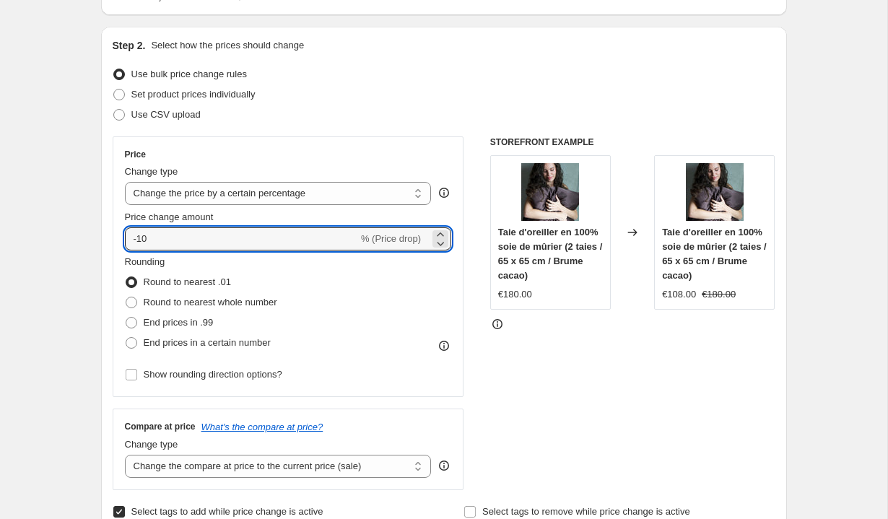
type input "-10"
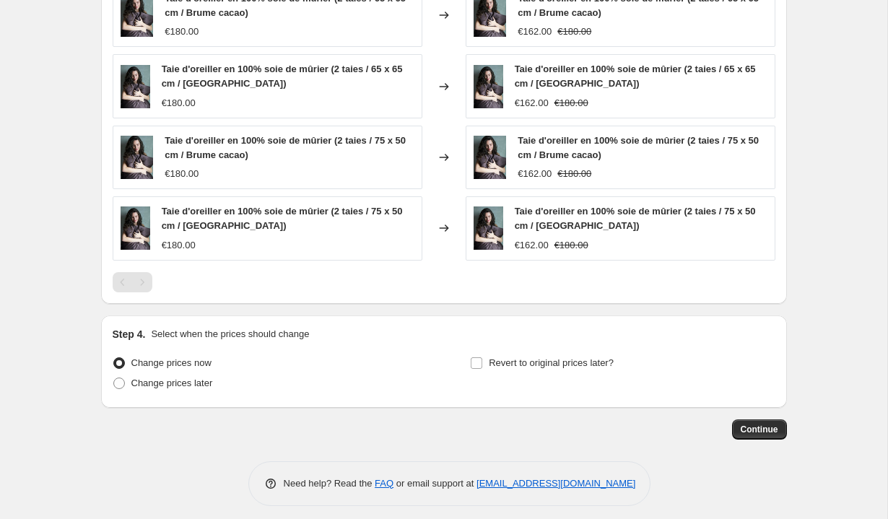
scroll to position [1001, 0]
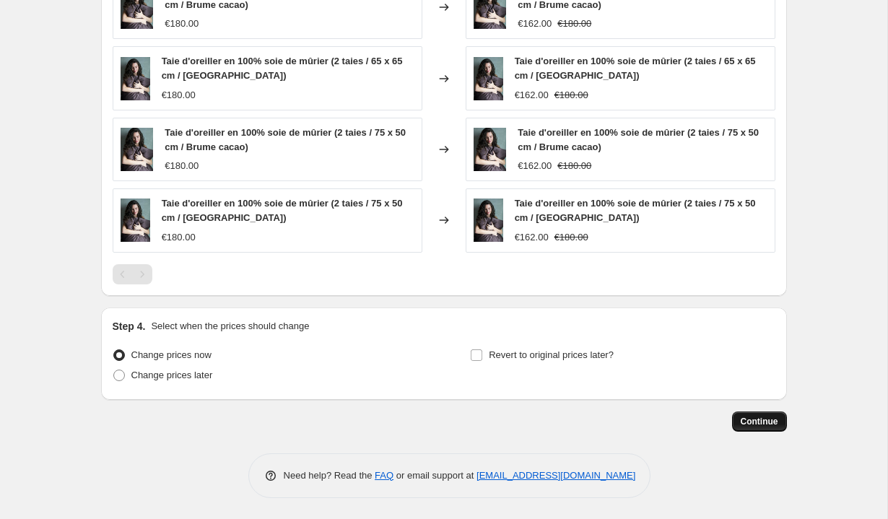
click at [769, 422] on span "Continue" at bounding box center [760, 422] width 38 height 12
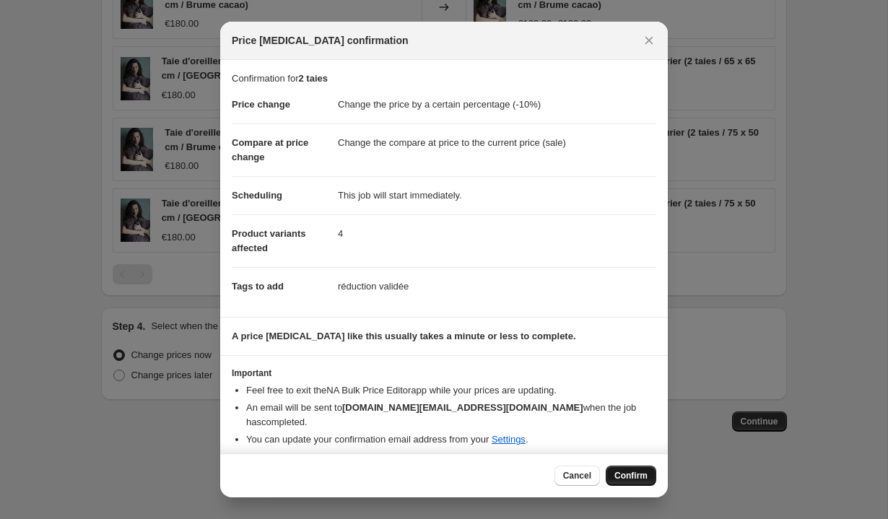
click at [618, 471] on span "Confirm" at bounding box center [630, 476] width 33 height 12
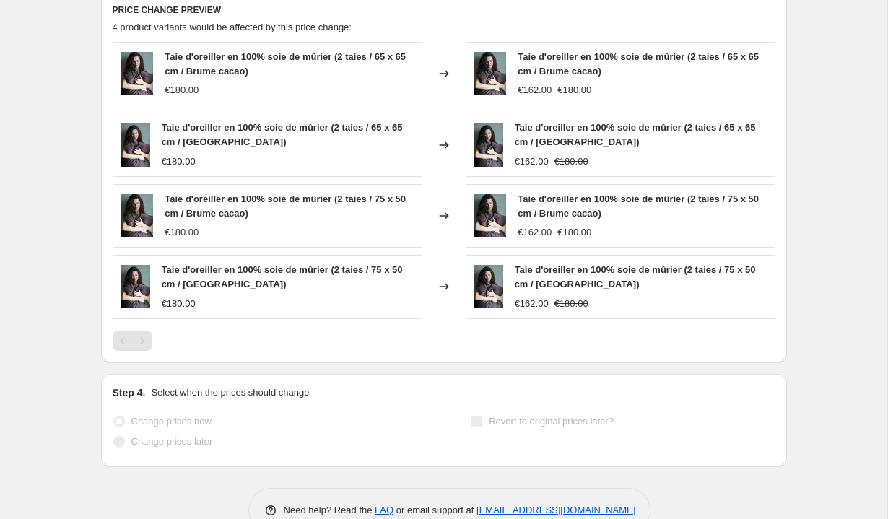
select select "percentage"
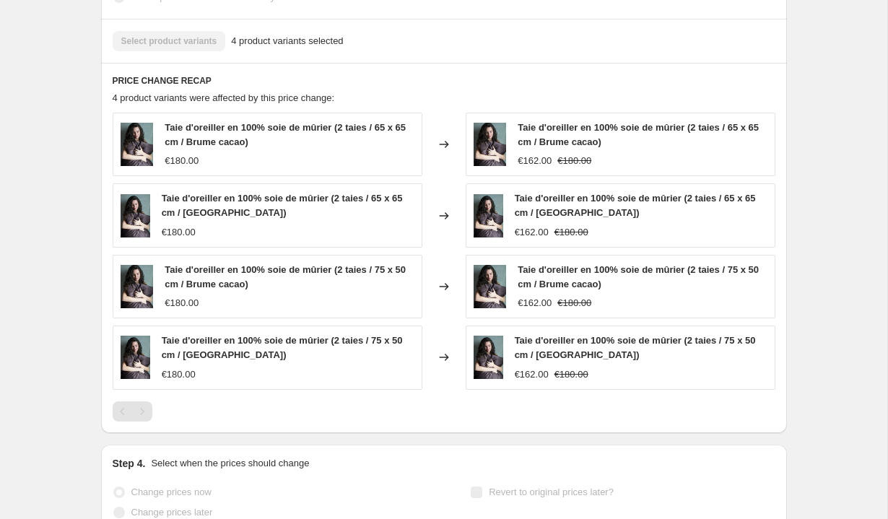
scroll to position [0, 0]
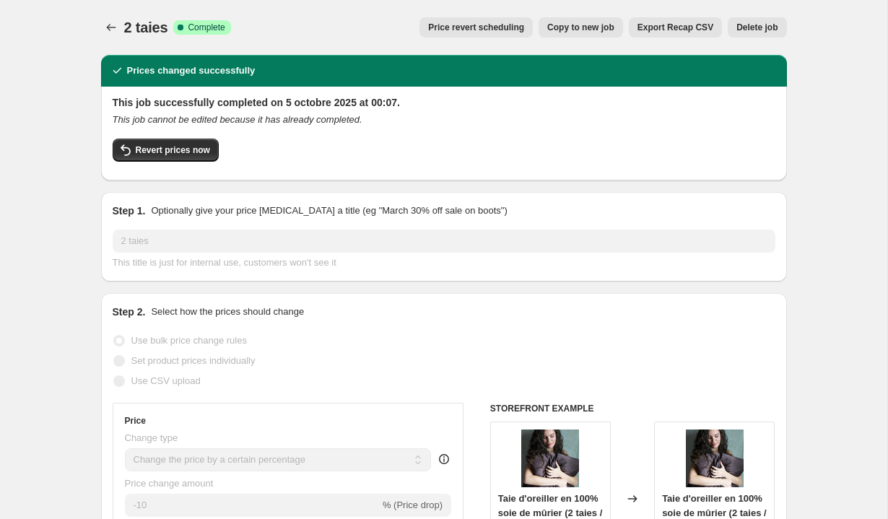
click at [563, 22] on span "Copy to new job" at bounding box center [580, 28] width 67 height 12
select select "percentage"
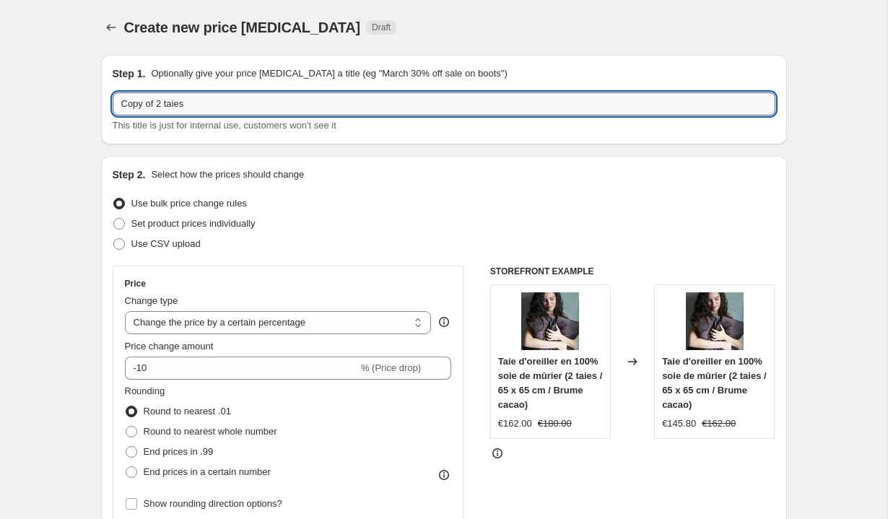
click at [157, 106] on input "Copy of 2 taies" at bounding box center [444, 103] width 663 height 23
drag, startPoint x: 165, startPoint y: 104, endPoint x: 65, endPoint y: 100, distance: 99.7
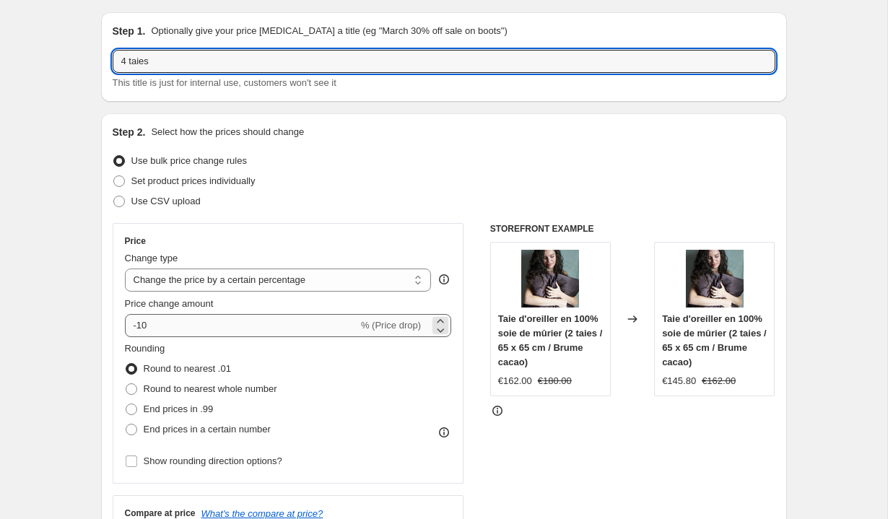
type input "4 taies"
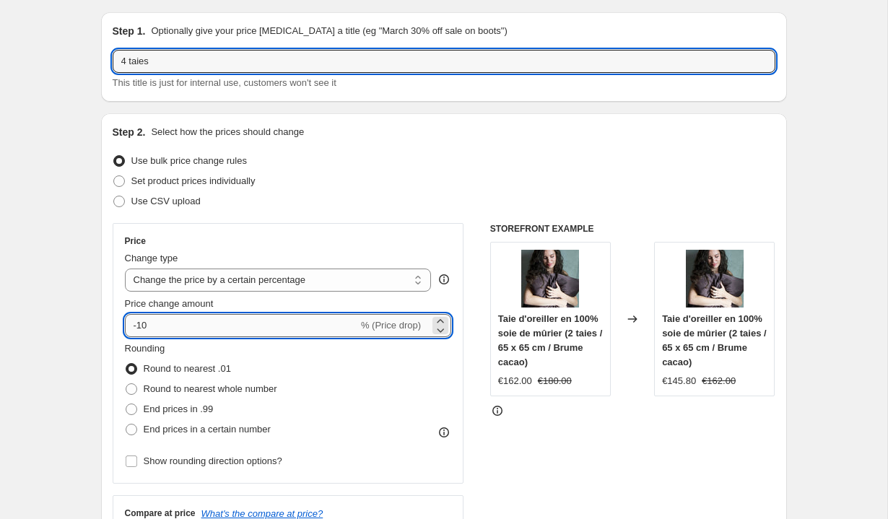
click at [248, 318] on input "-10" at bounding box center [241, 325] width 233 height 23
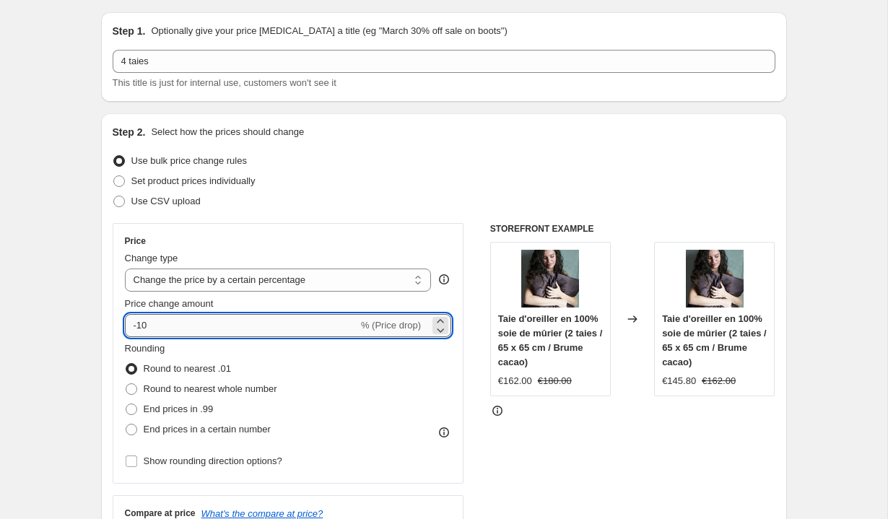
click at [232, 326] on input "-10" at bounding box center [241, 325] width 233 height 23
type input "-15"
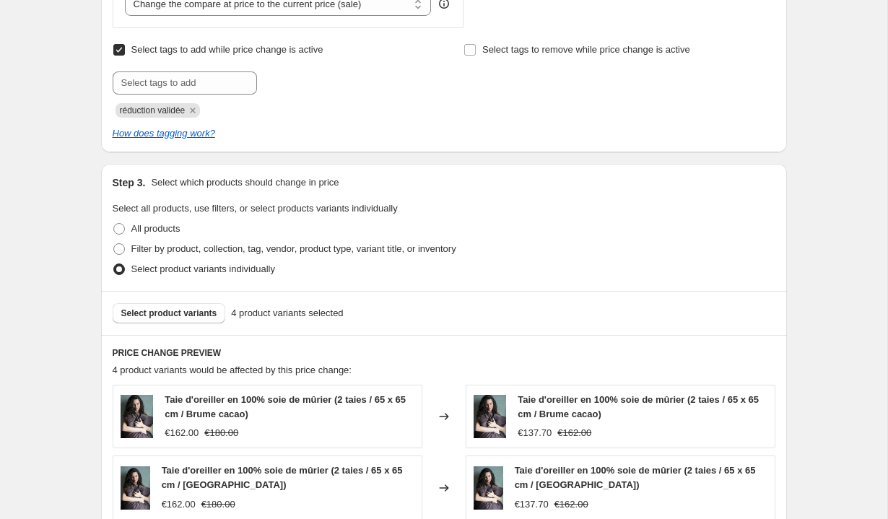
scroll to position [580, 0]
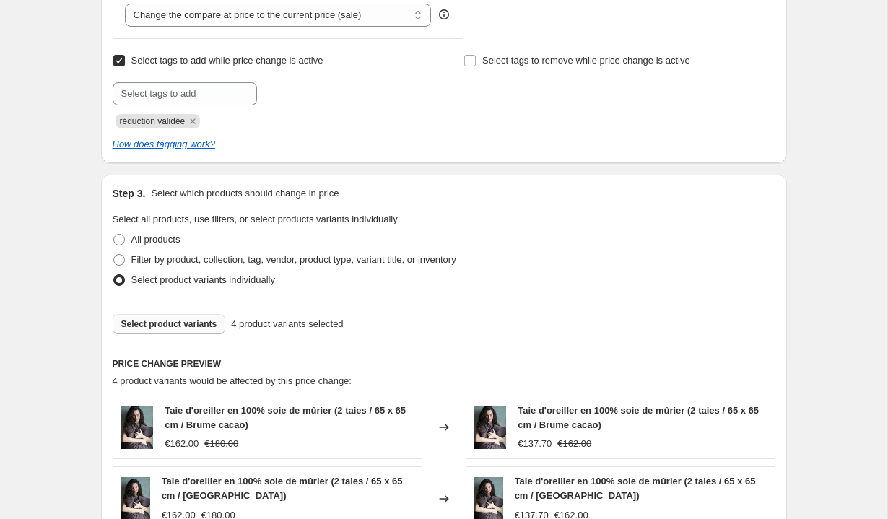
click at [172, 323] on span "Select product variants" at bounding box center [169, 324] width 96 height 12
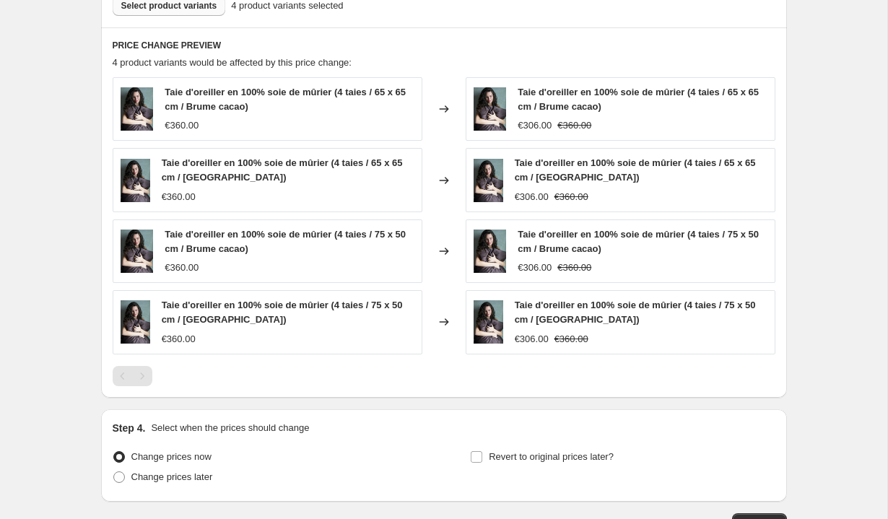
scroll to position [1001, 0]
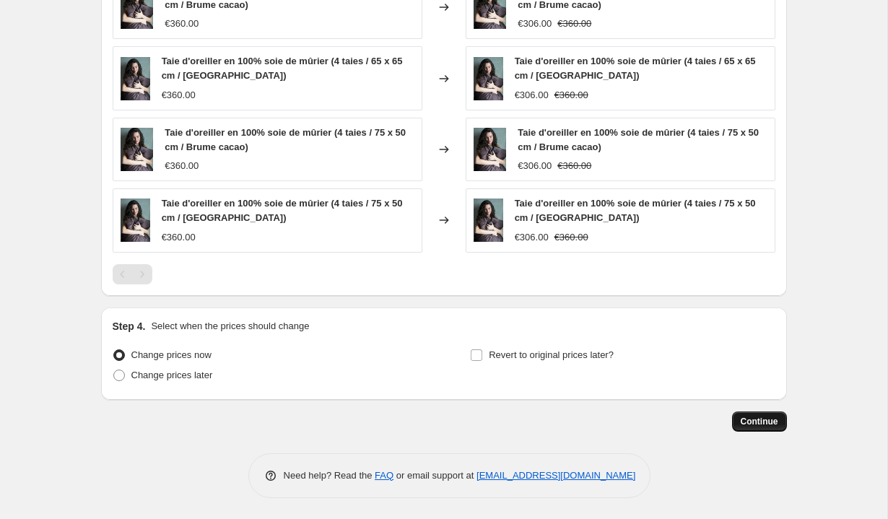
click at [752, 422] on span "Continue" at bounding box center [760, 422] width 38 height 12
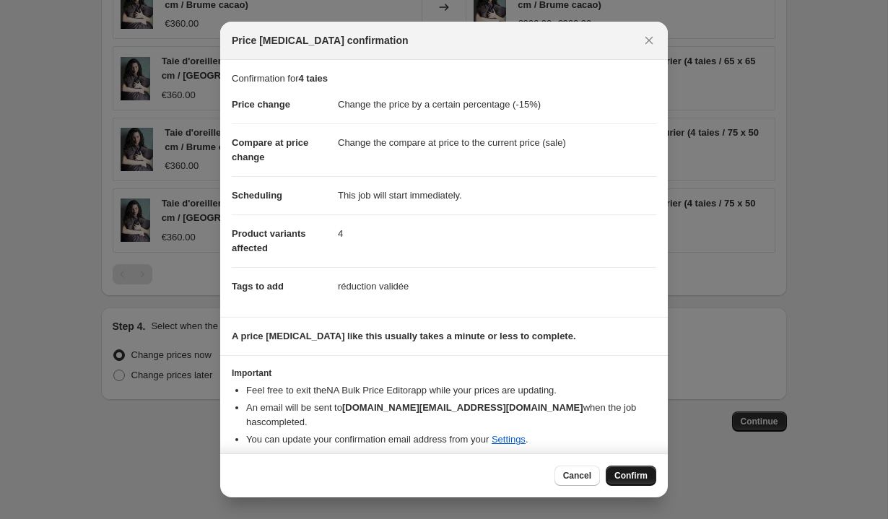
click at [635, 470] on span "Confirm" at bounding box center [630, 476] width 33 height 12
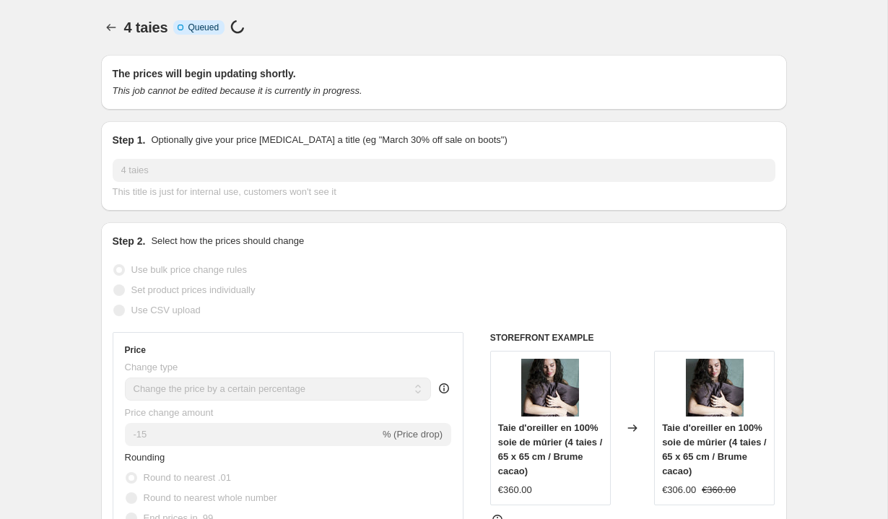
select select "percentage"
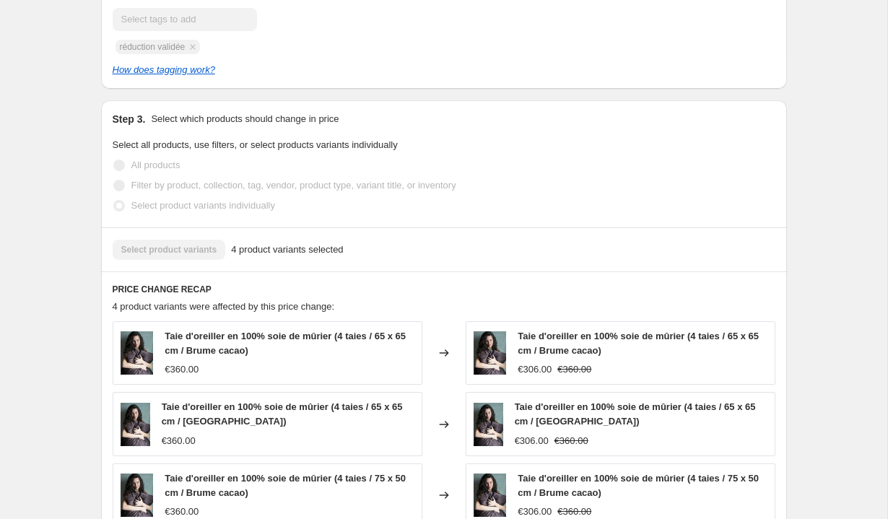
scroll to position [806, 0]
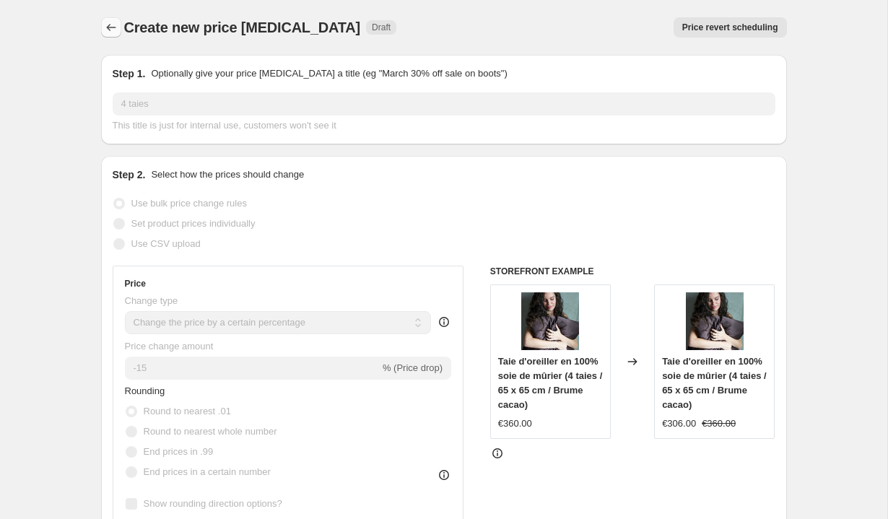
click at [112, 30] on icon "Price change jobs" at bounding box center [111, 27] width 14 height 14
